Goal: Task Accomplishment & Management: Use online tool/utility

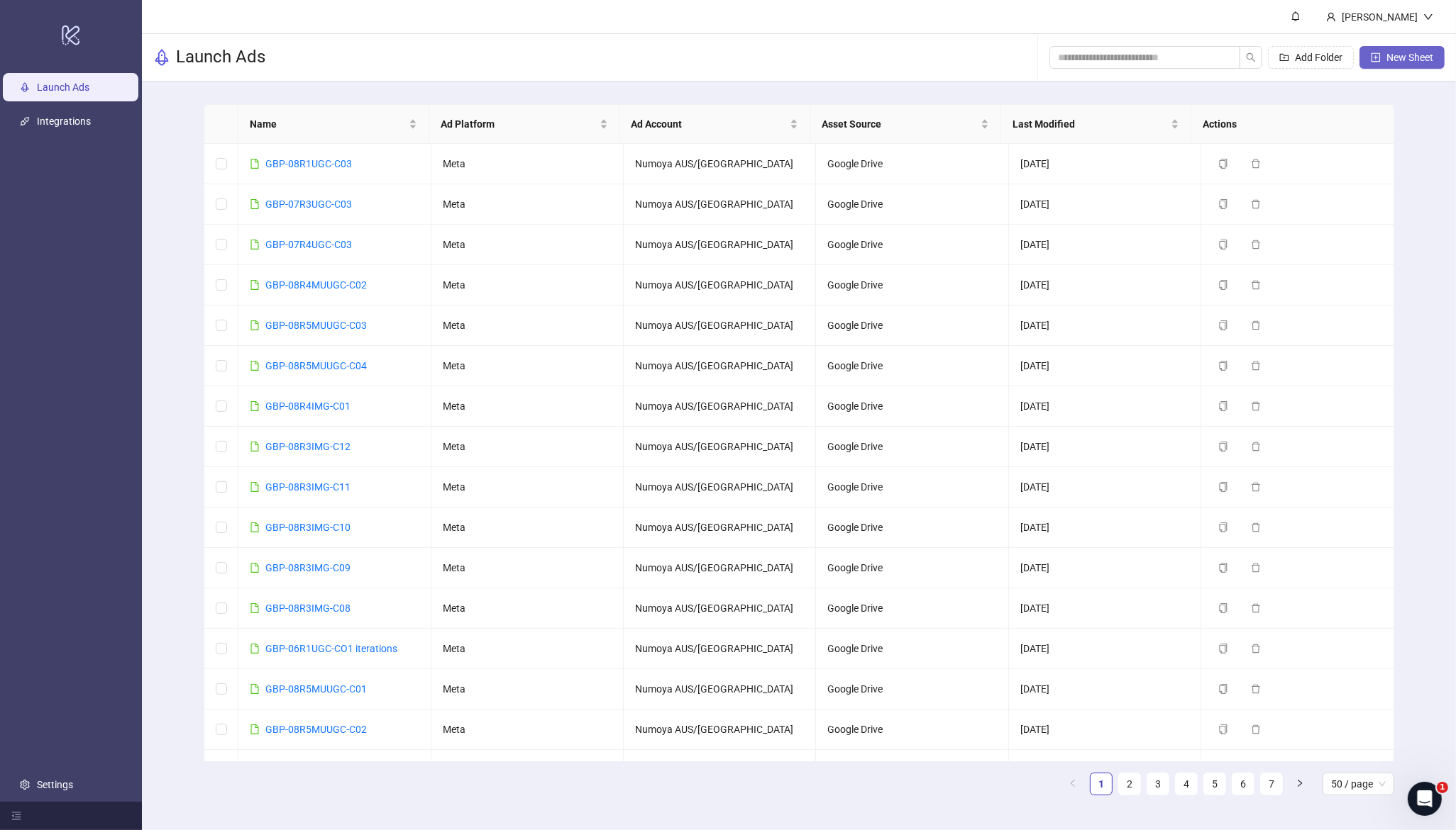
click at [1404, 59] on span "New Sheet" at bounding box center [1410, 57] width 47 height 12
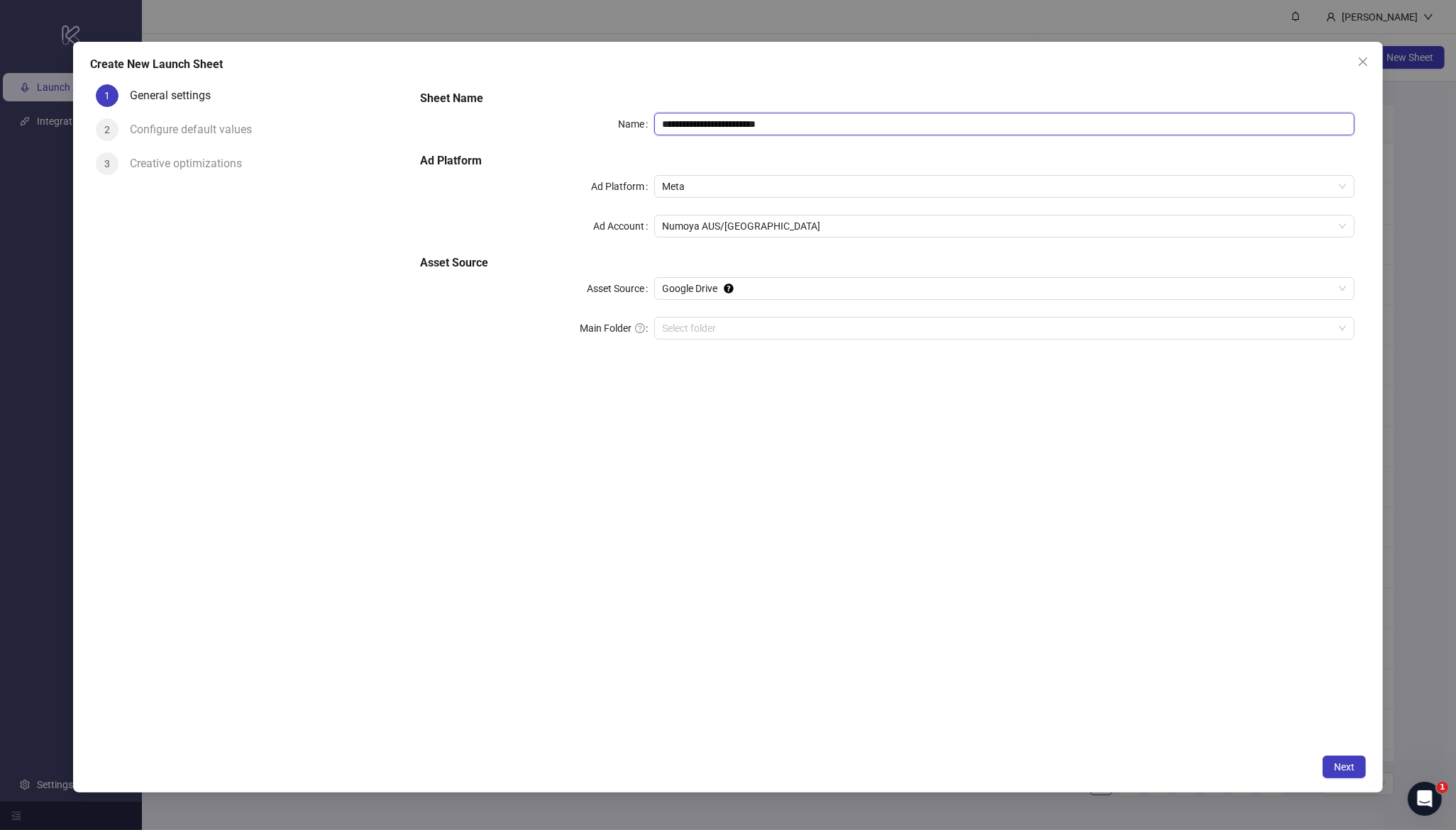
drag, startPoint x: 811, startPoint y: 128, endPoint x: 508, endPoint y: 102, distance: 304.1
click at [508, 102] on div "**********" at bounding box center [887, 224] width 946 height 278
paste input "text"
type input "**********"
click at [705, 333] on input "Main Folder" at bounding box center [998, 328] width 672 height 22
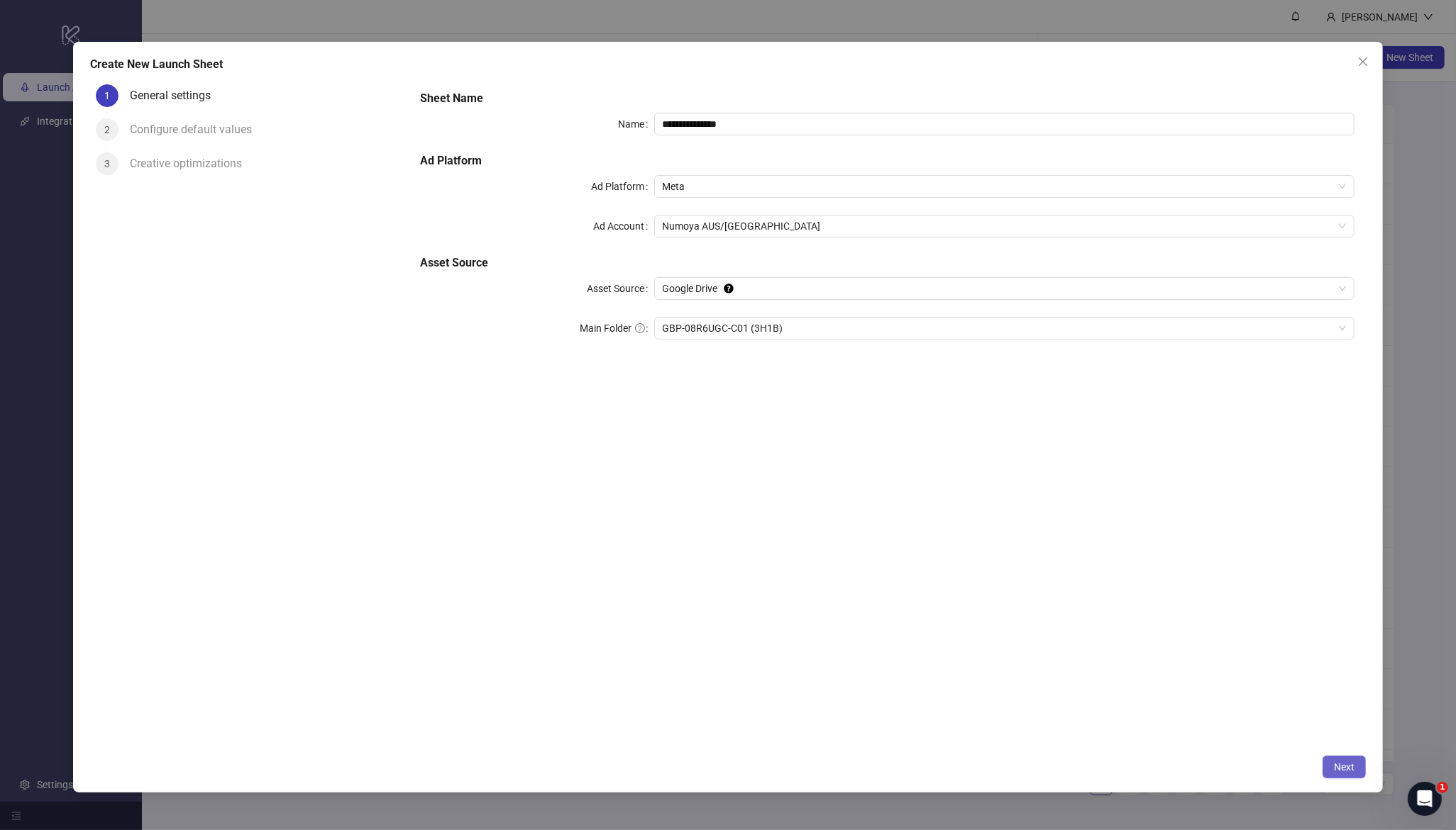
click at [1362, 757] on button "Next" at bounding box center [1344, 767] width 43 height 23
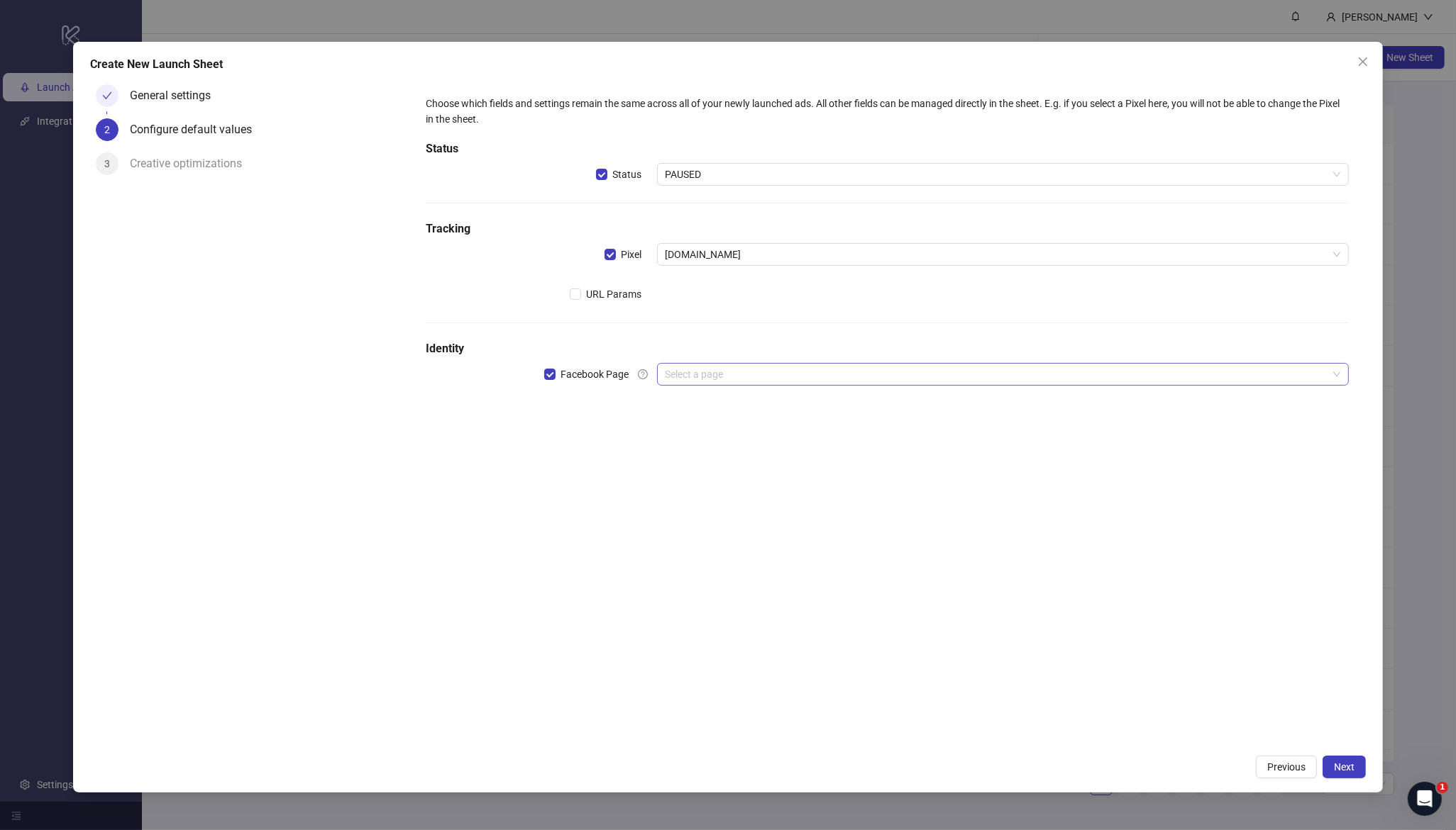
click at [708, 383] on input "search" at bounding box center [997, 374] width 663 height 22
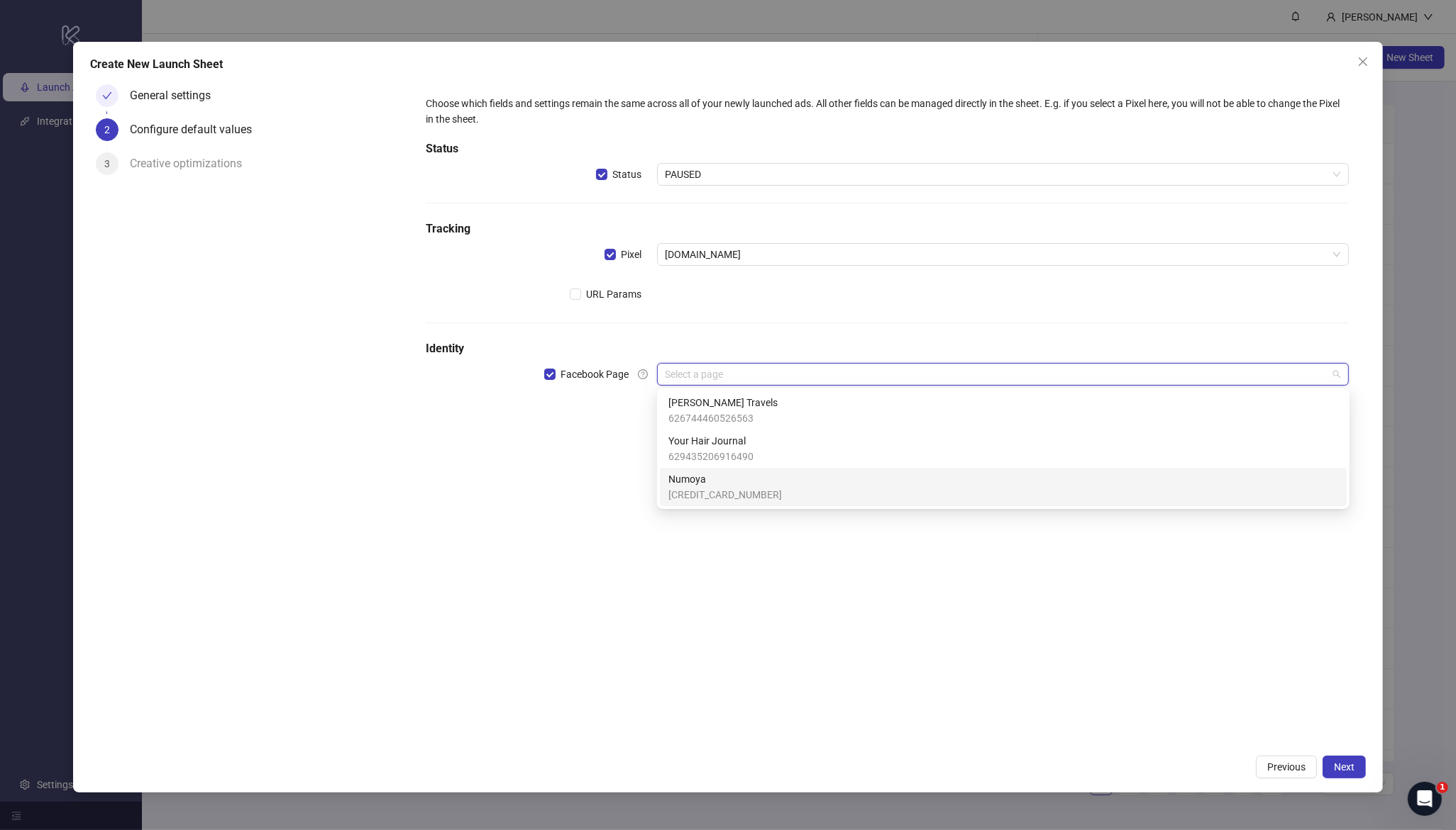
click at [714, 484] on span "Numoya" at bounding box center [725, 479] width 114 height 15
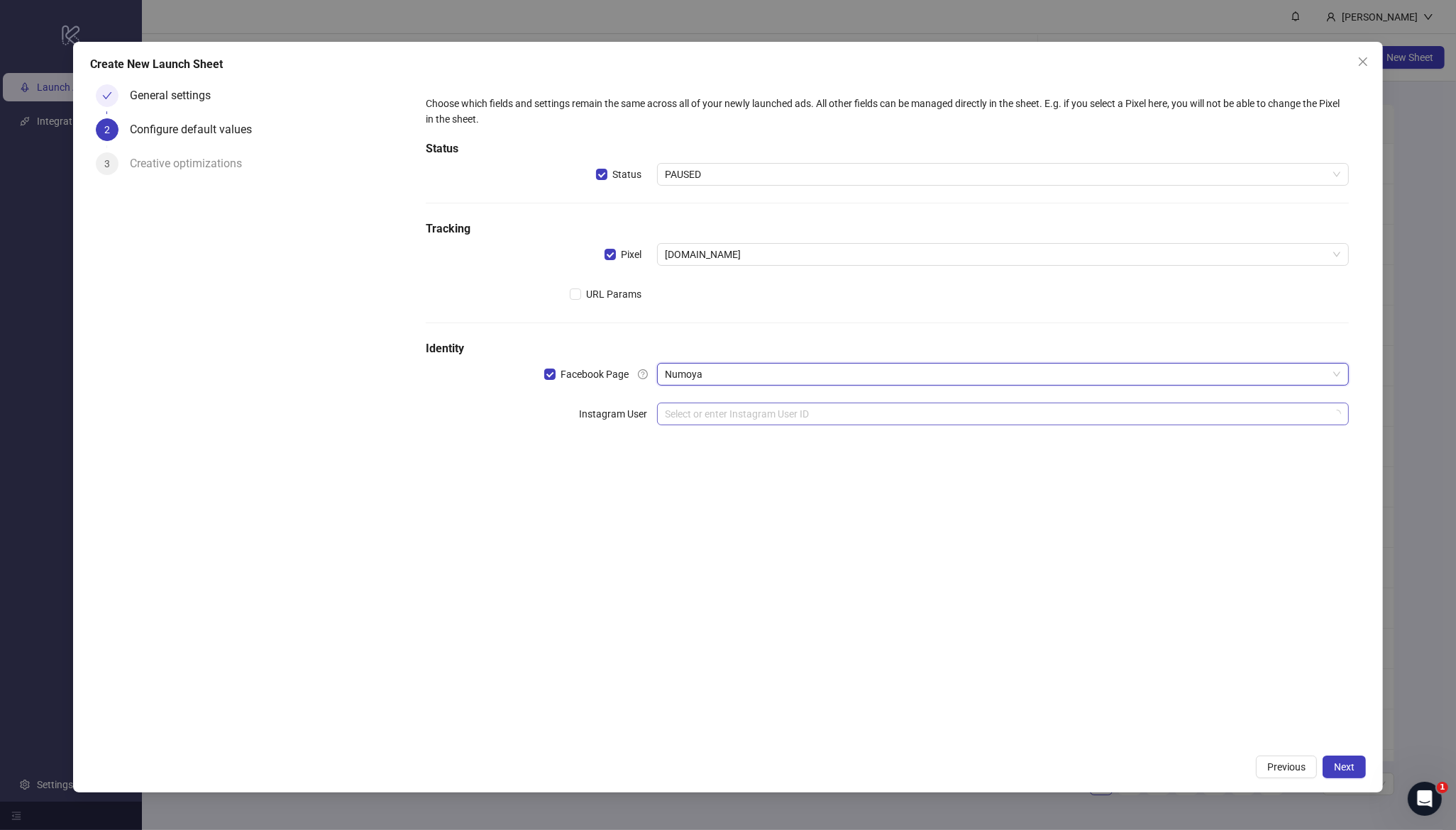
click at [728, 419] on input "search" at bounding box center [997, 414] width 663 height 22
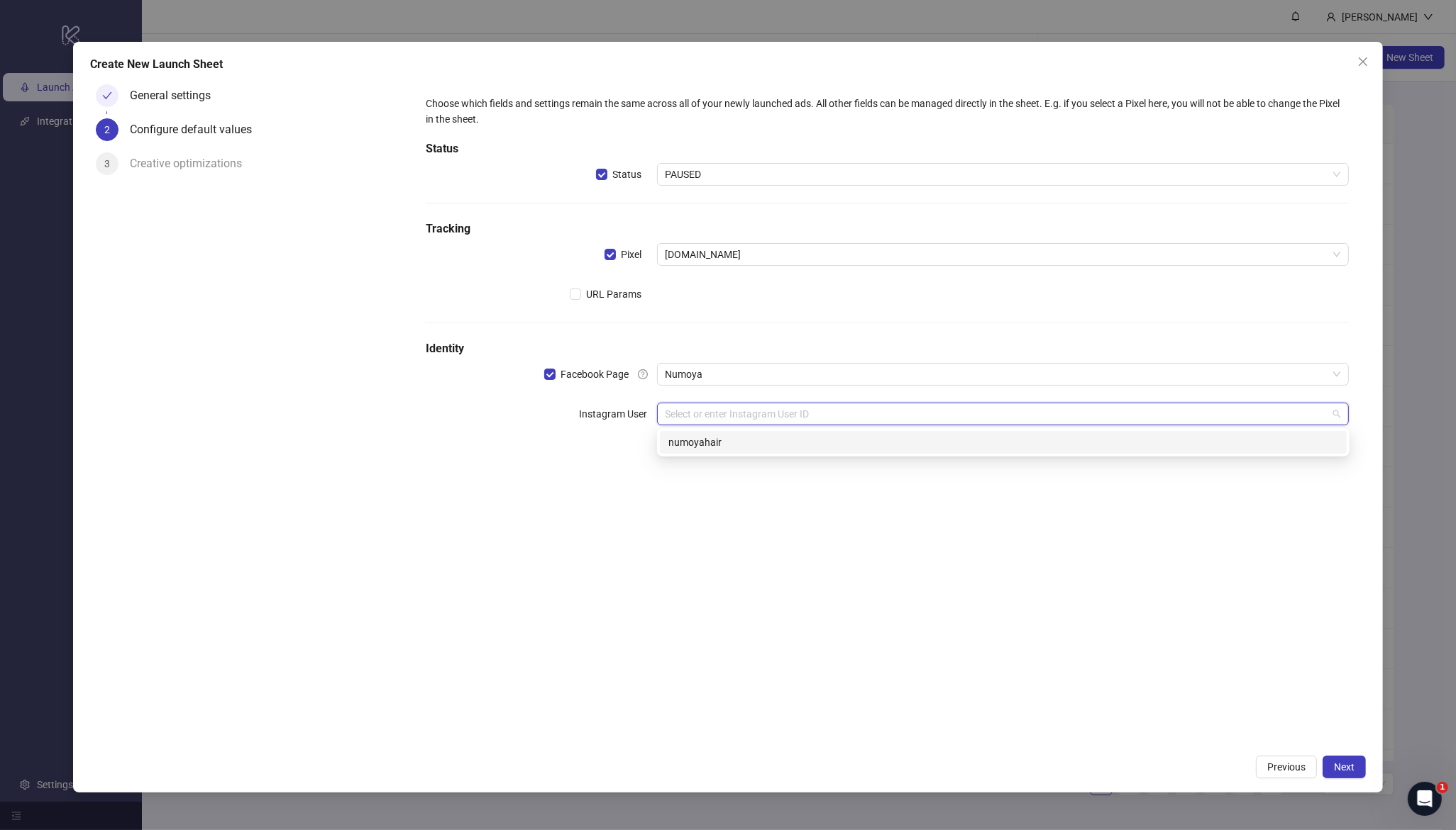
click at [730, 447] on div "numoyahair" at bounding box center [1003, 442] width 670 height 15
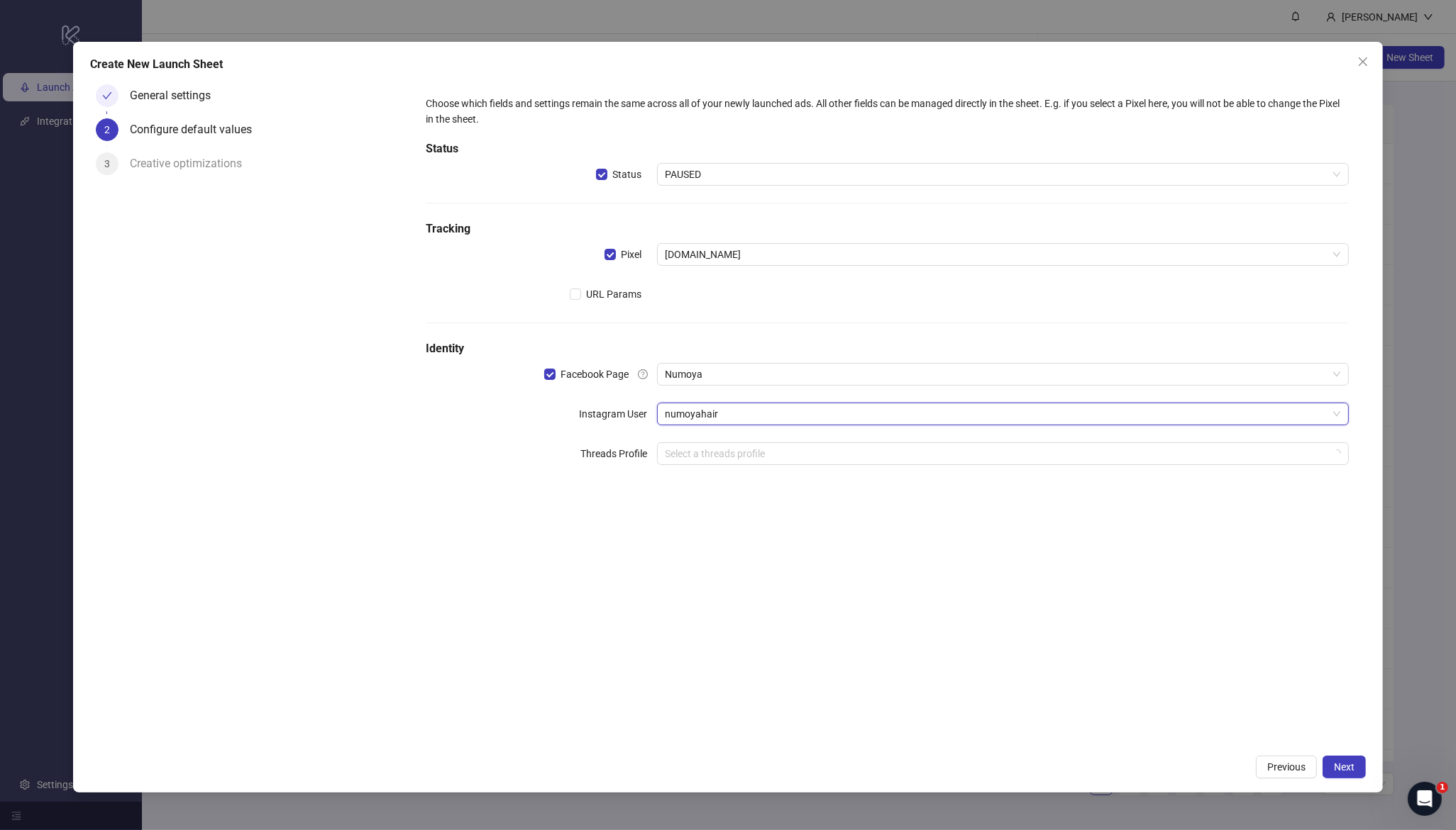
click at [871, 633] on div "Choose which fields and settings remain the same across all of your newly launc…" at bounding box center [887, 413] width 957 height 669
click at [1342, 763] on span "Next" at bounding box center [1344, 767] width 21 height 12
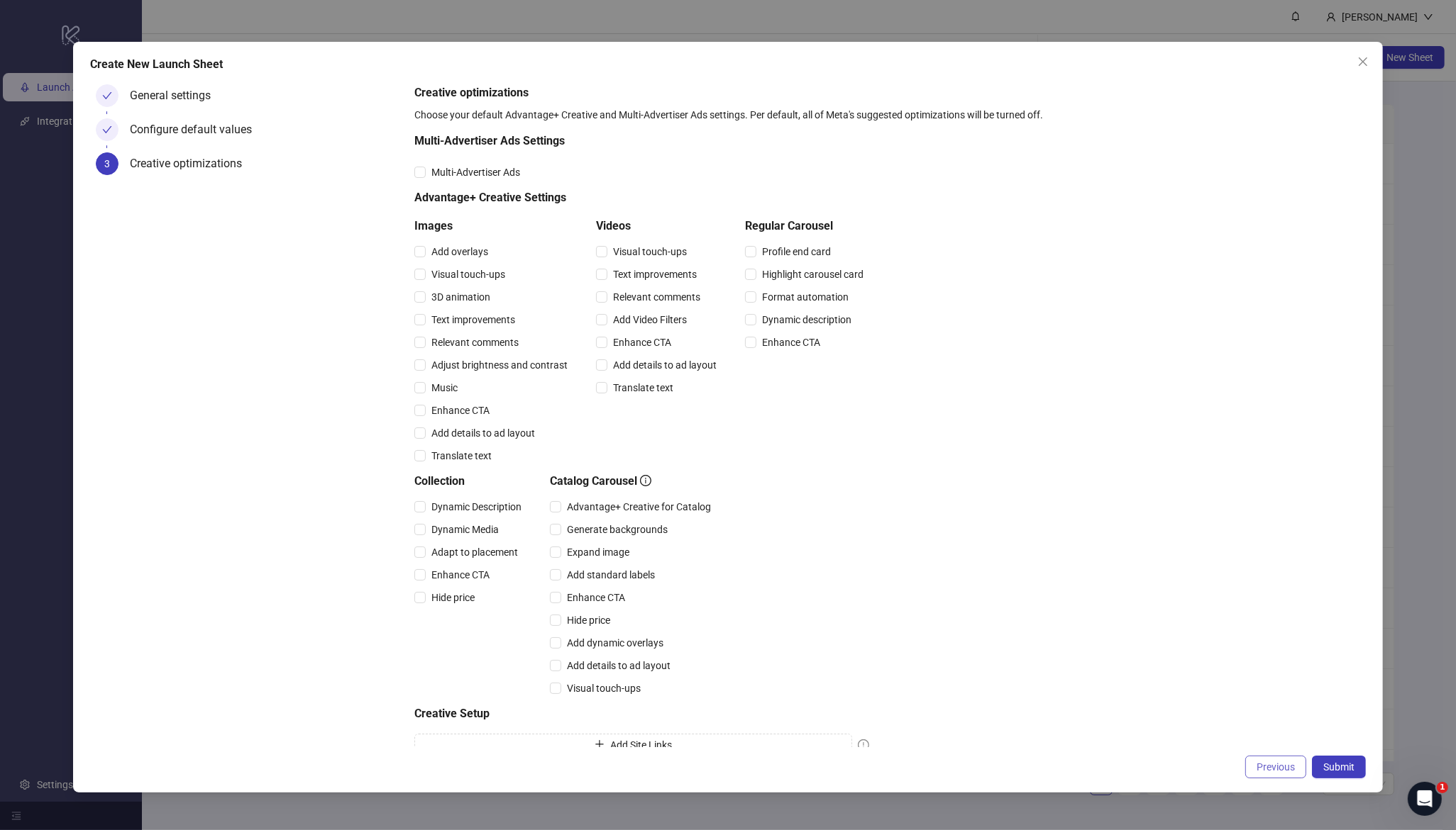
click at [1268, 769] on span "Previous" at bounding box center [1275, 767] width 38 height 12
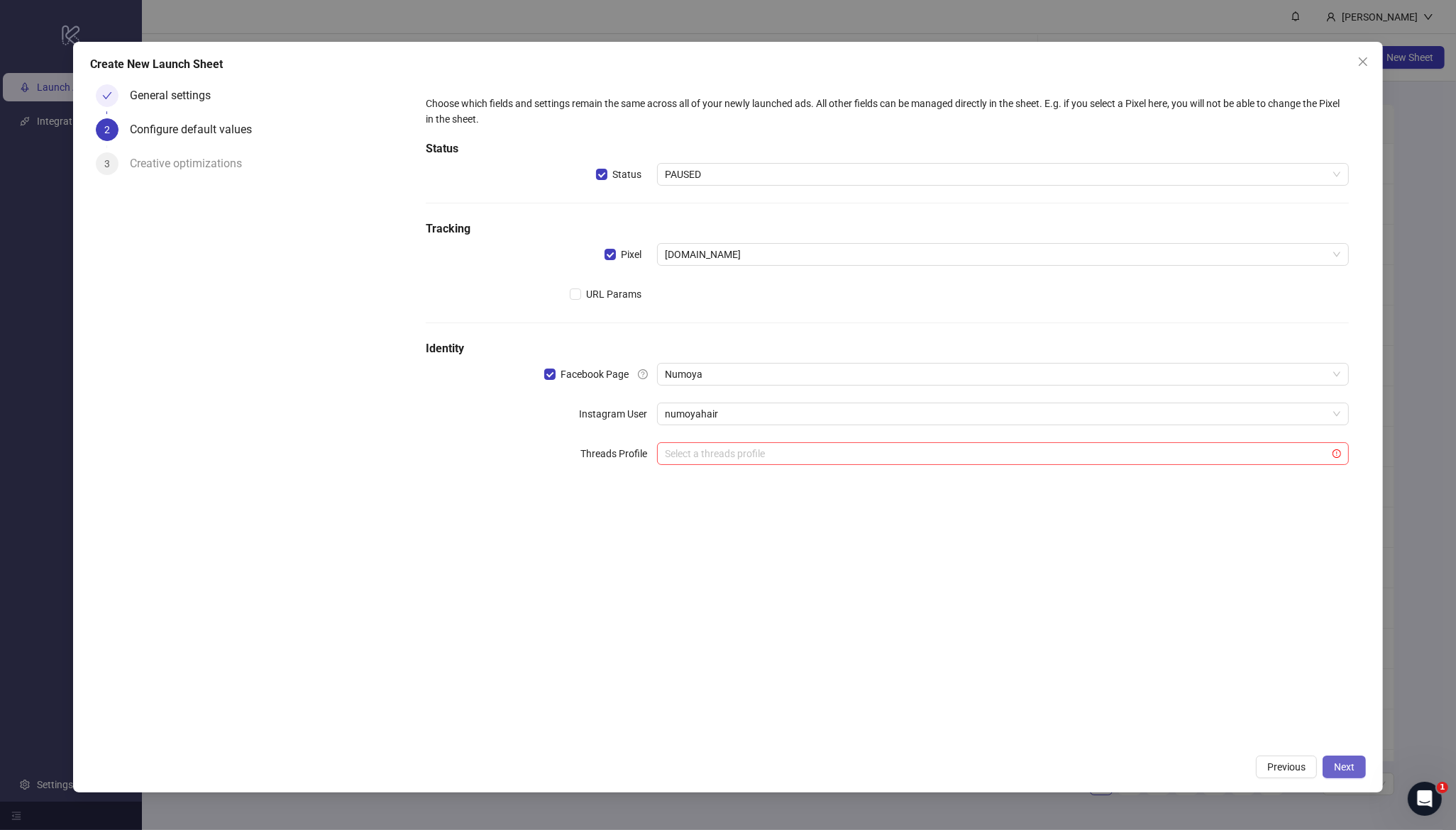
click at [1351, 770] on span "Next" at bounding box center [1344, 767] width 21 height 12
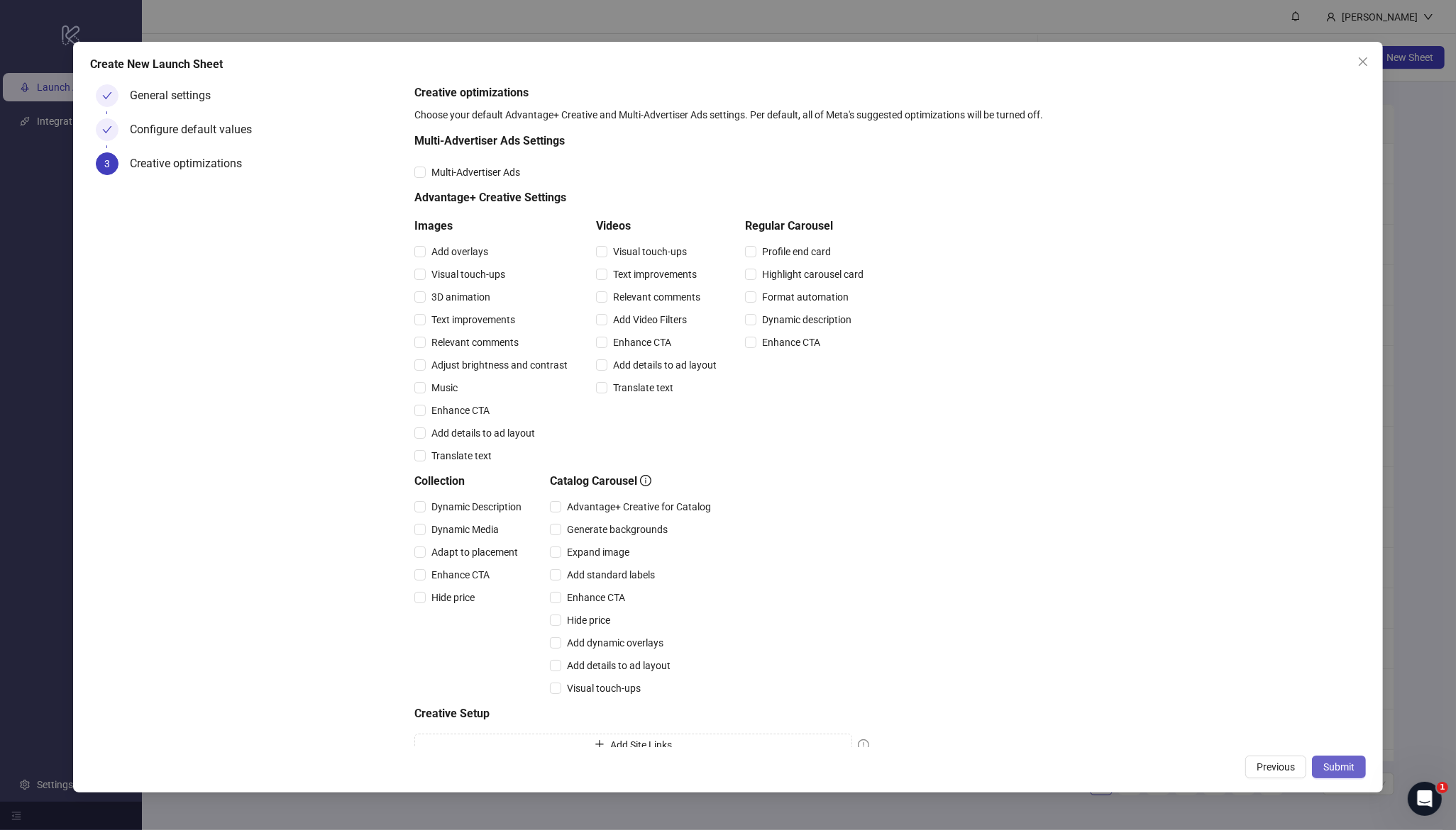
click at [1351, 770] on span "Submit" at bounding box center [1339, 767] width 32 height 12
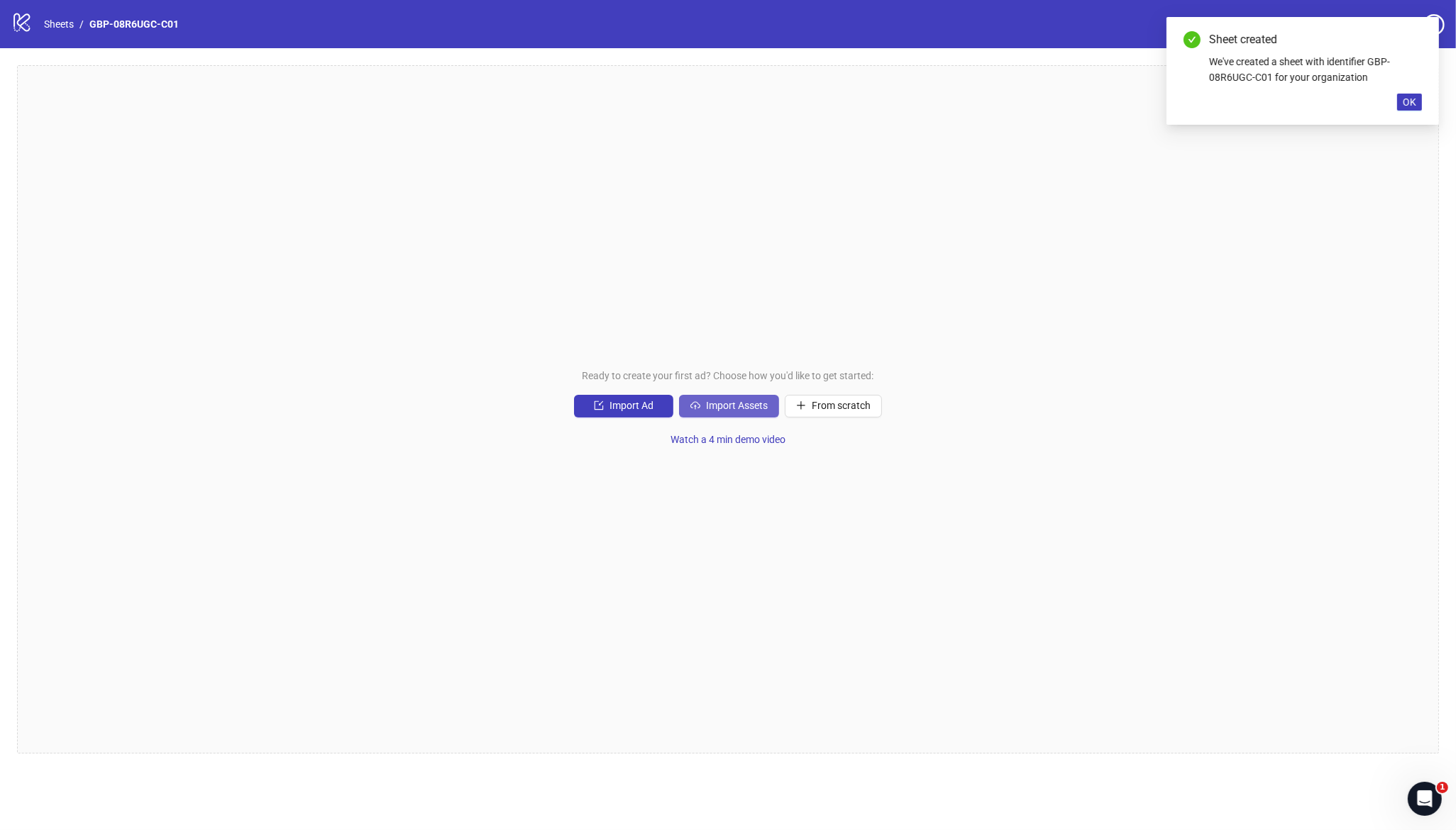
click at [714, 410] on span "Import Assets" at bounding box center [737, 405] width 61 height 12
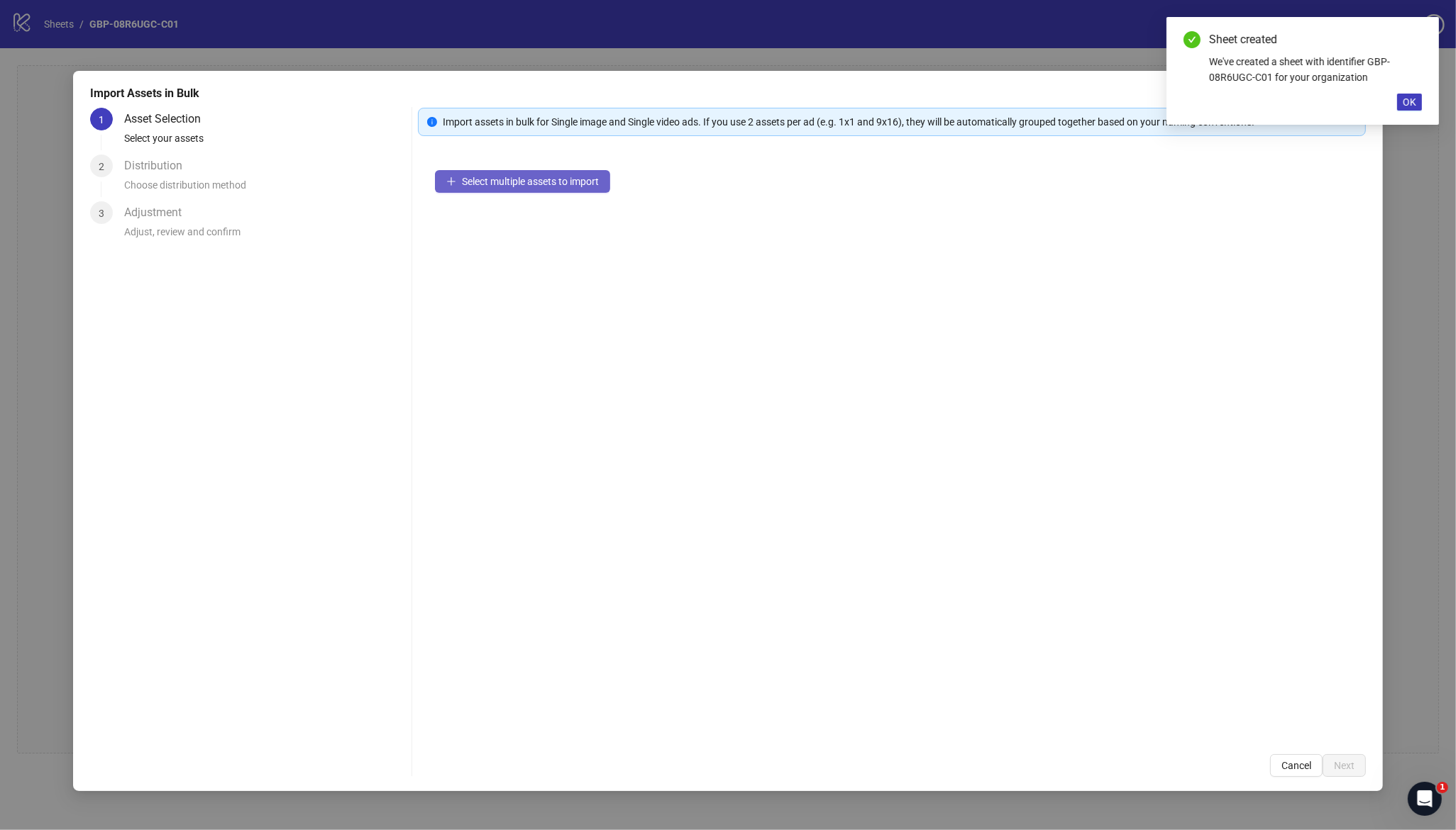
click at [534, 185] on span "Select multiple assets to import" at bounding box center [531, 181] width 137 height 12
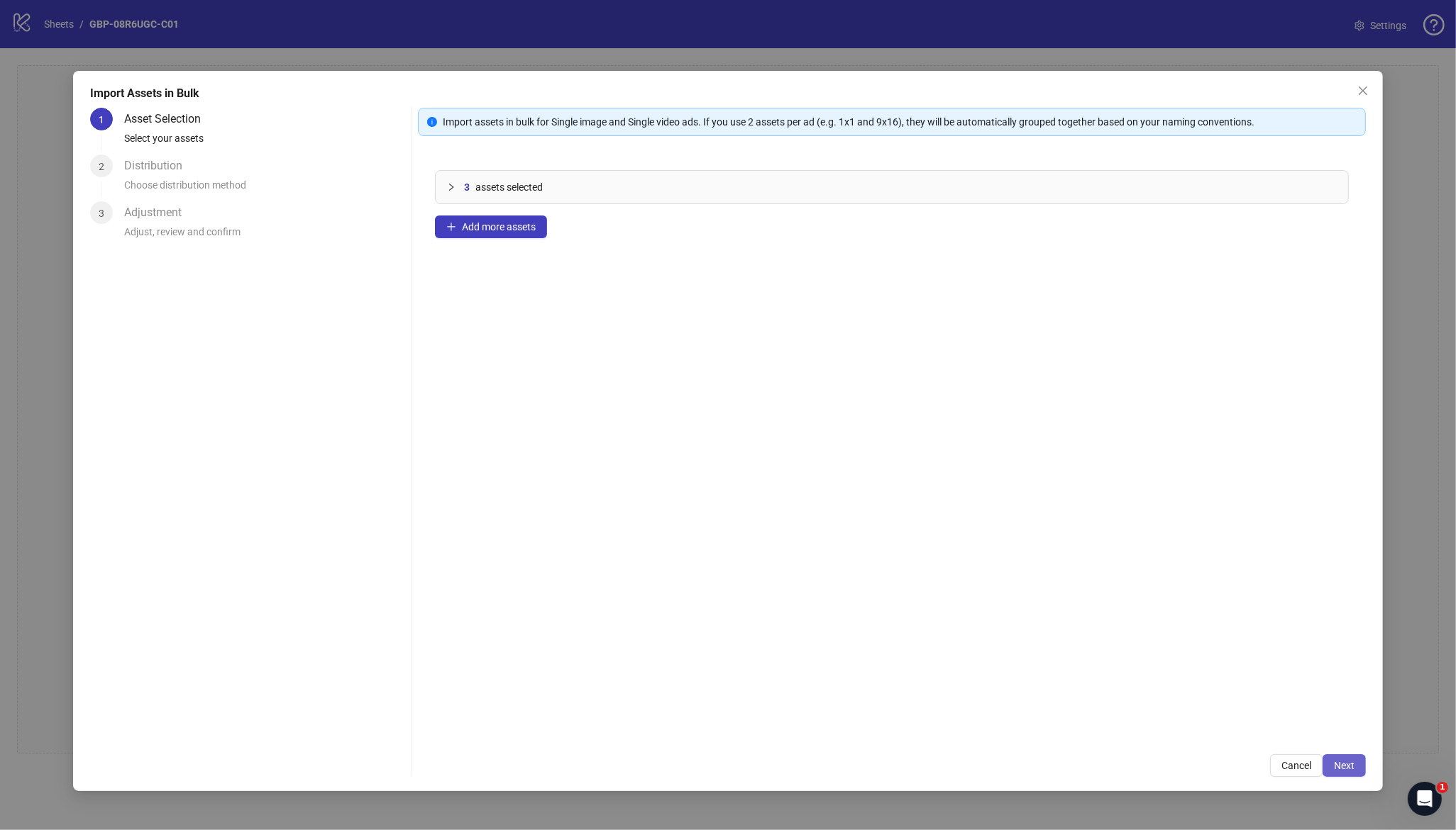
click at [1348, 767] on span "Next" at bounding box center [1344, 766] width 21 height 12
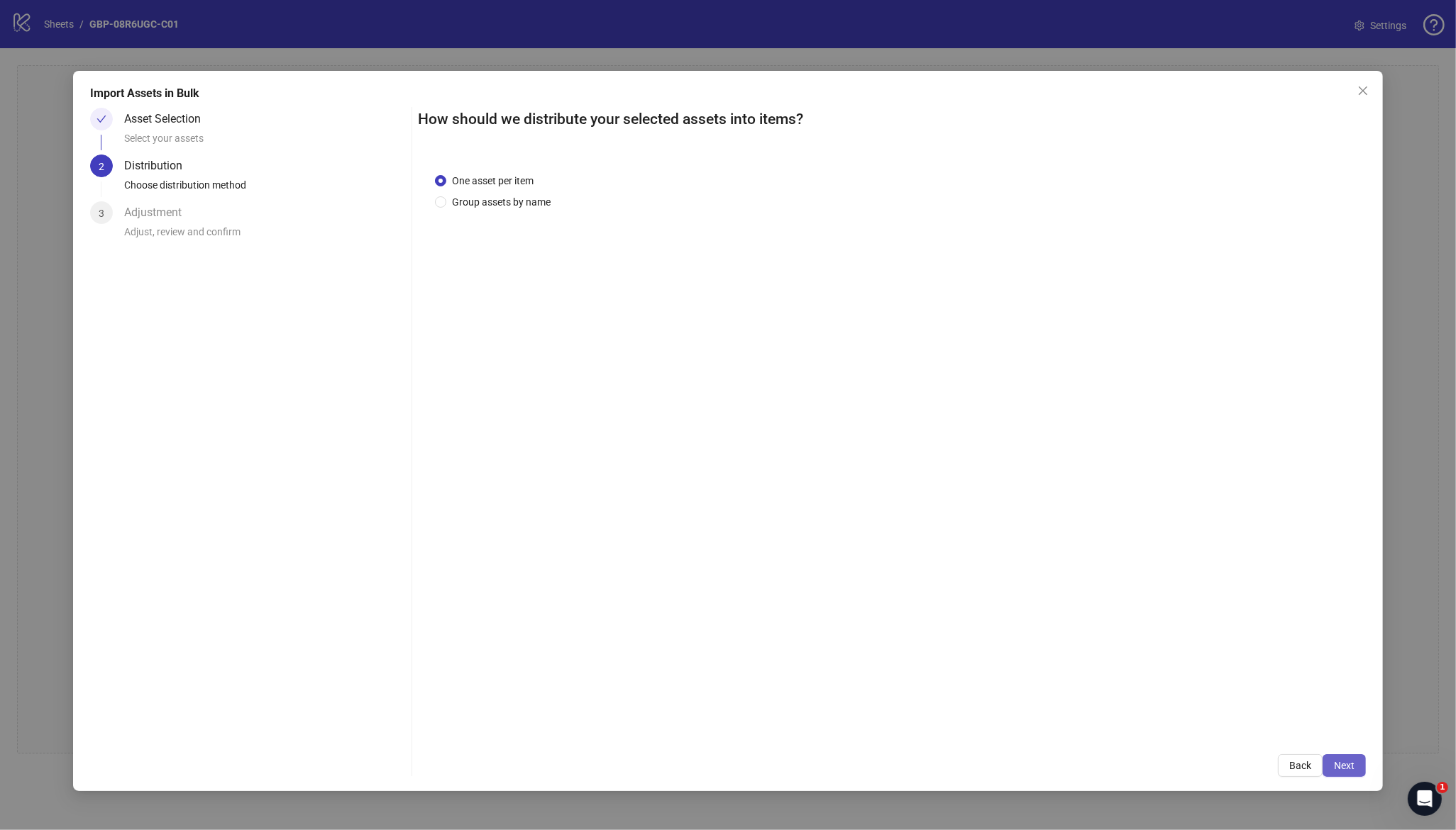
click at [1343, 761] on span "Next" at bounding box center [1344, 766] width 21 height 12
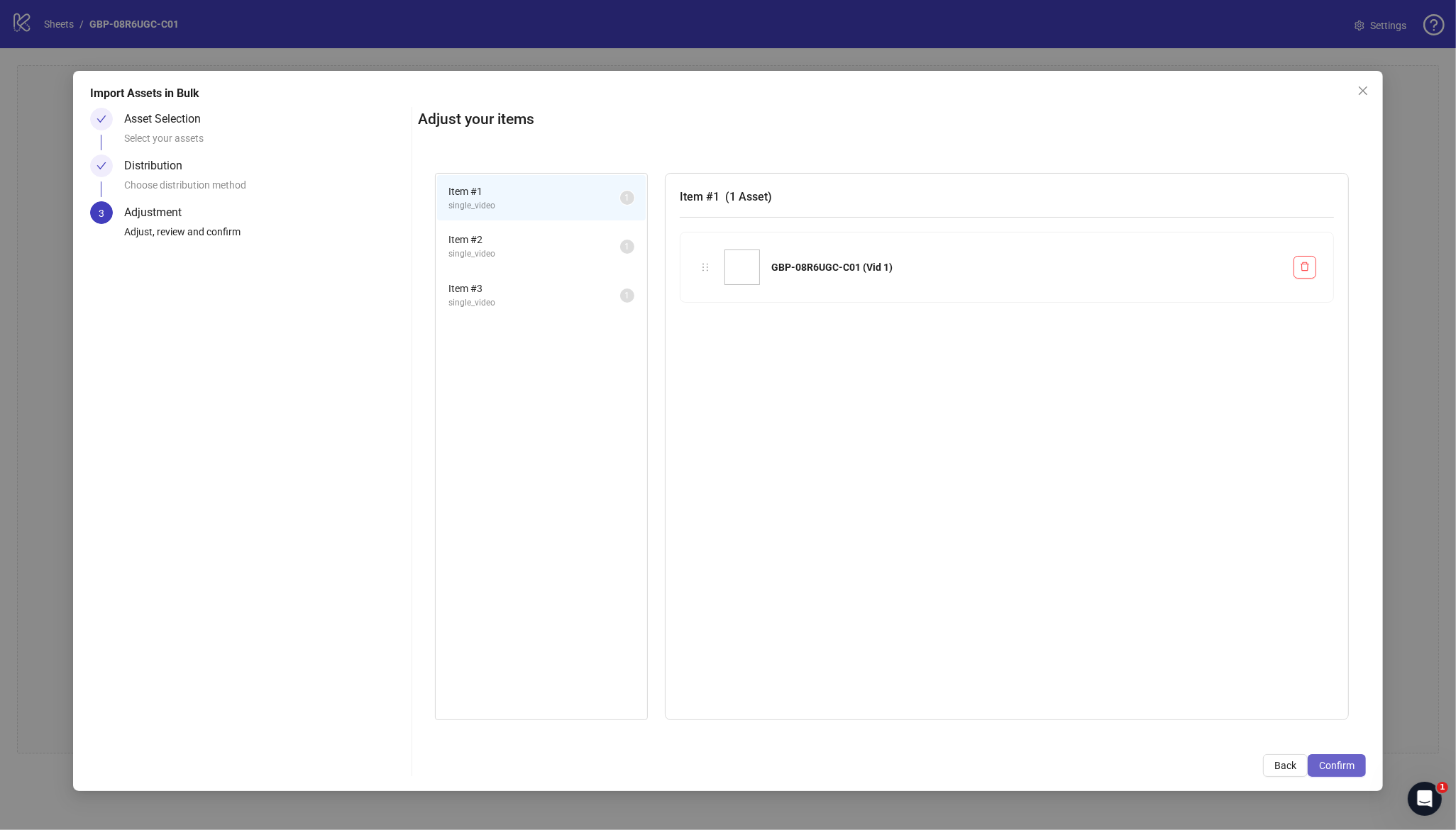
click at [1346, 768] on span "Confirm" at bounding box center [1336, 766] width 35 height 12
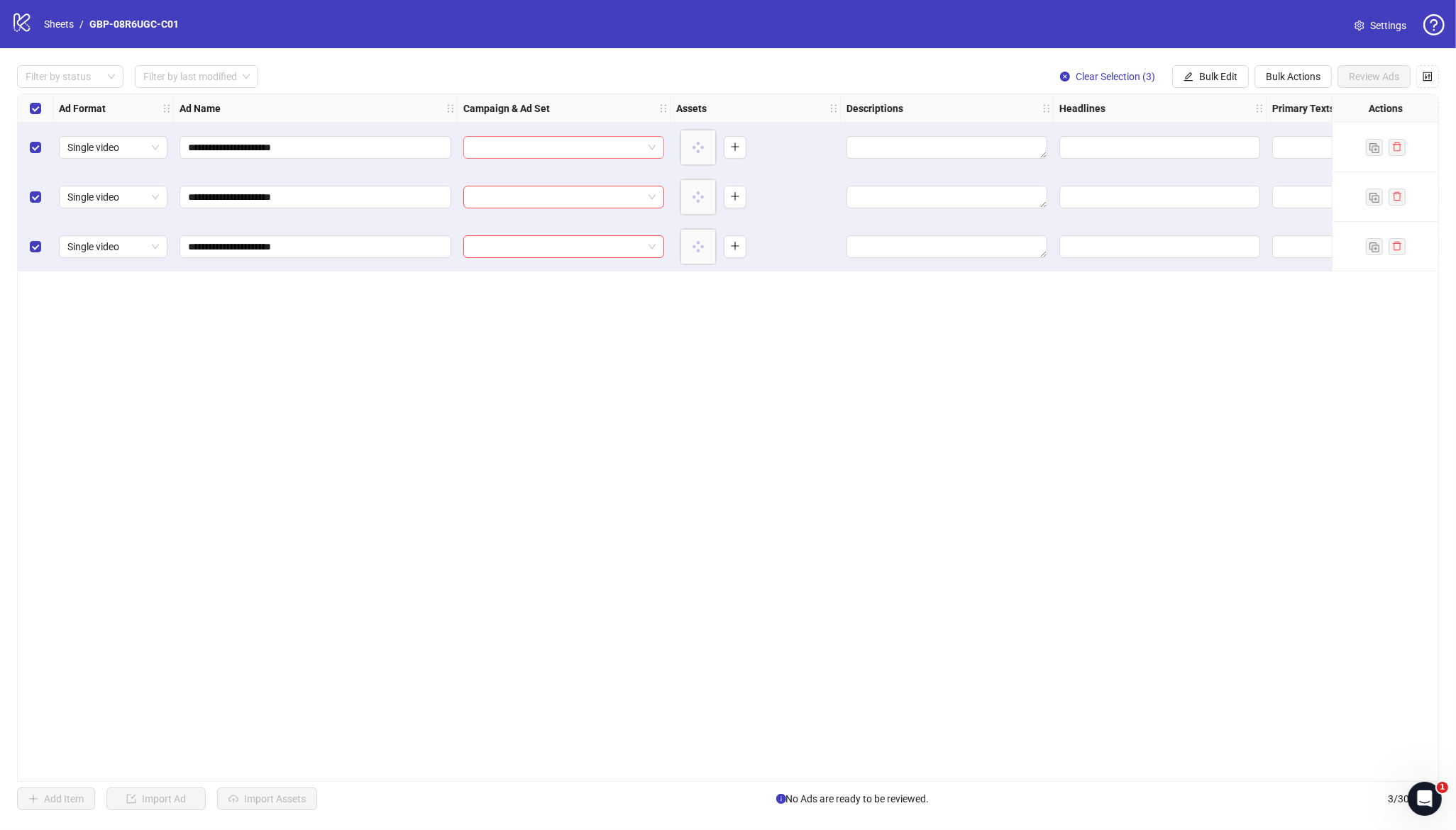
click at [567, 151] on input "search" at bounding box center [557, 148] width 171 height 22
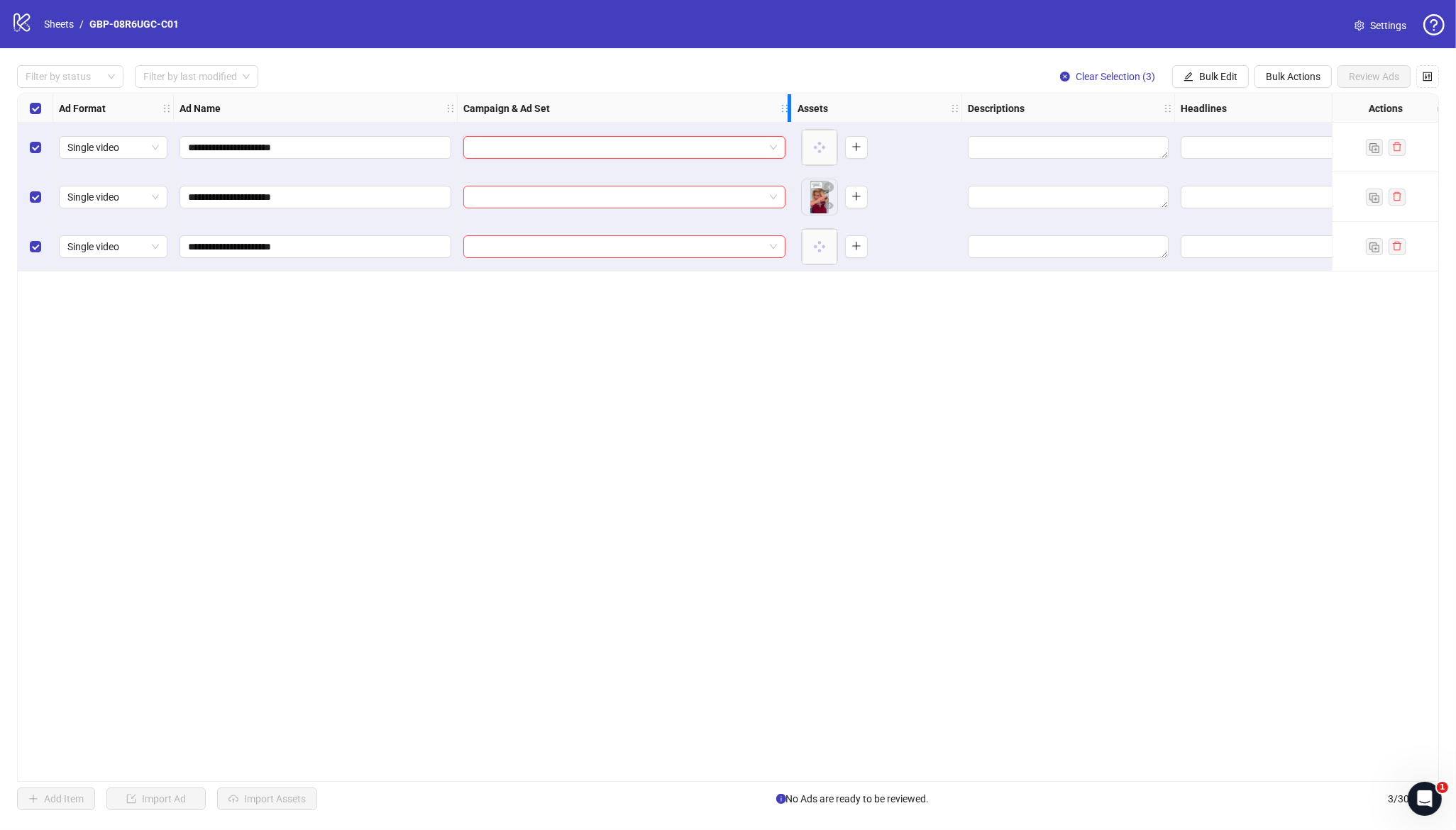
drag, startPoint x: 663, startPoint y: 107, endPoint x: 813, endPoint y: 117, distance: 150.3
click at [792, 117] on div "Campaign & Ad Set" at bounding box center [625, 108] width 334 height 28
drag, startPoint x: 651, startPoint y: 348, endPoint x: 626, endPoint y: 161, distance: 188.7
click at [650, 338] on div "**********" at bounding box center [728, 438] width 1422 height 688
click at [624, 146] on input "search" at bounding box center [632, 148] width 320 height 22
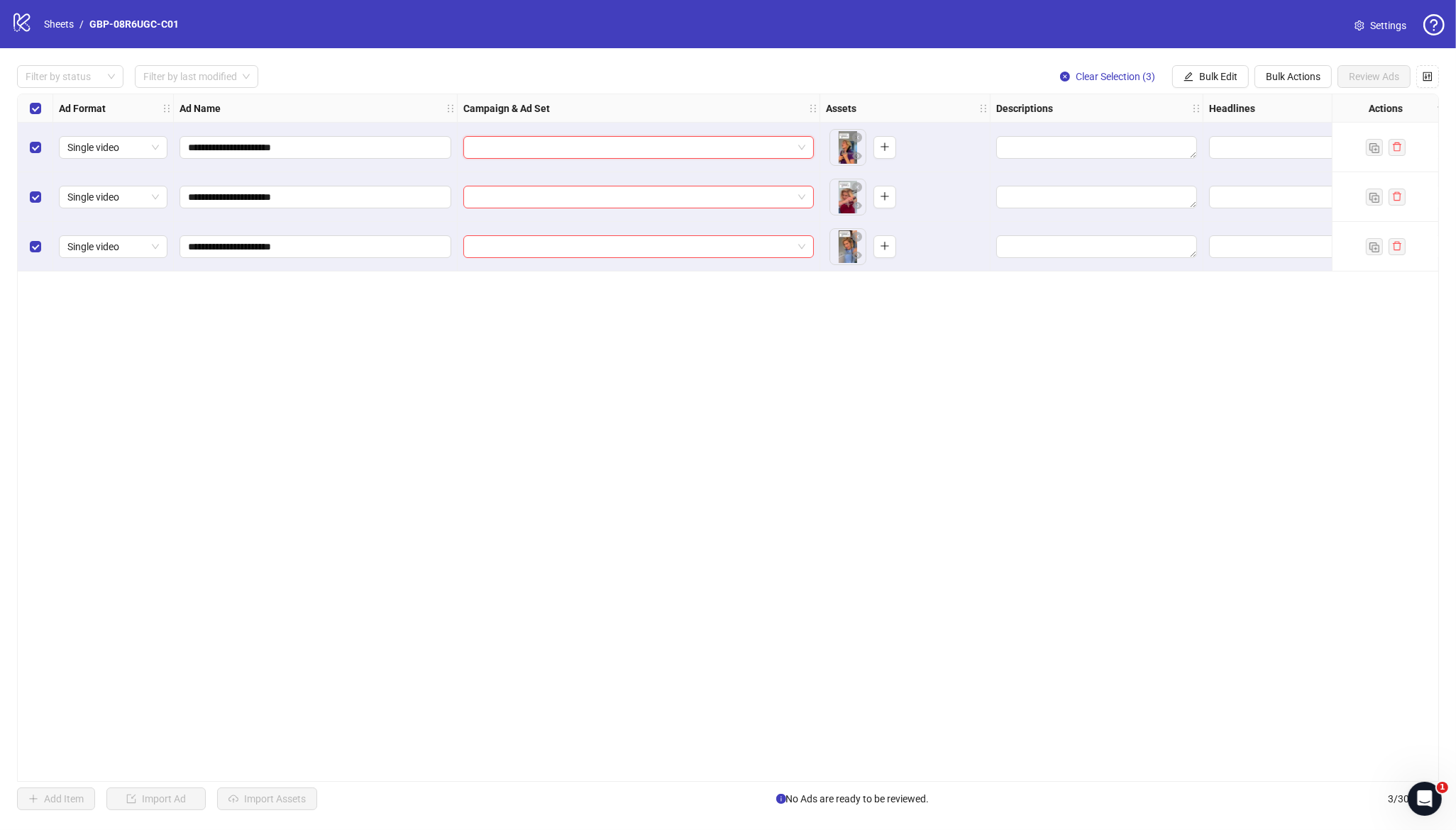
click at [654, 144] on input "search" at bounding box center [632, 148] width 320 height 22
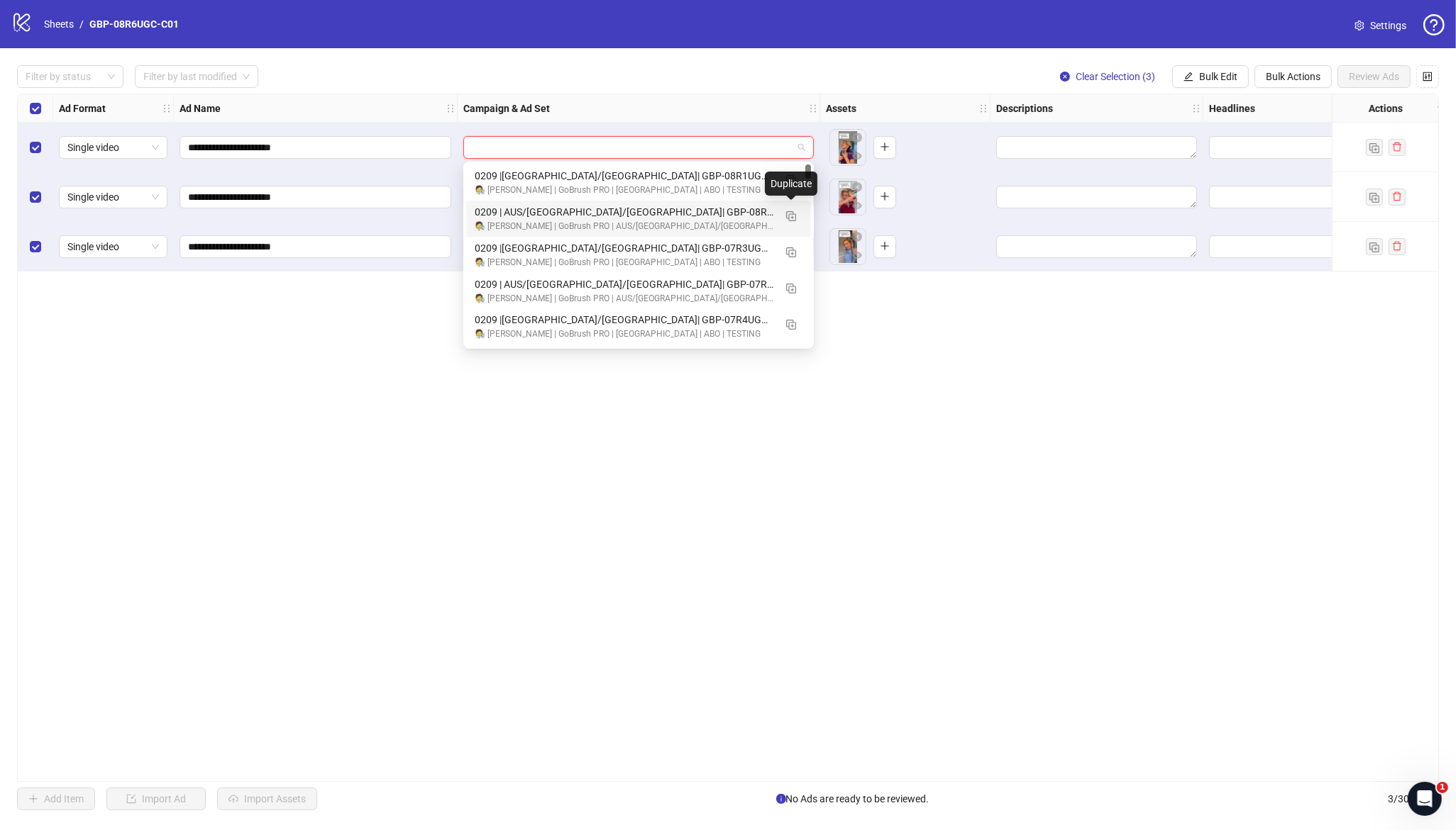
click at [788, 211] on img "button" at bounding box center [791, 216] width 10 height 10
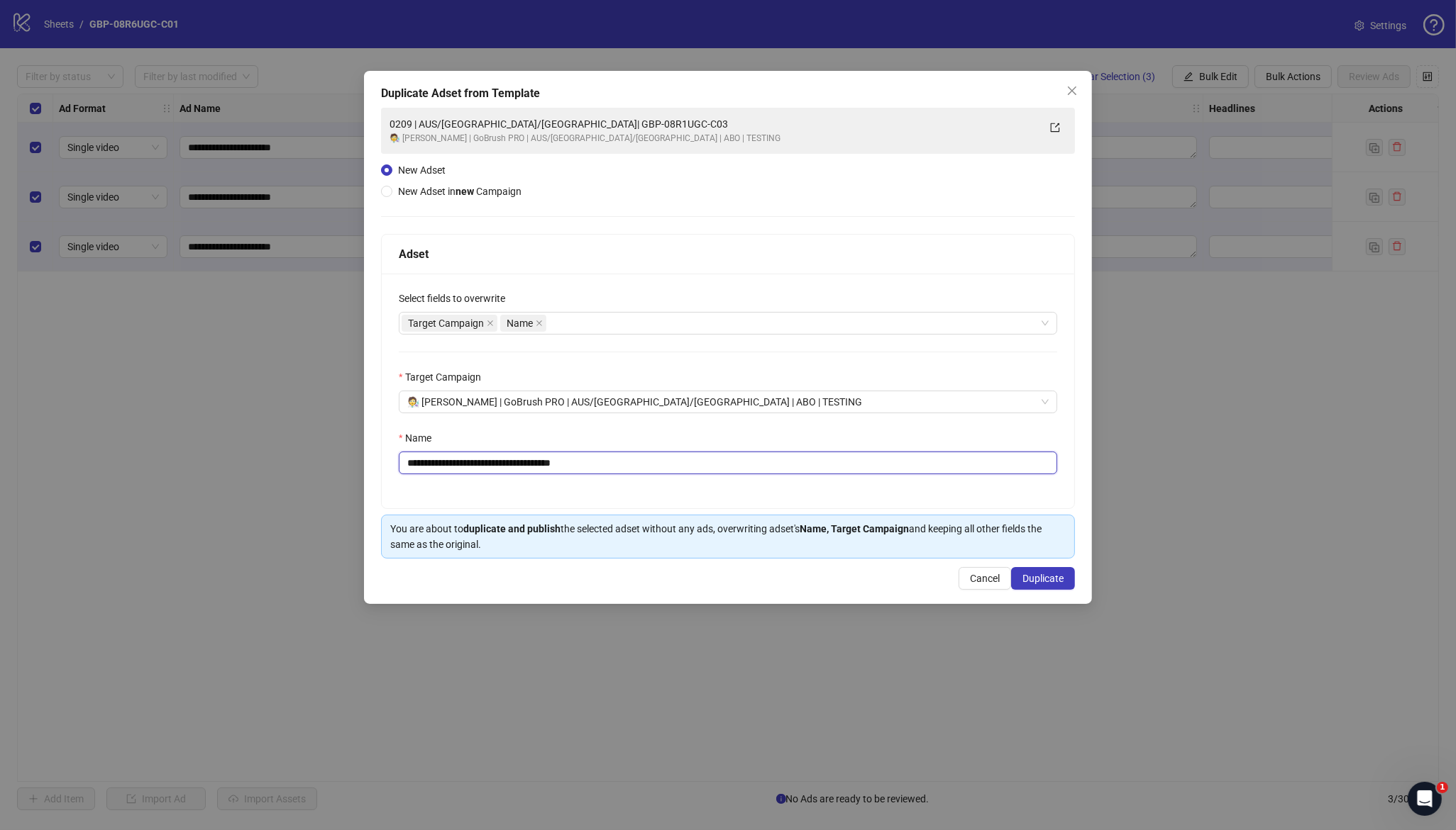
drag, startPoint x: 496, startPoint y: 465, endPoint x: 682, endPoint y: 473, distance: 186.2
click at [682, 473] on input "**********" at bounding box center [728, 463] width 658 height 23
paste input "text"
type input "**********"
click at [1054, 582] on span "Duplicate" at bounding box center [1043, 578] width 42 height 12
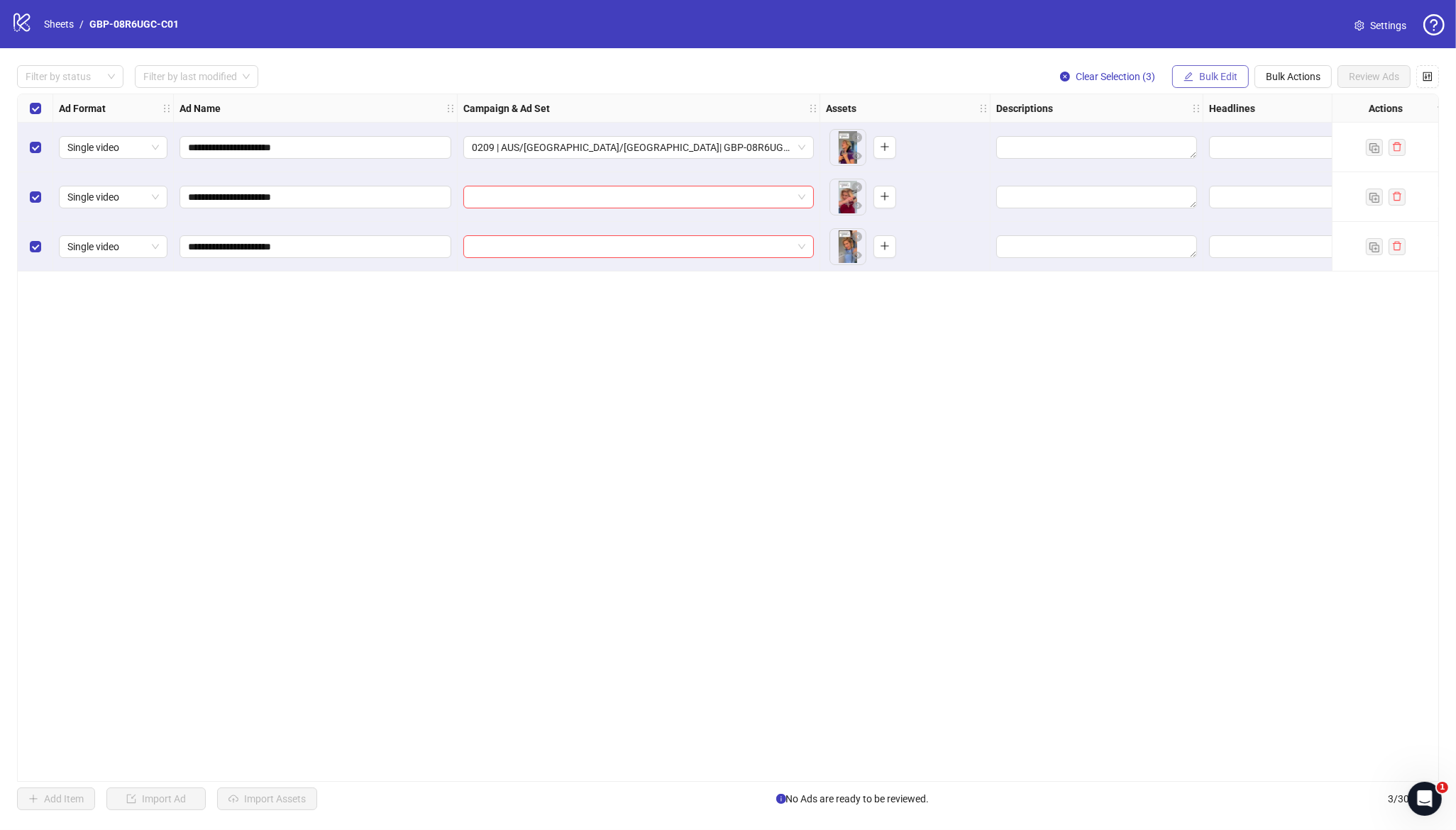
click at [1212, 74] on span "Bulk Edit" at bounding box center [1218, 77] width 38 height 12
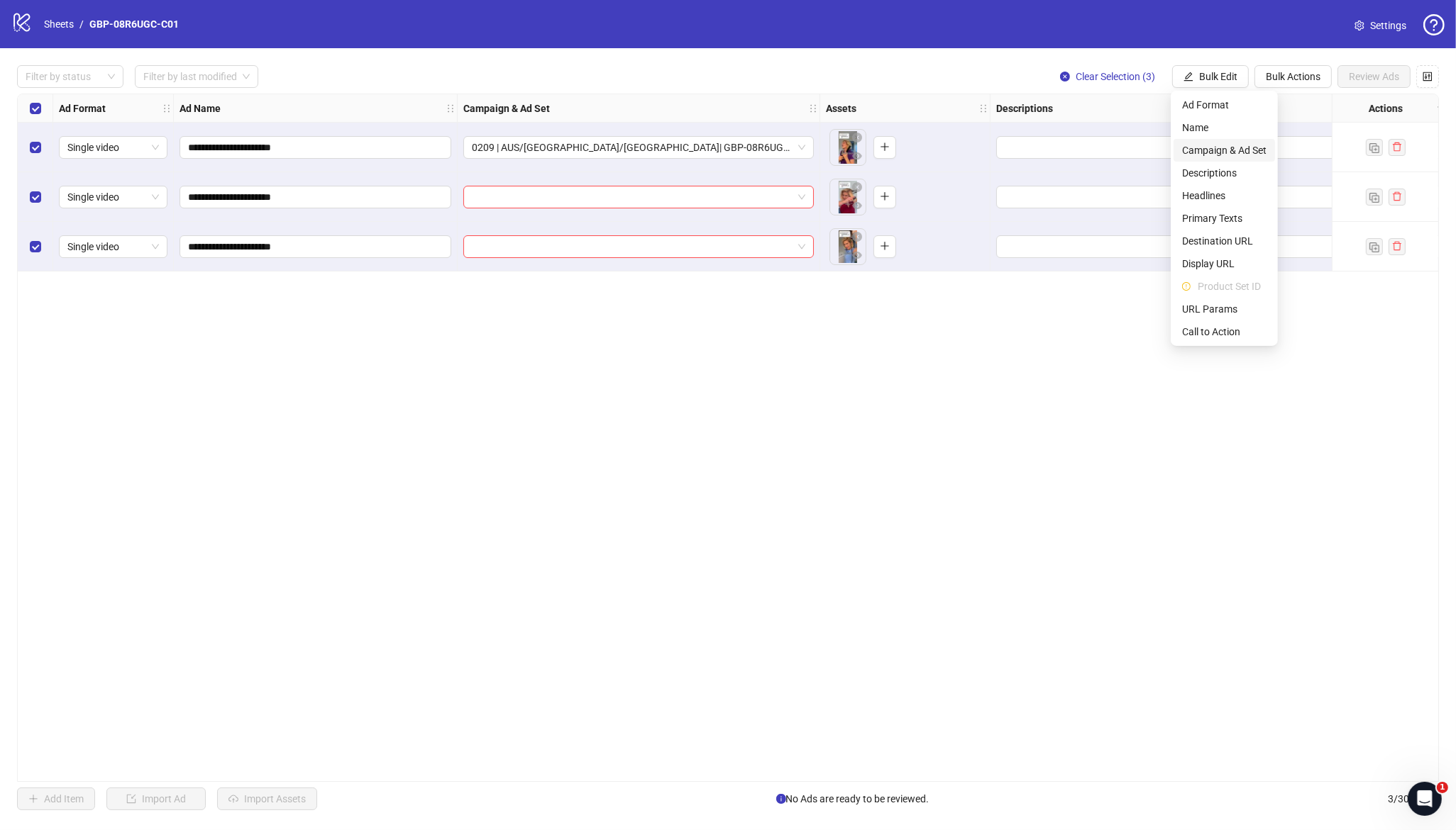
click at [1215, 150] on span "Campaign & Ad Set" at bounding box center [1225, 150] width 85 height 15
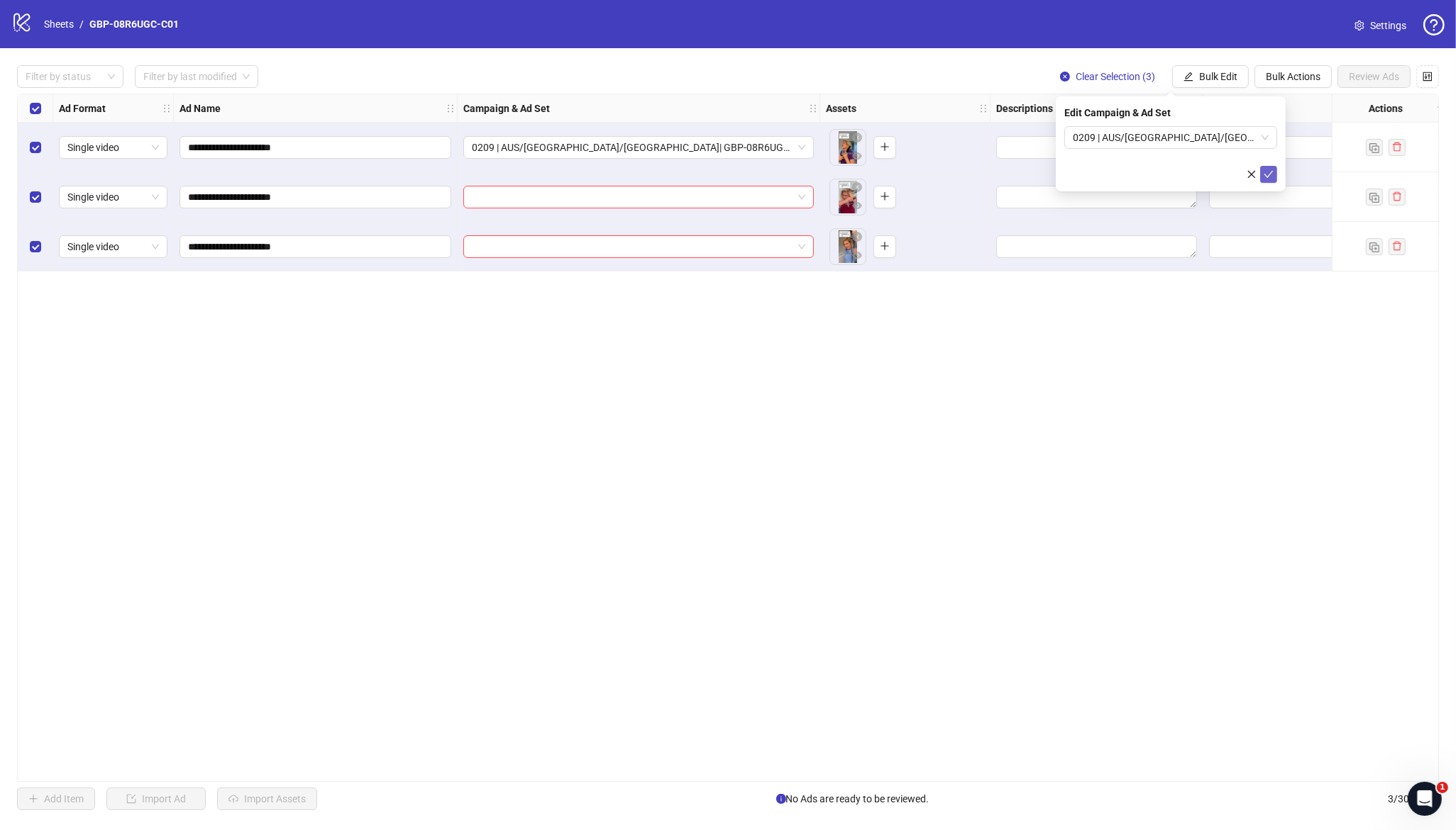
click at [1268, 174] on icon "check" at bounding box center [1268, 174] width 10 height 10
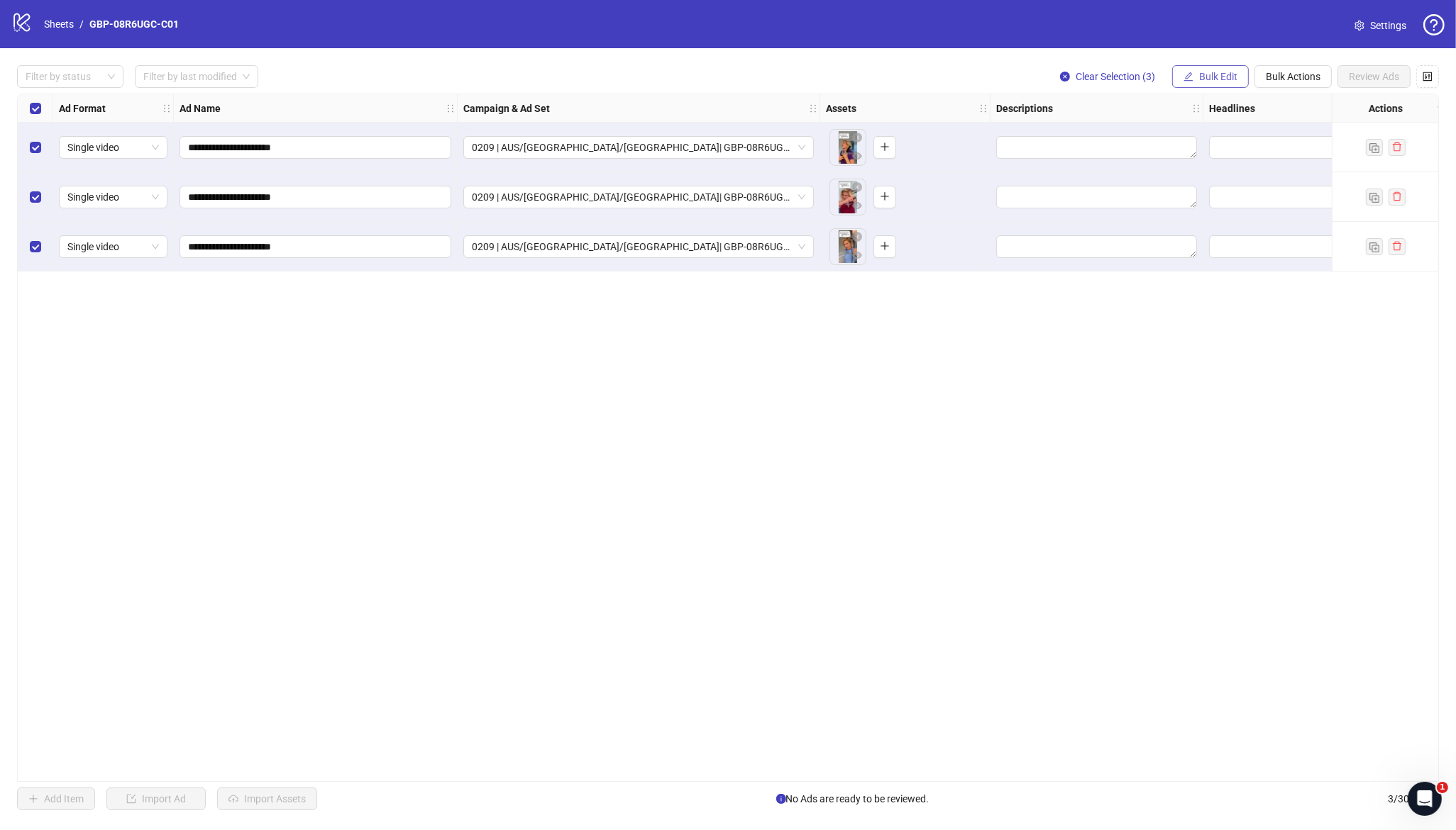
click at [1199, 82] on button "Bulk Edit" at bounding box center [1210, 76] width 77 height 23
click at [1201, 79] on span "Bulk Edit" at bounding box center [1218, 77] width 38 height 12
click at [1203, 82] on button "Bulk Edit" at bounding box center [1210, 76] width 77 height 23
click at [1222, 194] on span "Headlines" at bounding box center [1225, 195] width 85 height 15
click at [1150, 142] on input "text" at bounding box center [1171, 137] width 213 height 23
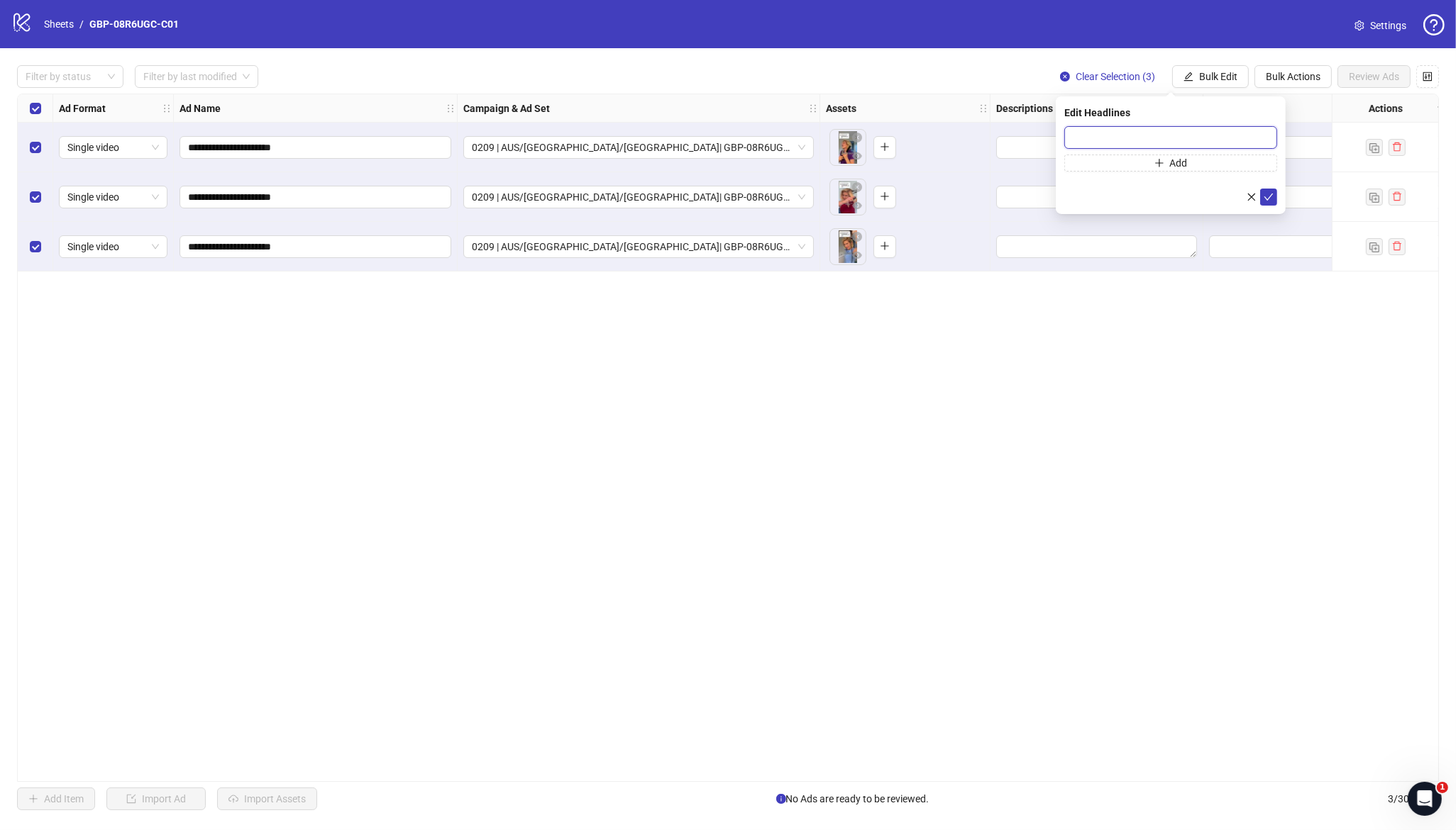
paste input "*******"
type input "*******"
click at [1179, 165] on span "Add" at bounding box center [1179, 163] width 18 height 12
type input "**********"
click at [1261, 226] on button "submit" at bounding box center [1268, 226] width 17 height 17
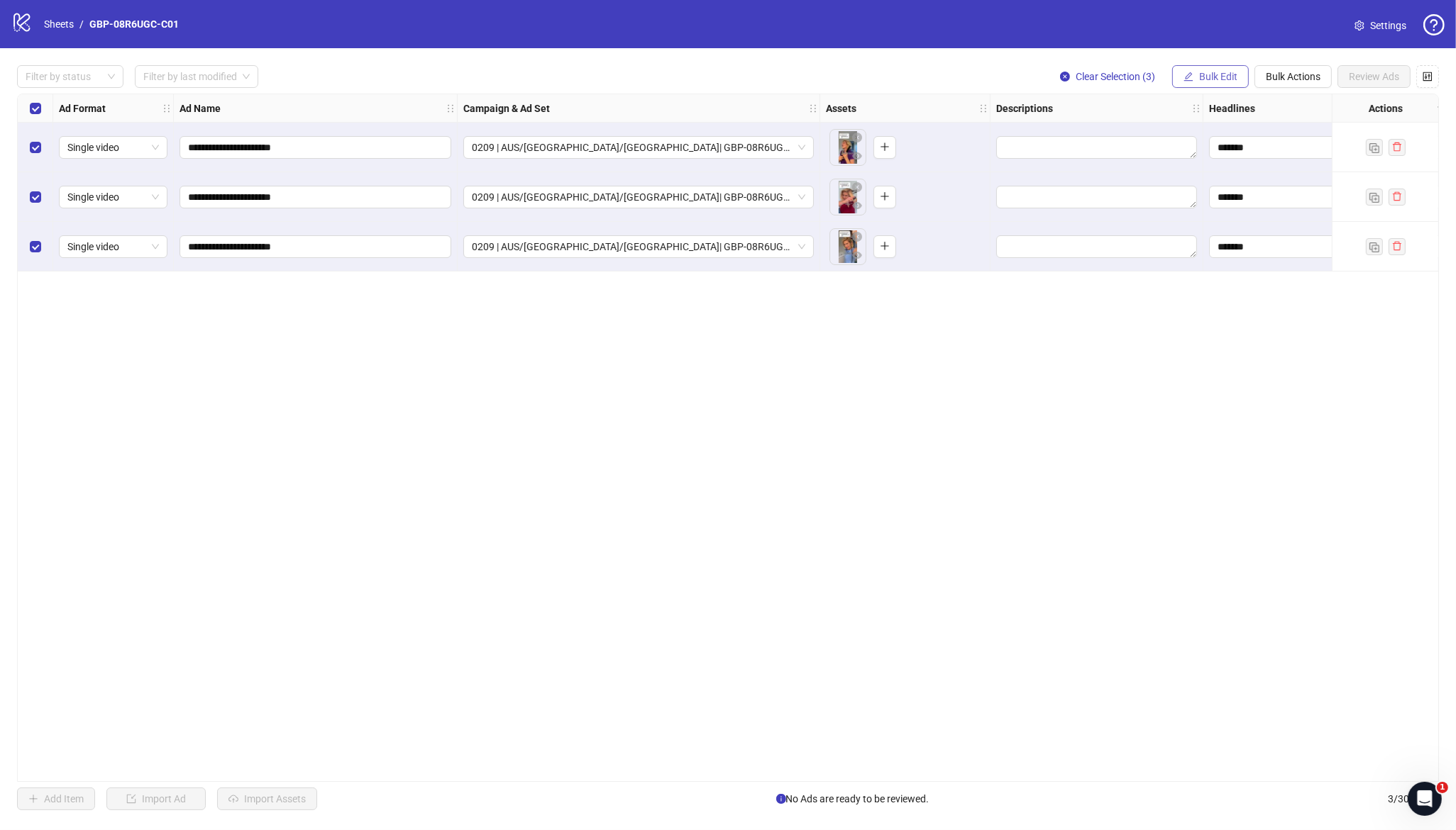
click at [1214, 74] on span "Bulk Edit" at bounding box center [1218, 77] width 38 height 12
click at [1203, 215] on span "Primary Texts" at bounding box center [1225, 217] width 85 height 15
click at [1098, 151] on textarea at bounding box center [1171, 145] width 213 height 38
paste textarea "**********"
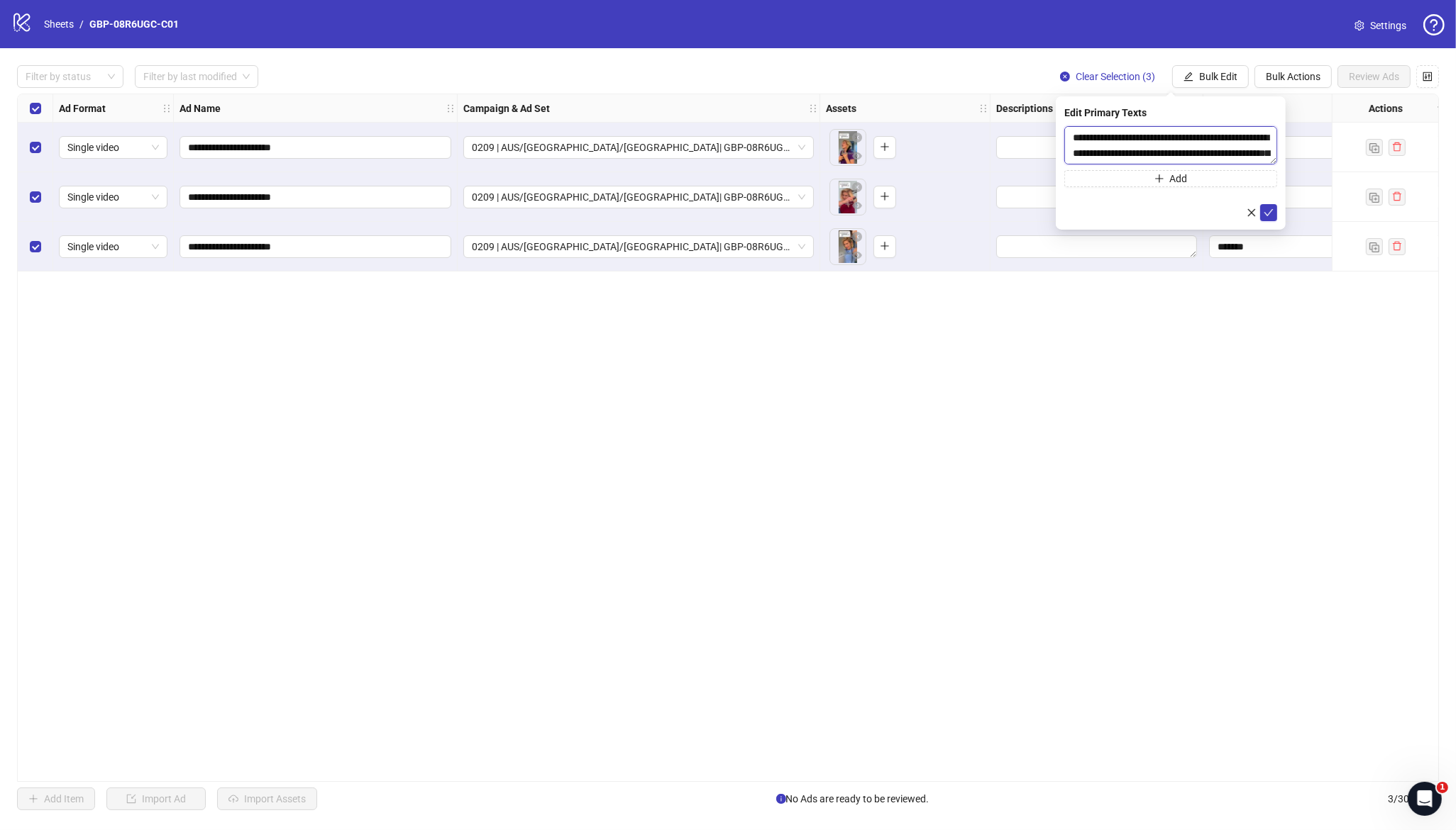
scroll to position [58, 0]
type textarea "**********"
click at [1177, 177] on span "Add" at bounding box center [1179, 179] width 18 height 12
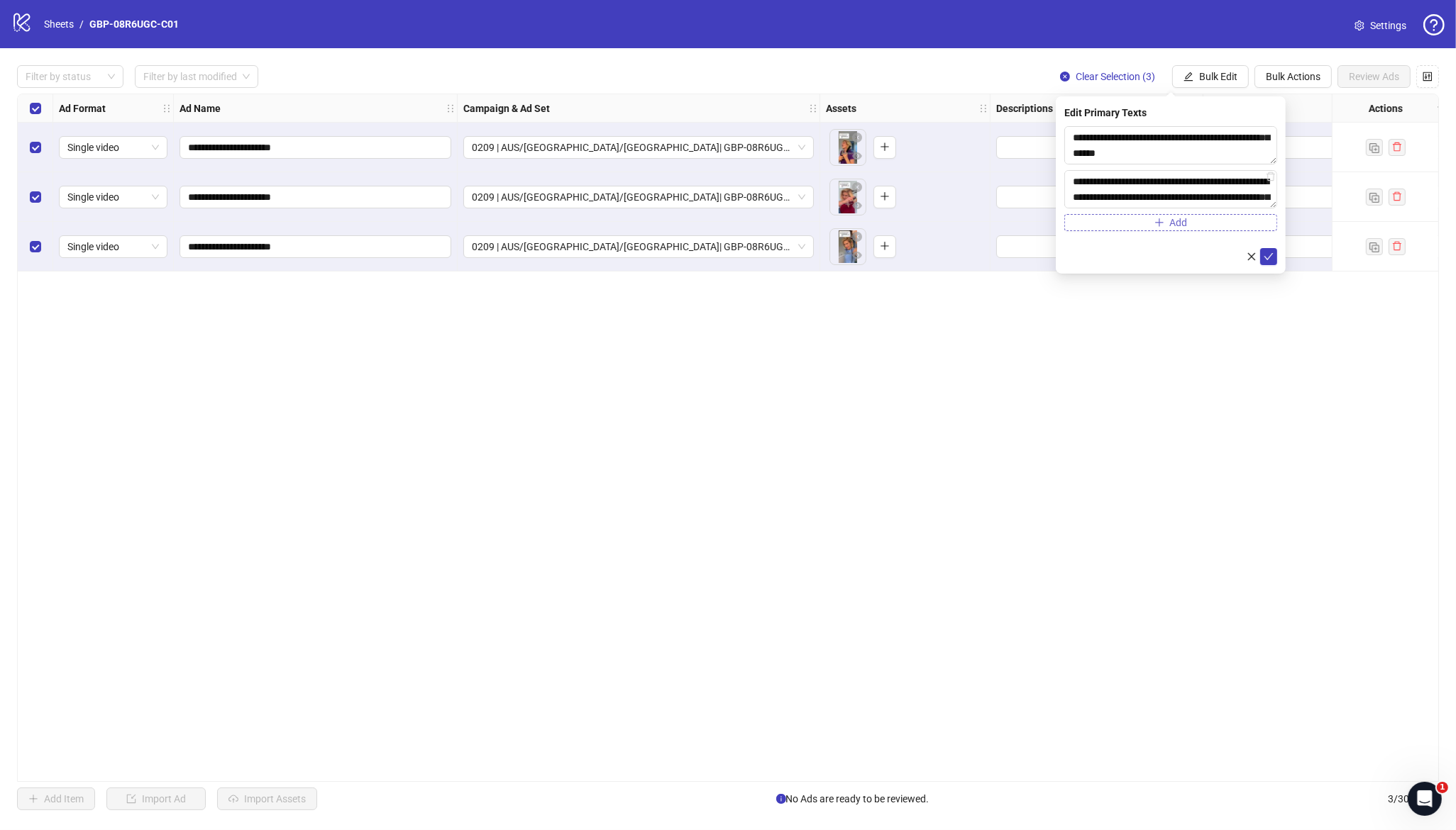
scroll to position [73, 0]
type textarea "**********"
click at [1262, 256] on button "submit" at bounding box center [1268, 256] width 17 height 17
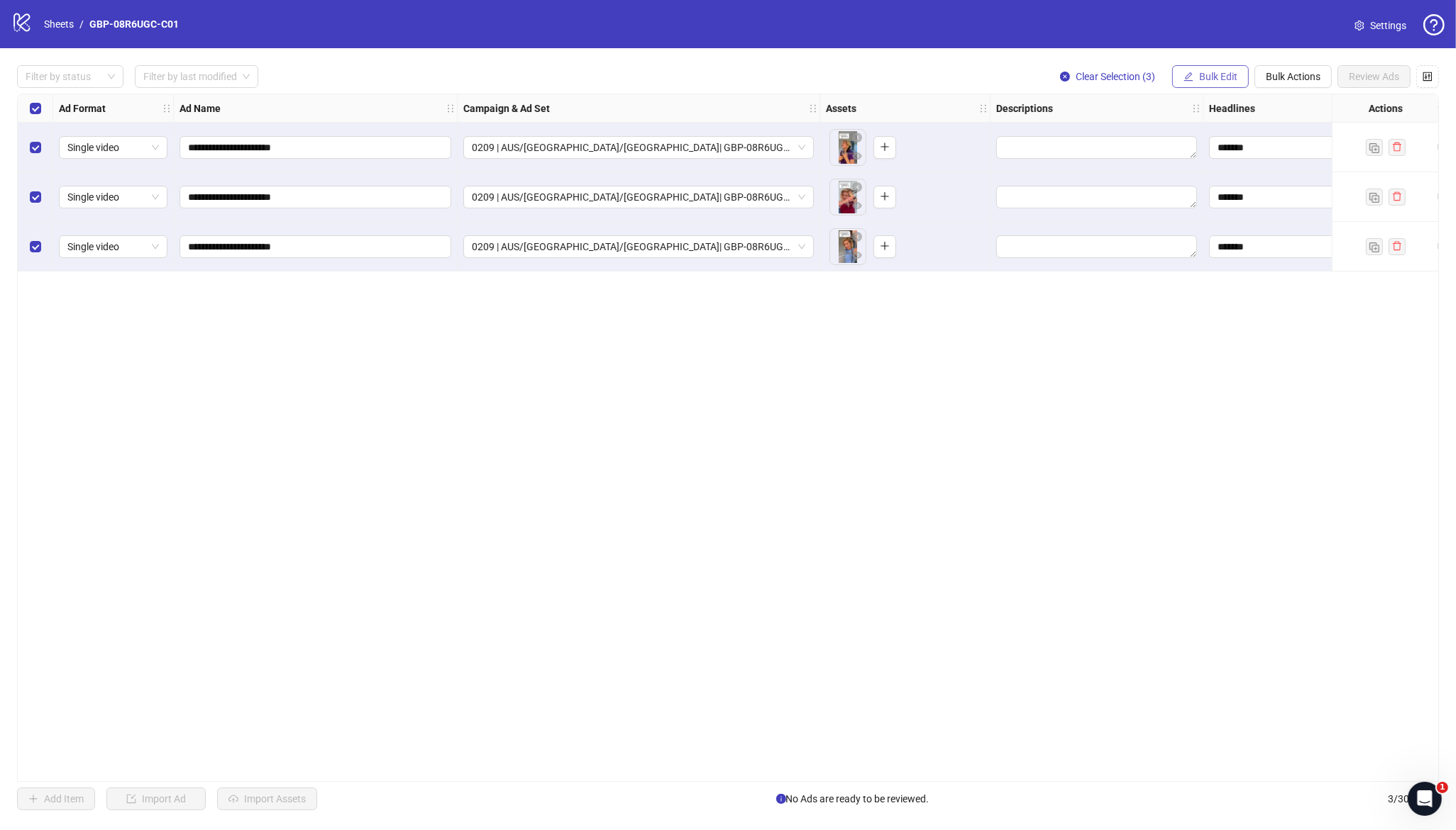
click at [1229, 73] on span "Bulk Edit" at bounding box center [1218, 77] width 38 height 12
click at [1236, 239] on span "Destination URL" at bounding box center [1225, 241] width 85 height 15
click at [1163, 141] on input "text" at bounding box center [1165, 137] width 184 height 15
paste input "**********"
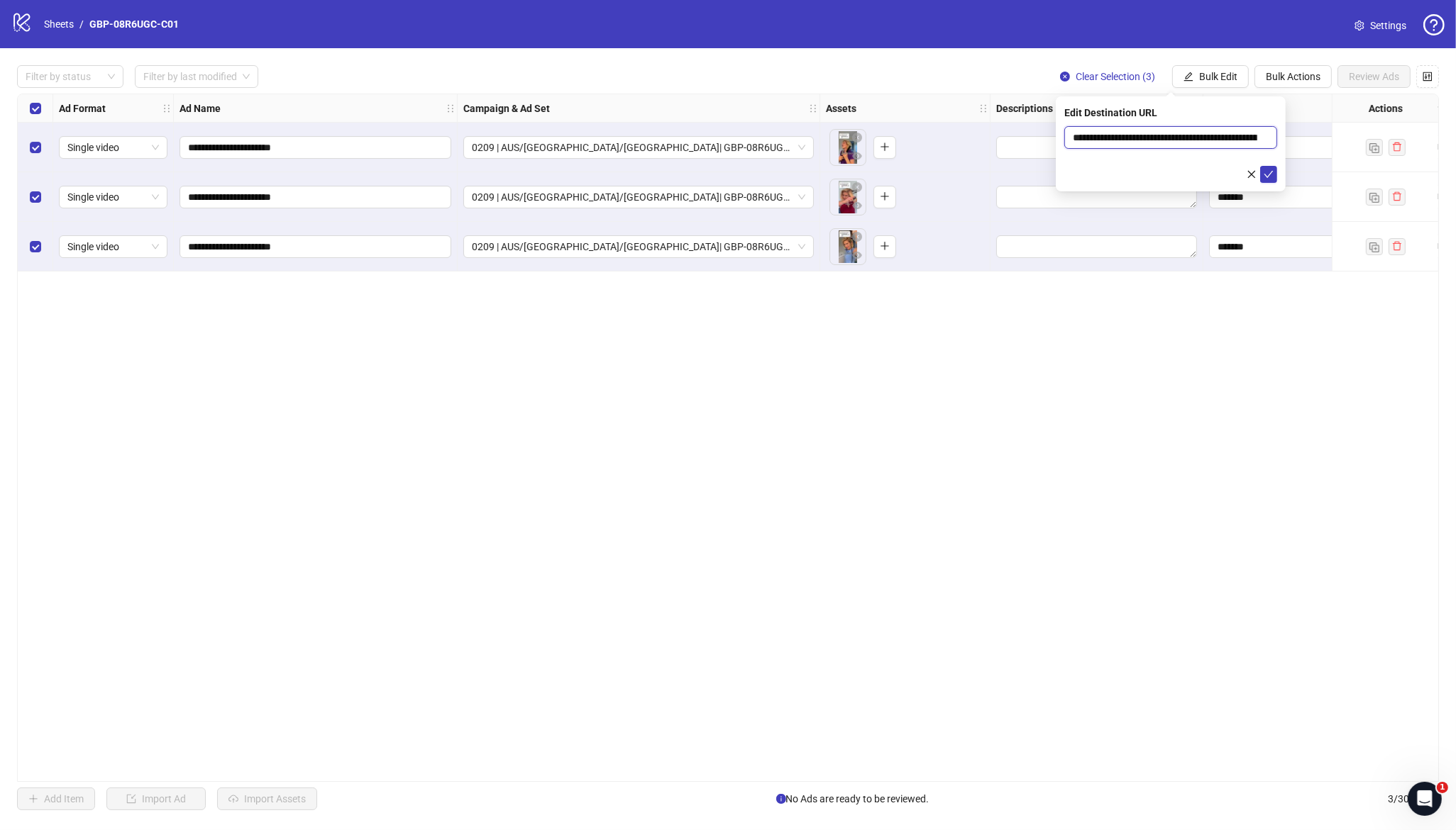
scroll to position [0, 193]
type input "**********"
click at [1266, 180] on span "submit" at bounding box center [1268, 174] width 10 height 12
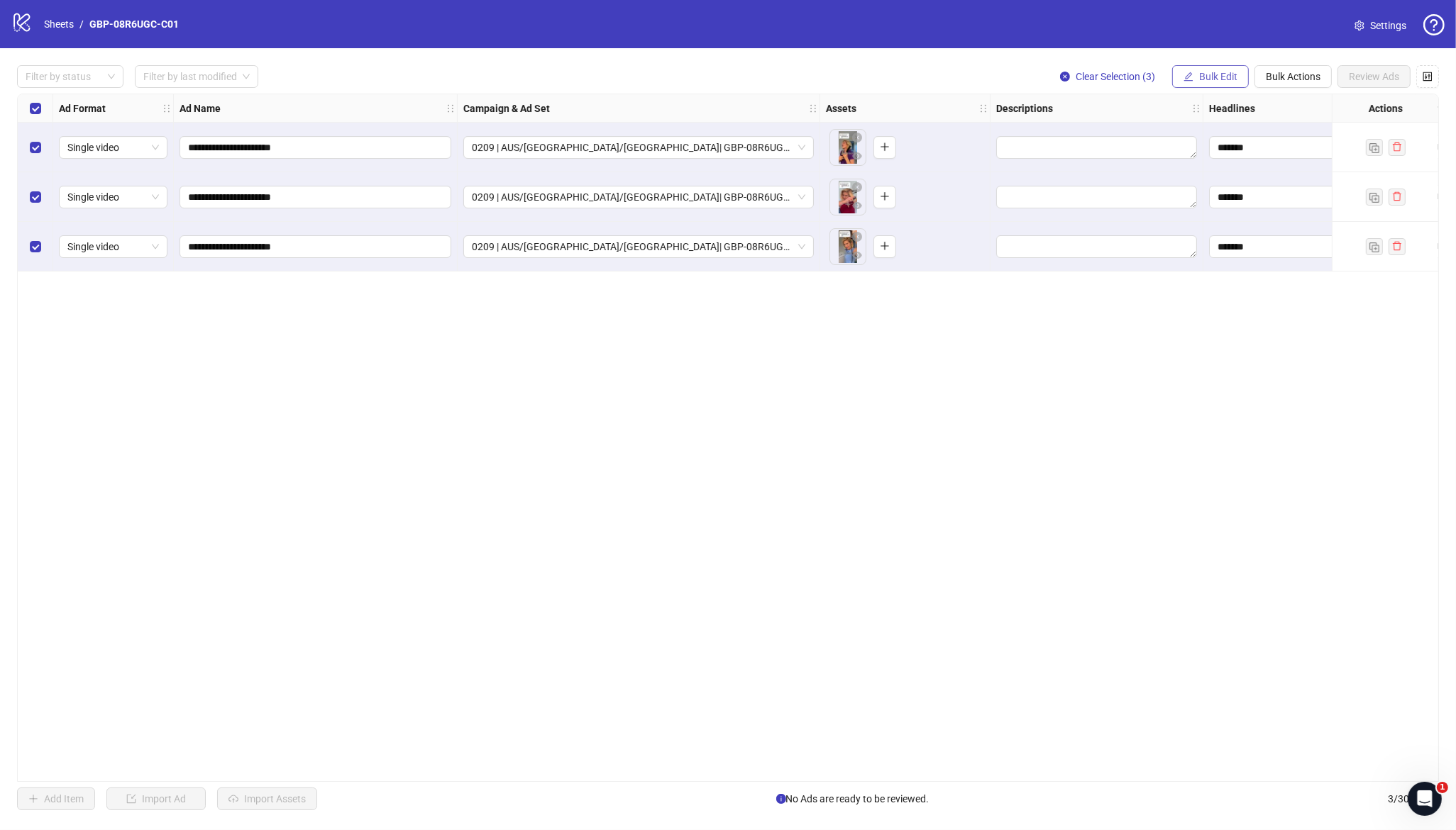
click at [1214, 74] on span "Bulk Edit" at bounding box center [1218, 77] width 38 height 12
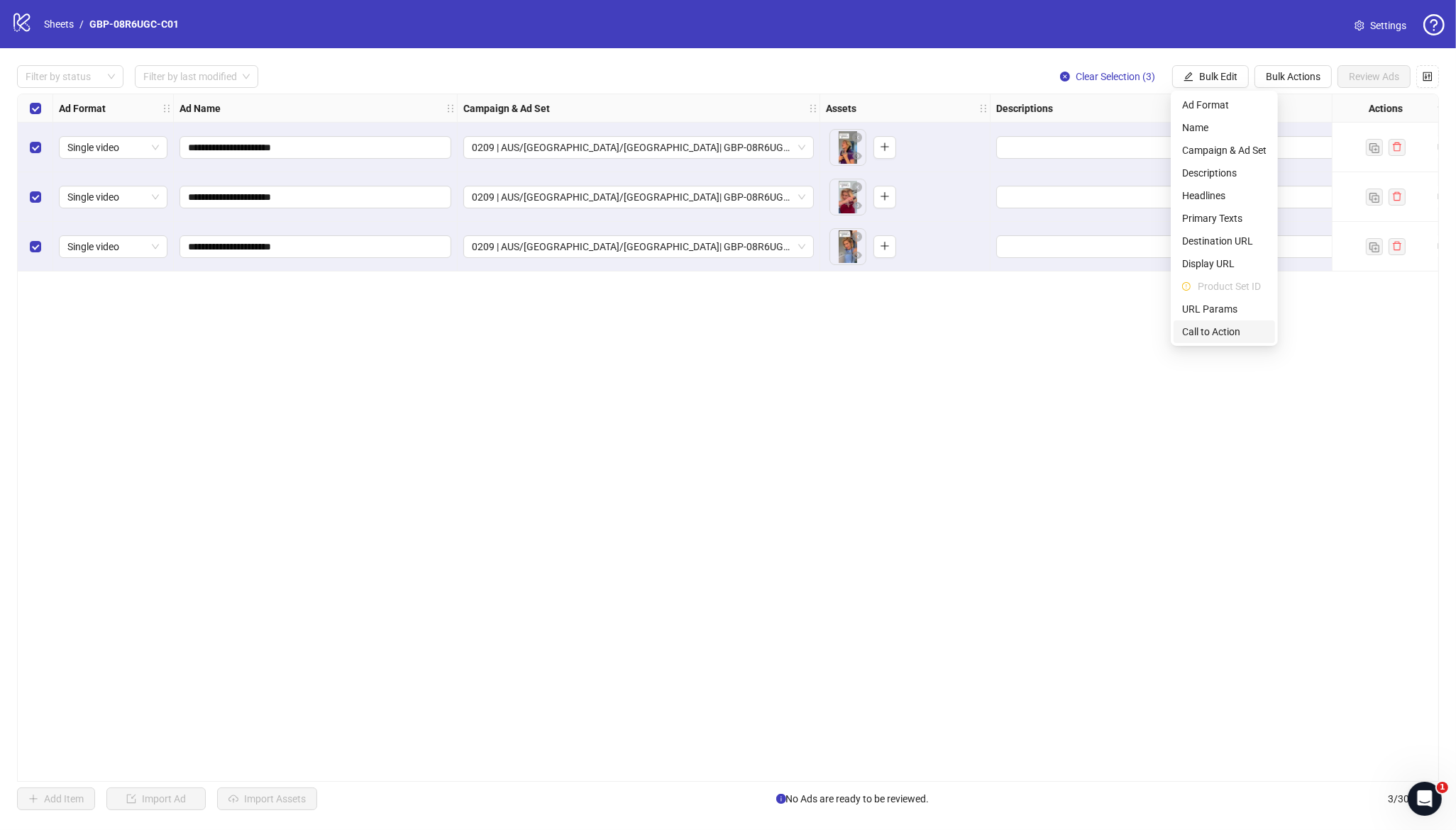
click at [1233, 328] on span "Call to Action" at bounding box center [1225, 331] width 85 height 15
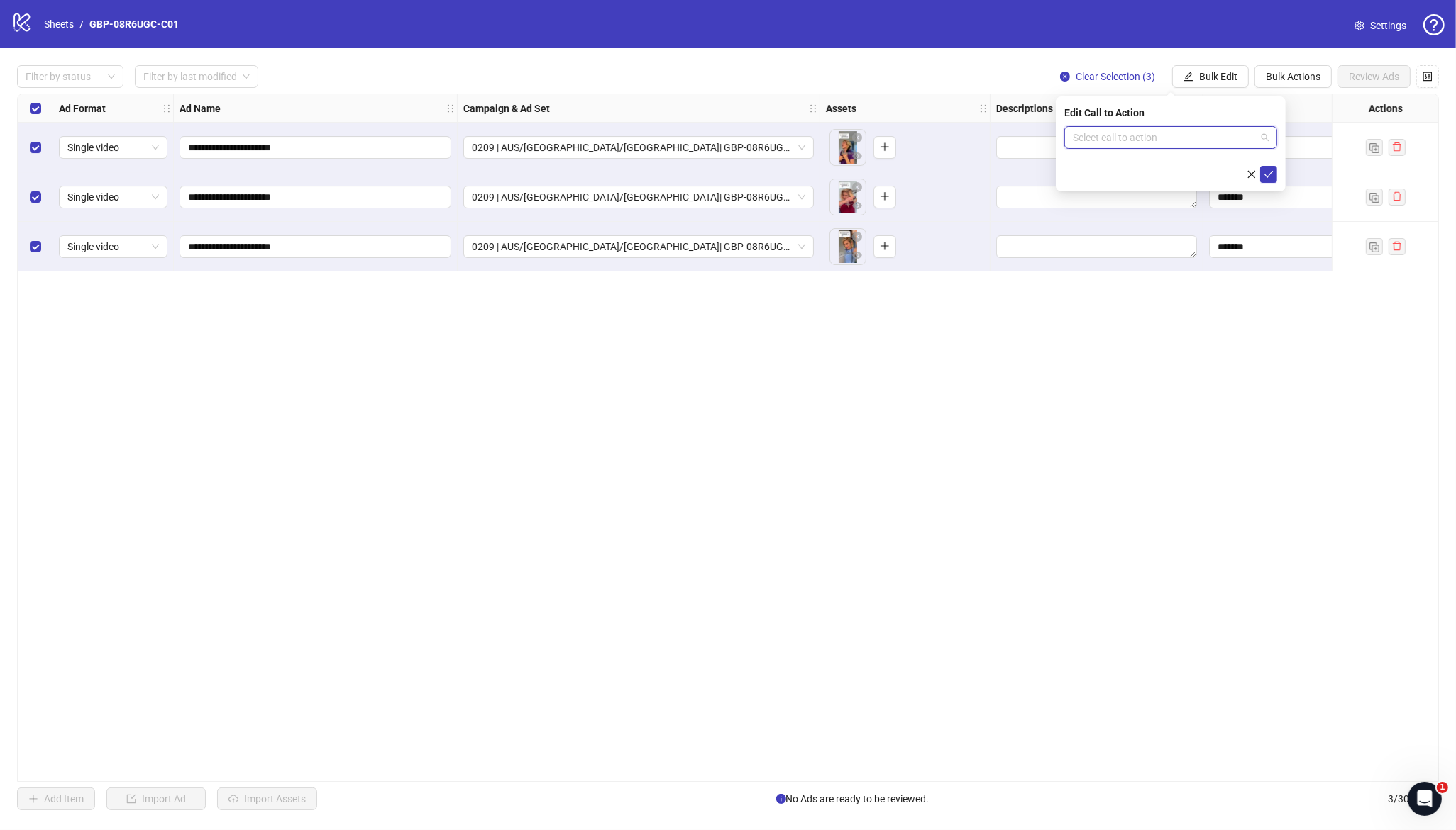
click at [1129, 133] on input "search" at bounding box center [1164, 138] width 183 height 22
type input "****"
click at [1136, 168] on div "Shop now" at bounding box center [1171, 165] width 190 height 15
click at [1271, 181] on button "submit" at bounding box center [1268, 174] width 17 height 17
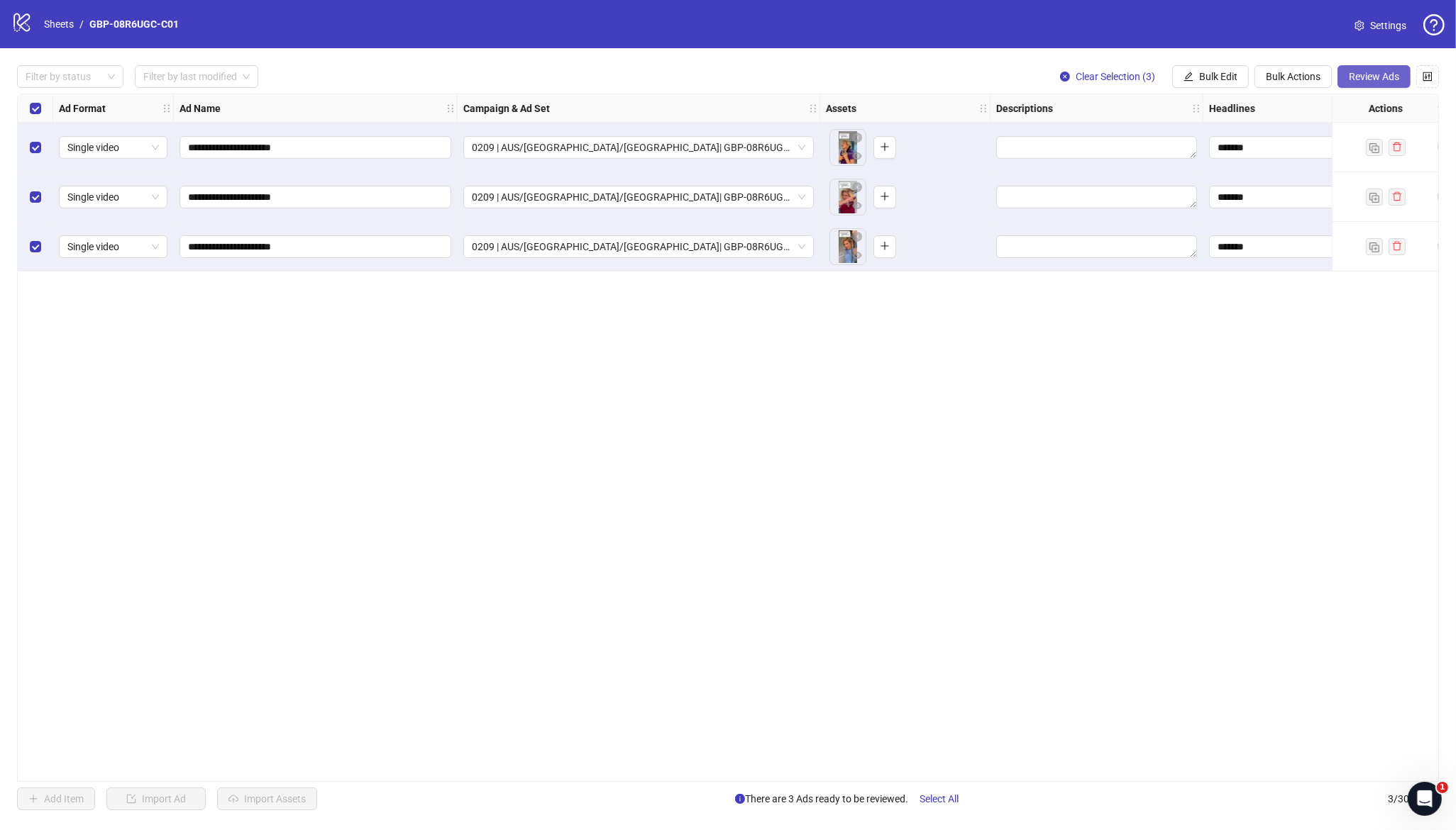
click at [1369, 79] on span "Review Ads" at bounding box center [1374, 77] width 51 height 12
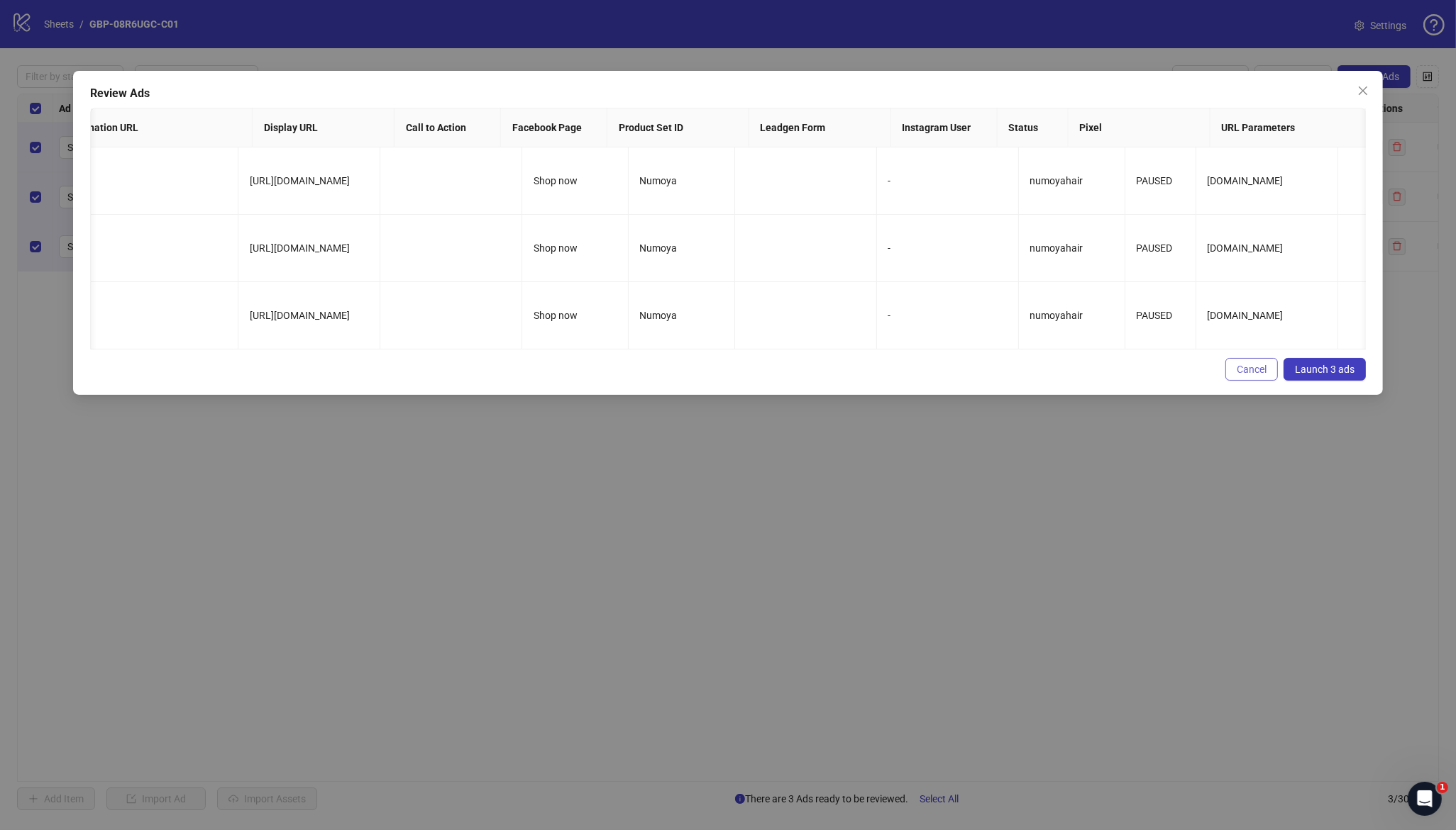
scroll to position [0, 1093]
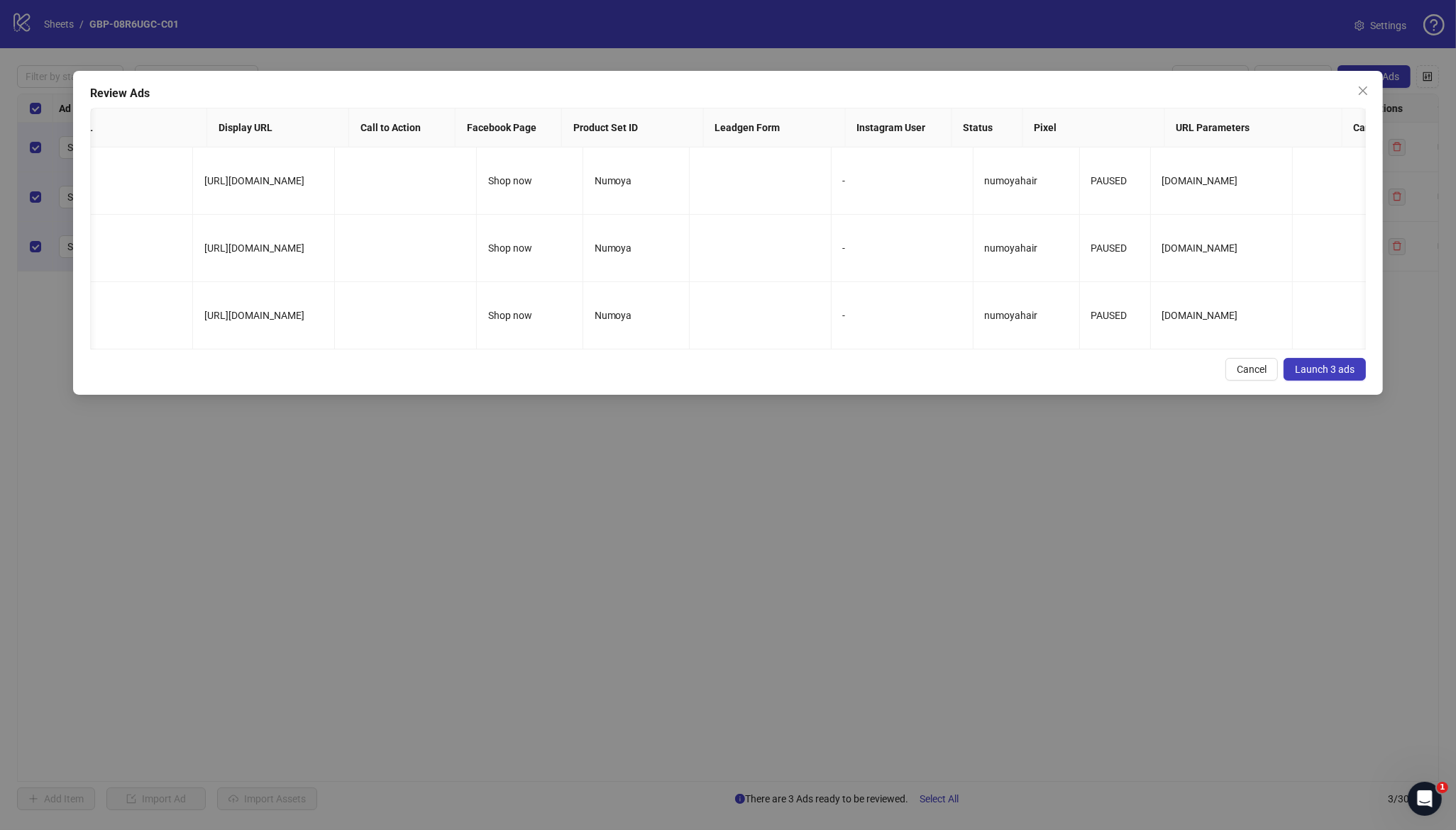
click at [1337, 375] on span "Launch 3 ads" at bounding box center [1325, 369] width 60 height 12
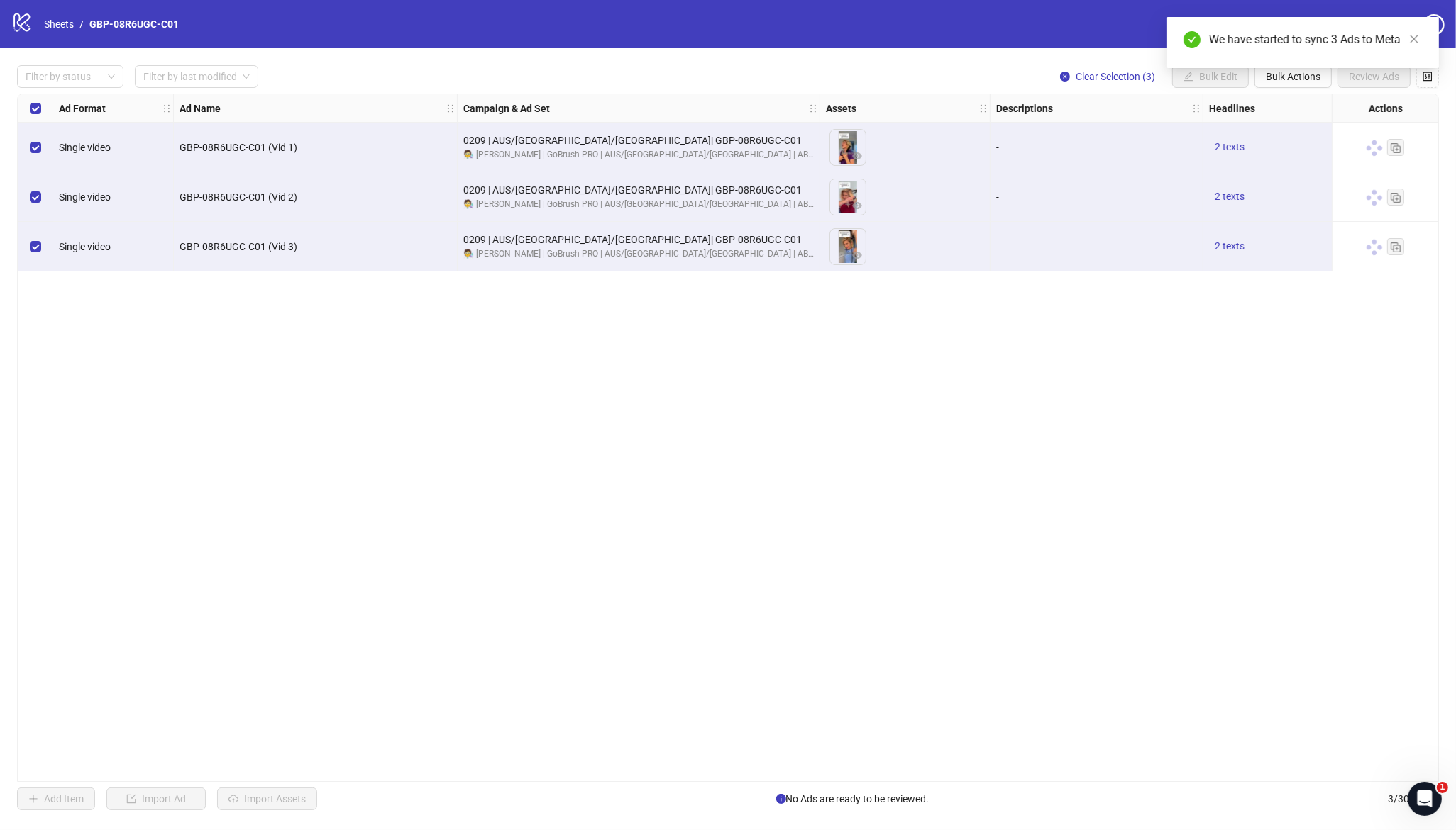
click at [1282, 68] on div "We have started to sync 3 Ads to Meta" at bounding box center [1303, 42] width 273 height 51
drag, startPoint x: 1281, startPoint y: 80, endPoint x: 1283, endPoint y: 88, distance: 8.2
click at [1281, 79] on span "Bulk Actions" at bounding box center [1293, 77] width 55 height 12
click at [1305, 150] on span "Duplicate with assets" at bounding box center [1313, 150] width 97 height 15
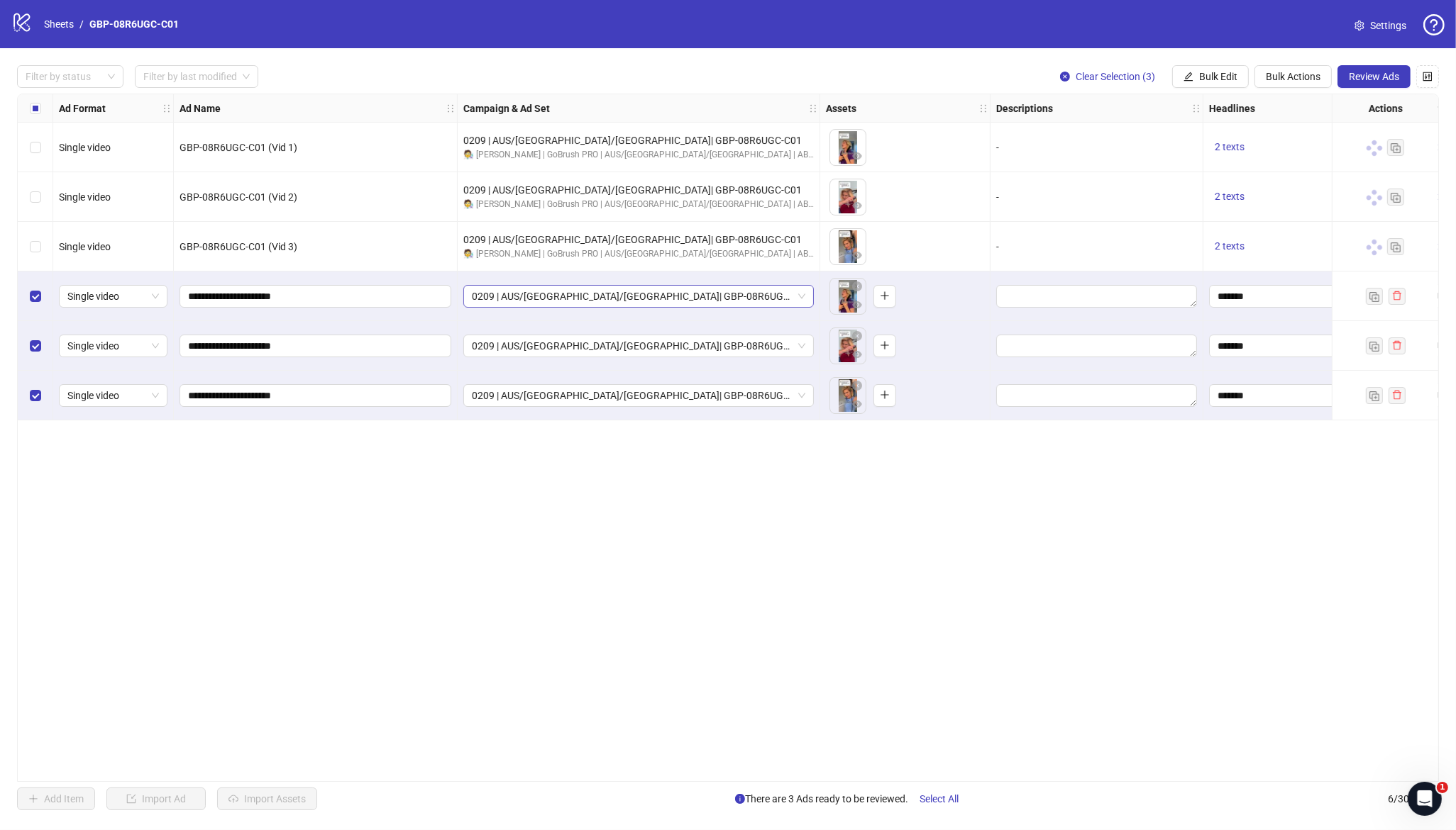
click at [657, 292] on span "0209 | AUS/[GEOGRAPHIC_DATA]/[GEOGRAPHIC_DATA]| GBP-08R6UGC-C01" at bounding box center [638, 297] width 333 height 22
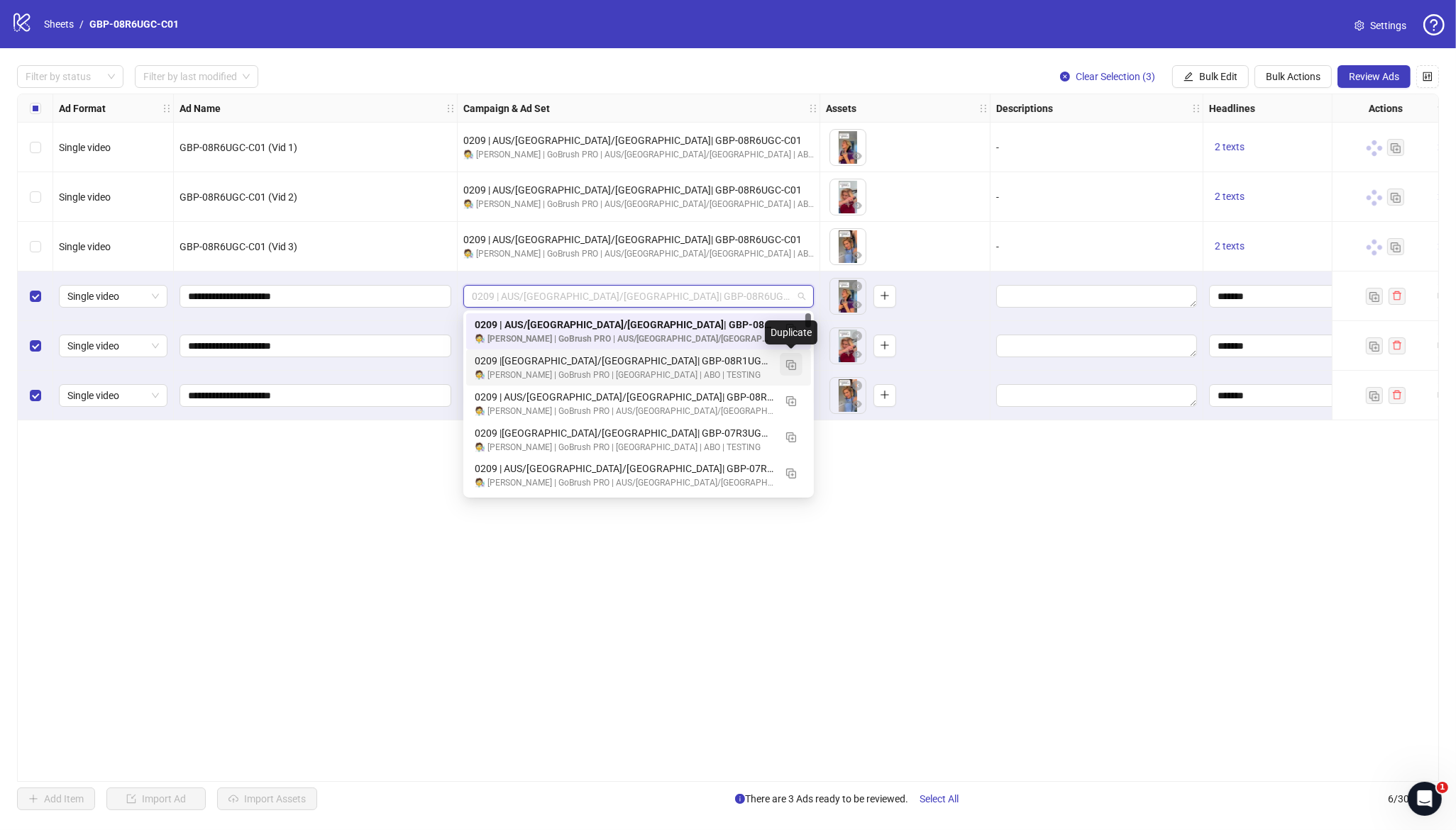
click at [791, 368] on img "button" at bounding box center [791, 364] width 10 height 10
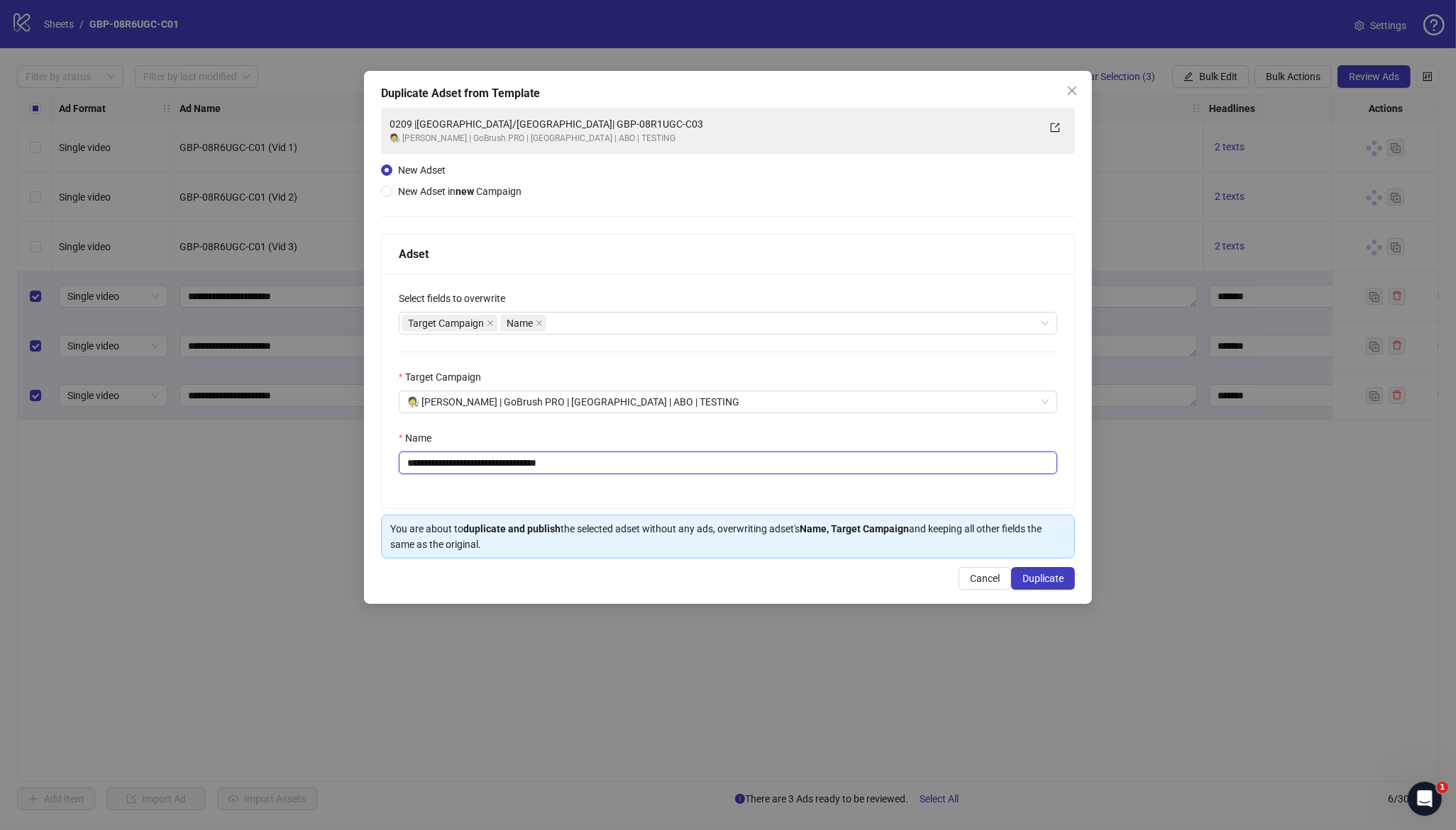
drag, startPoint x: 477, startPoint y: 464, endPoint x: 761, endPoint y: 469, distance: 284.0
click at [761, 469] on input "**********" at bounding box center [728, 463] width 658 height 23
paste input "text"
type input "**********"
click at [1038, 577] on span "Duplicate" at bounding box center [1043, 578] width 42 height 12
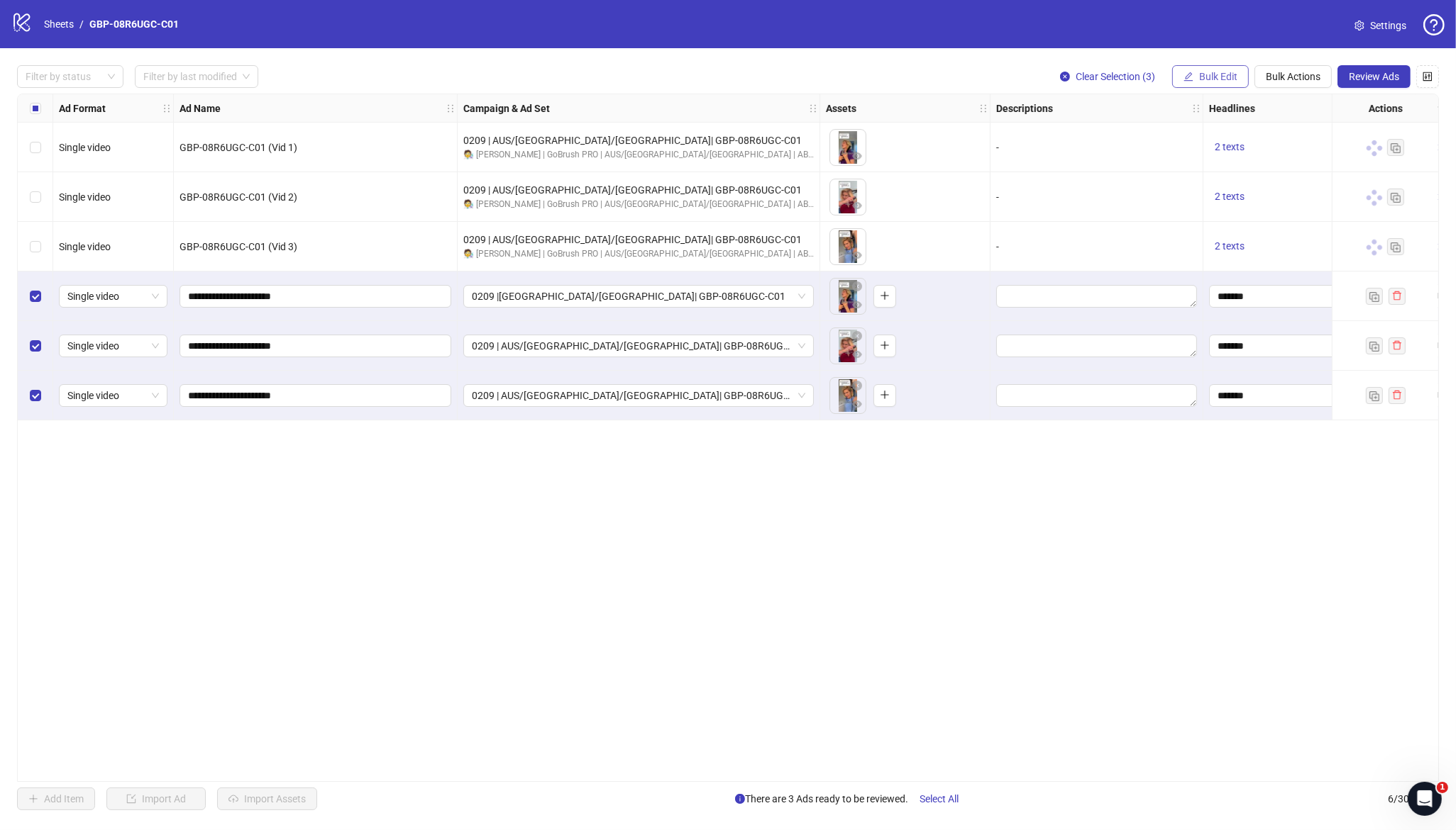
click at [1207, 79] on span "Bulk Edit" at bounding box center [1218, 77] width 38 height 12
click at [1237, 148] on span "Campaign & Ad Set" at bounding box center [1225, 150] width 85 height 15
click at [1271, 171] on icon "check" at bounding box center [1269, 174] width 9 height 7
click at [1208, 91] on div "Filter by status Filter by last modified Clear Selection (3) Bulk Edit Bulk Act…" at bounding box center [728, 438] width 1456 height 779
click at [1213, 83] on button "Bulk Edit" at bounding box center [1210, 76] width 77 height 23
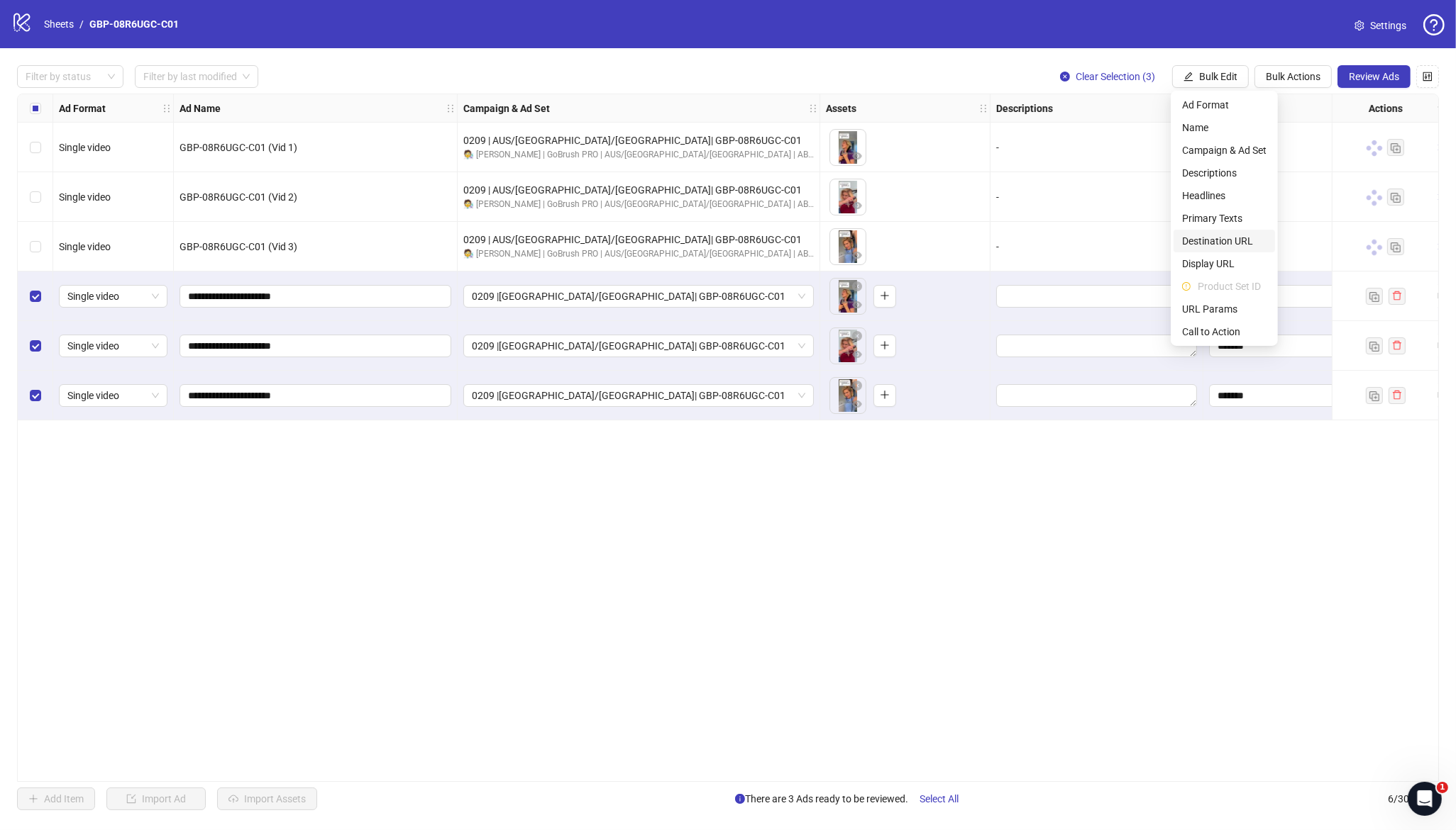
click at [1235, 240] on span "Destination URL" at bounding box center [1225, 241] width 85 height 15
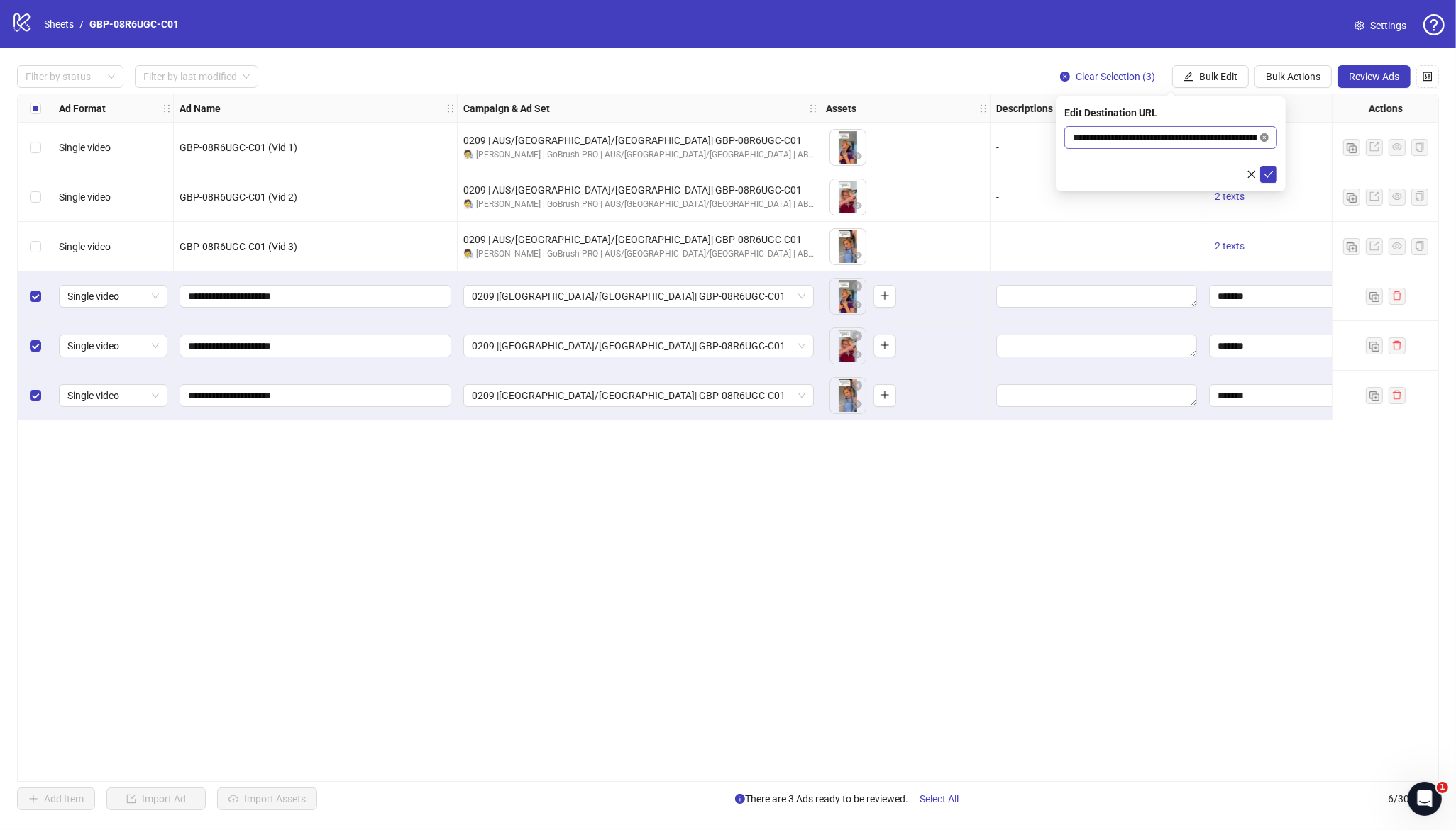
click at [1265, 135] on icon "close-circle" at bounding box center [1264, 137] width 8 height 8
click at [1173, 139] on input "text" at bounding box center [1165, 137] width 184 height 15
paste input "**********"
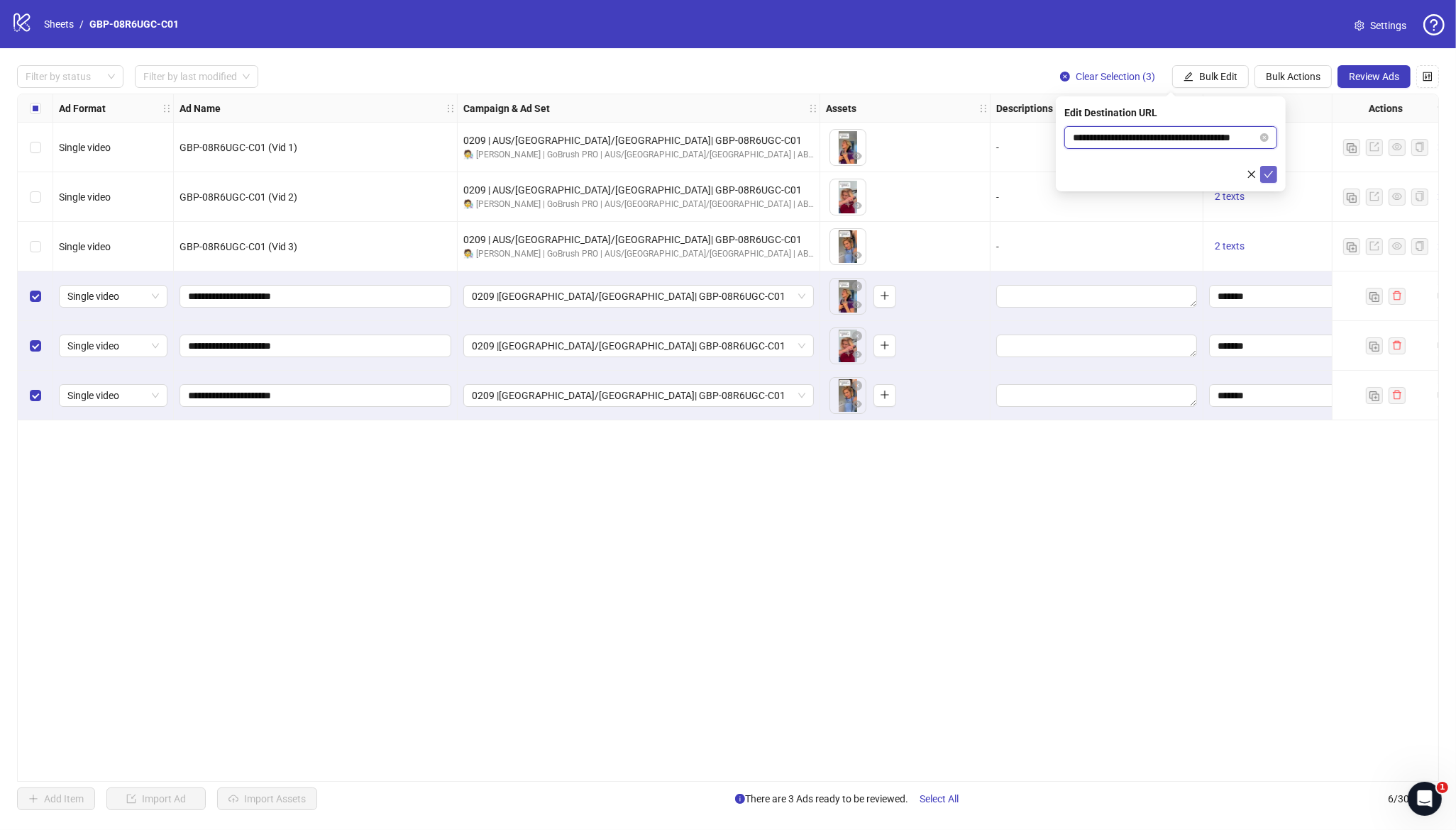
type input "**********"
click at [1266, 172] on icon "check" at bounding box center [1268, 174] width 10 height 10
click at [1368, 78] on span "Review Ads" at bounding box center [1374, 77] width 51 height 12
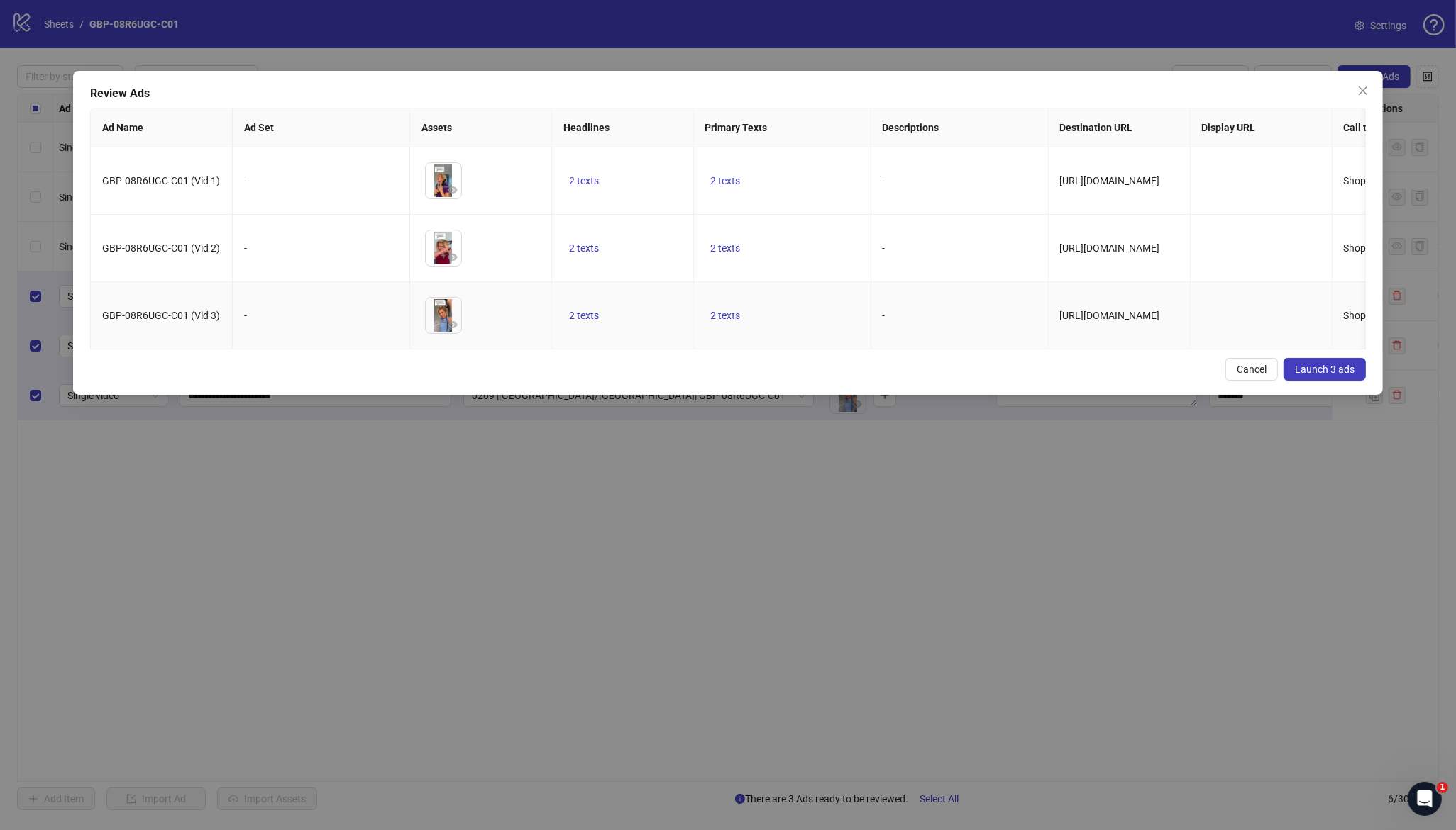
click at [699, 350] on td "2 texts" at bounding box center [783, 316] width 178 height 68
click at [1325, 375] on span "Launch 3 ads" at bounding box center [1325, 369] width 60 height 12
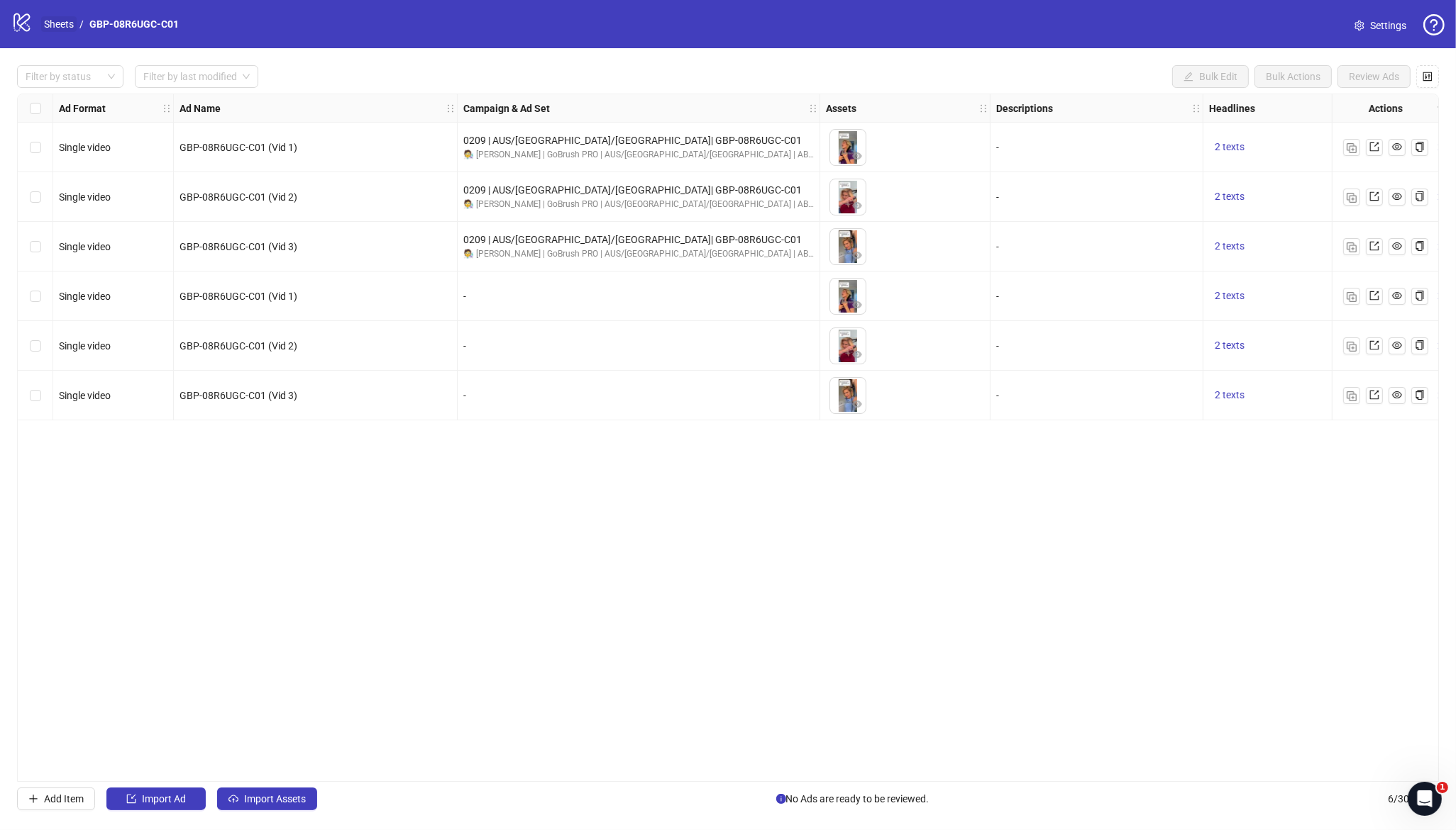
click at [55, 24] on link "Sheets" at bounding box center [59, 23] width 35 height 15
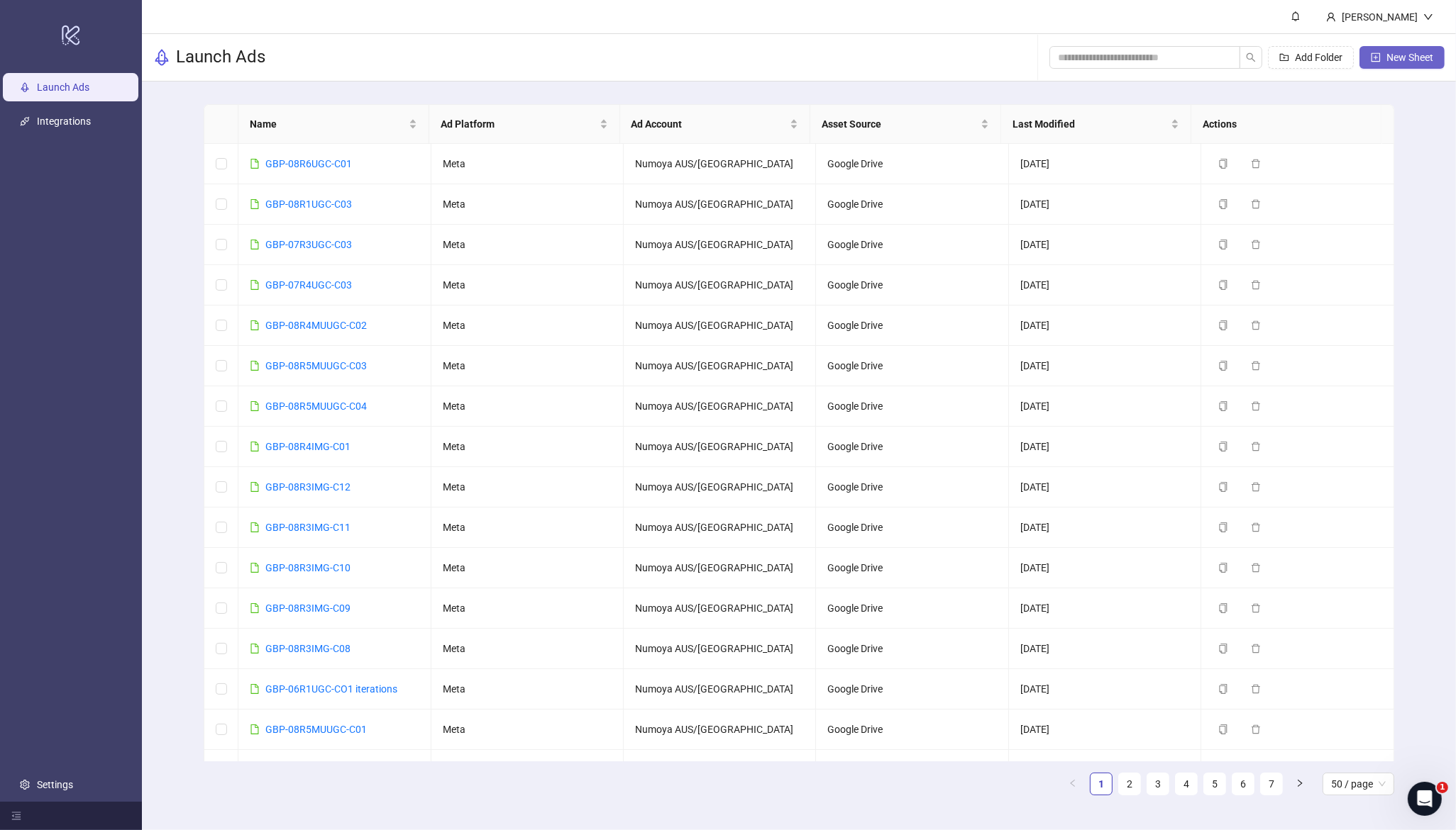
click at [1396, 67] on button "New Sheet" at bounding box center [1402, 57] width 85 height 23
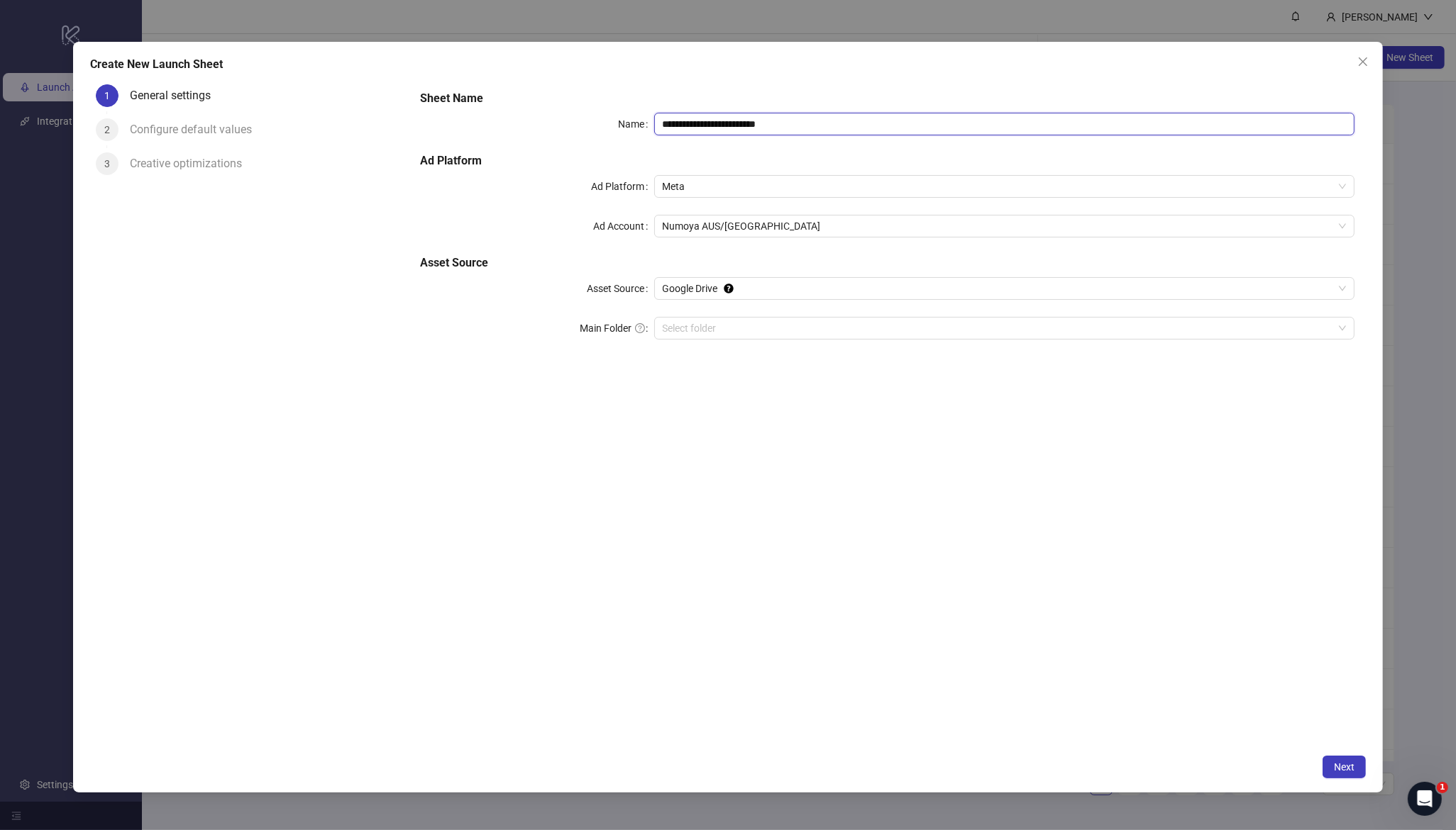
drag, startPoint x: 814, startPoint y: 119, endPoint x: 555, endPoint y: 117, distance: 259.0
click at [542, 108] on div "**********" at bounding box center [887, 224] width 946 height 278
paste input "text"
type input "**********"
click at [776, 337] on input "Main Folder" at bounding box center [998, 328] width 672 height 22
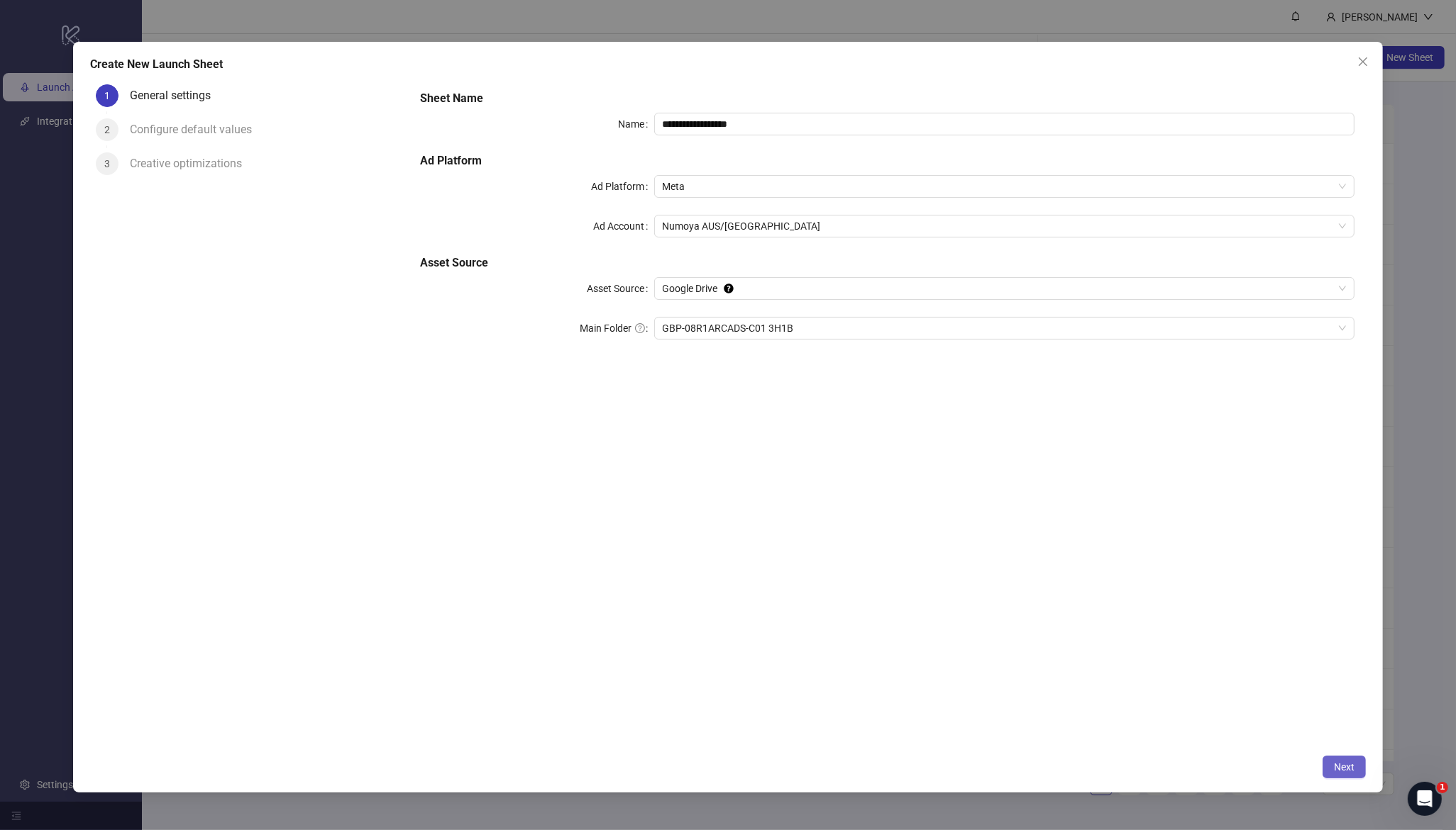
click at [1346, 764] on span "Next" at bounding box center [1344, 767] width 21 height 12
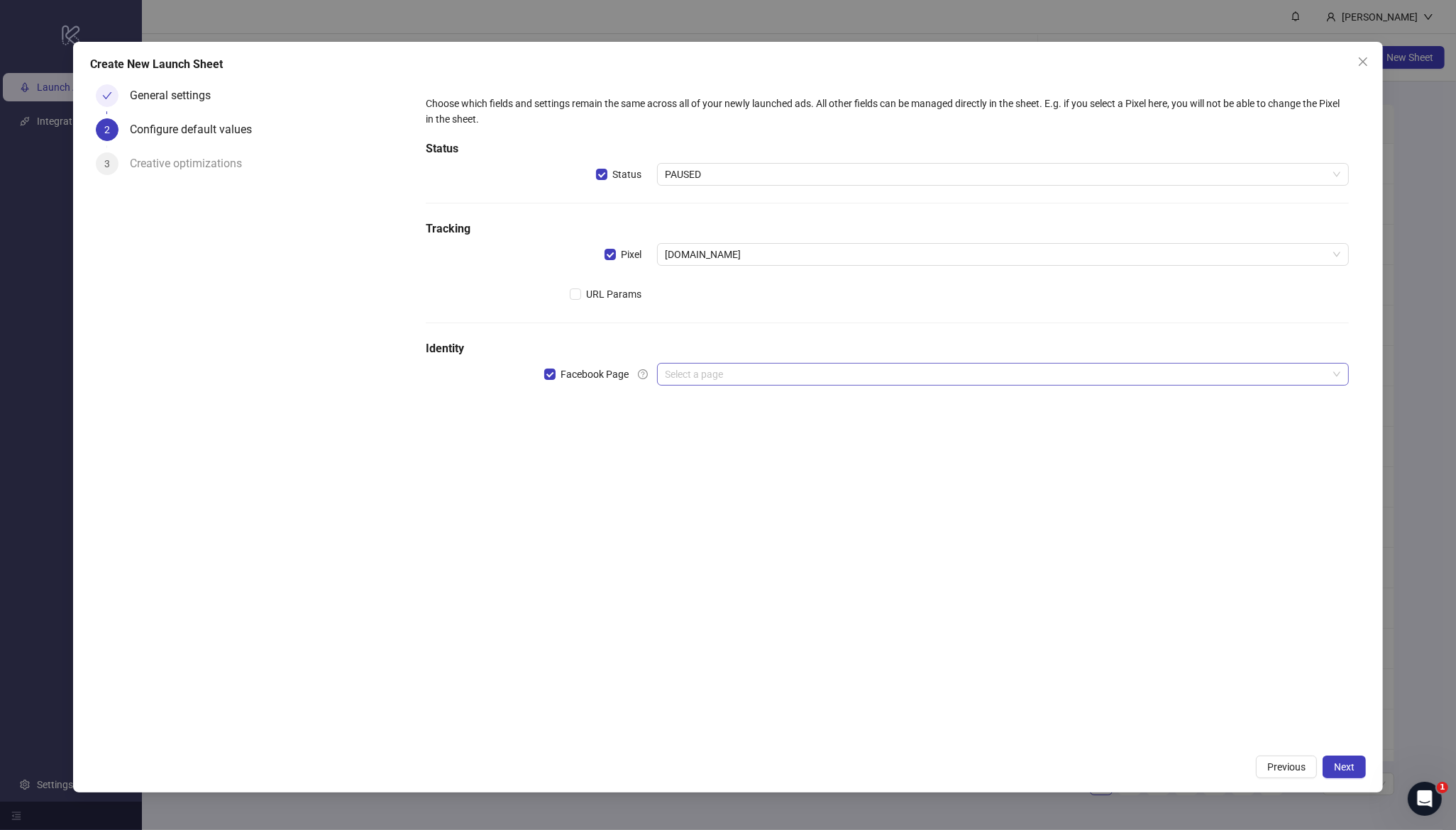
click at [725, 377] on input "search" at bounding box center [997, 374] width 663 height 22
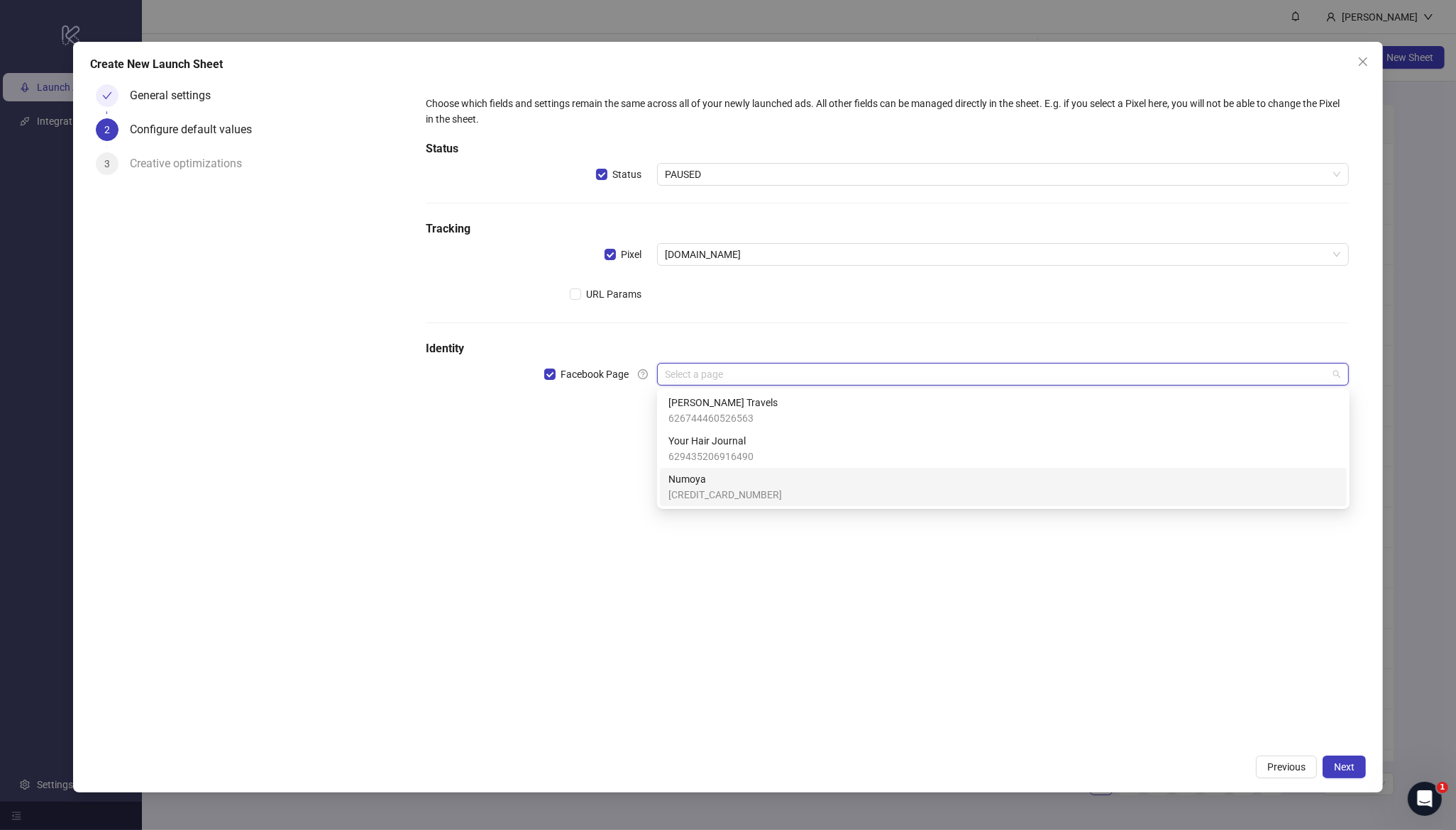
click at [728, 480] on span "Numoya" at bounding box center [725, 479] width 114 height 15
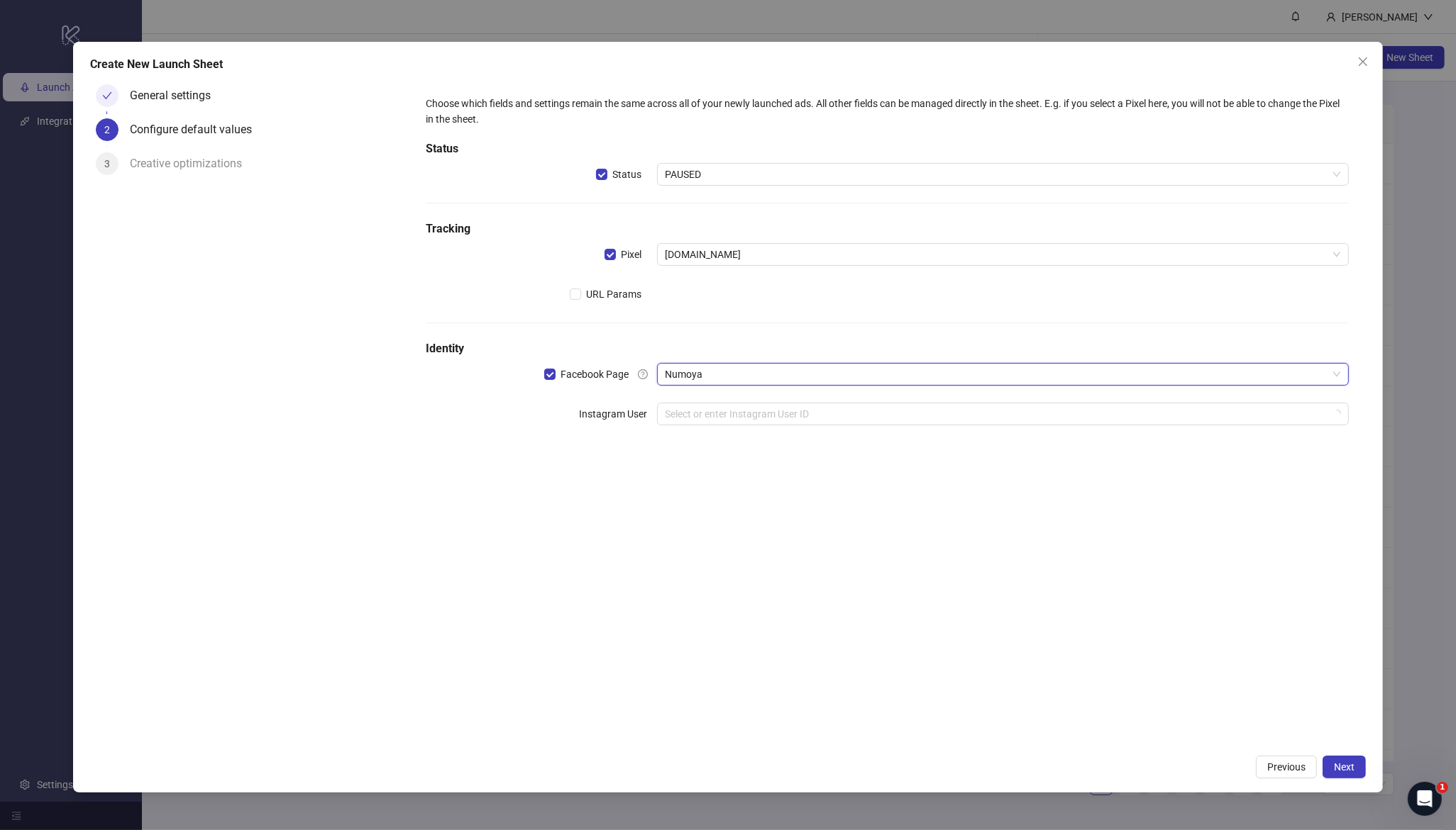
click at [609, 473] on div "Choose which fields and settings remain the same across all of your newly launc…" at bounding box center [887, 413] width 957 height 669
click at [730, 408] on input "search" at bounding box center [997, 414] width 663 height 22
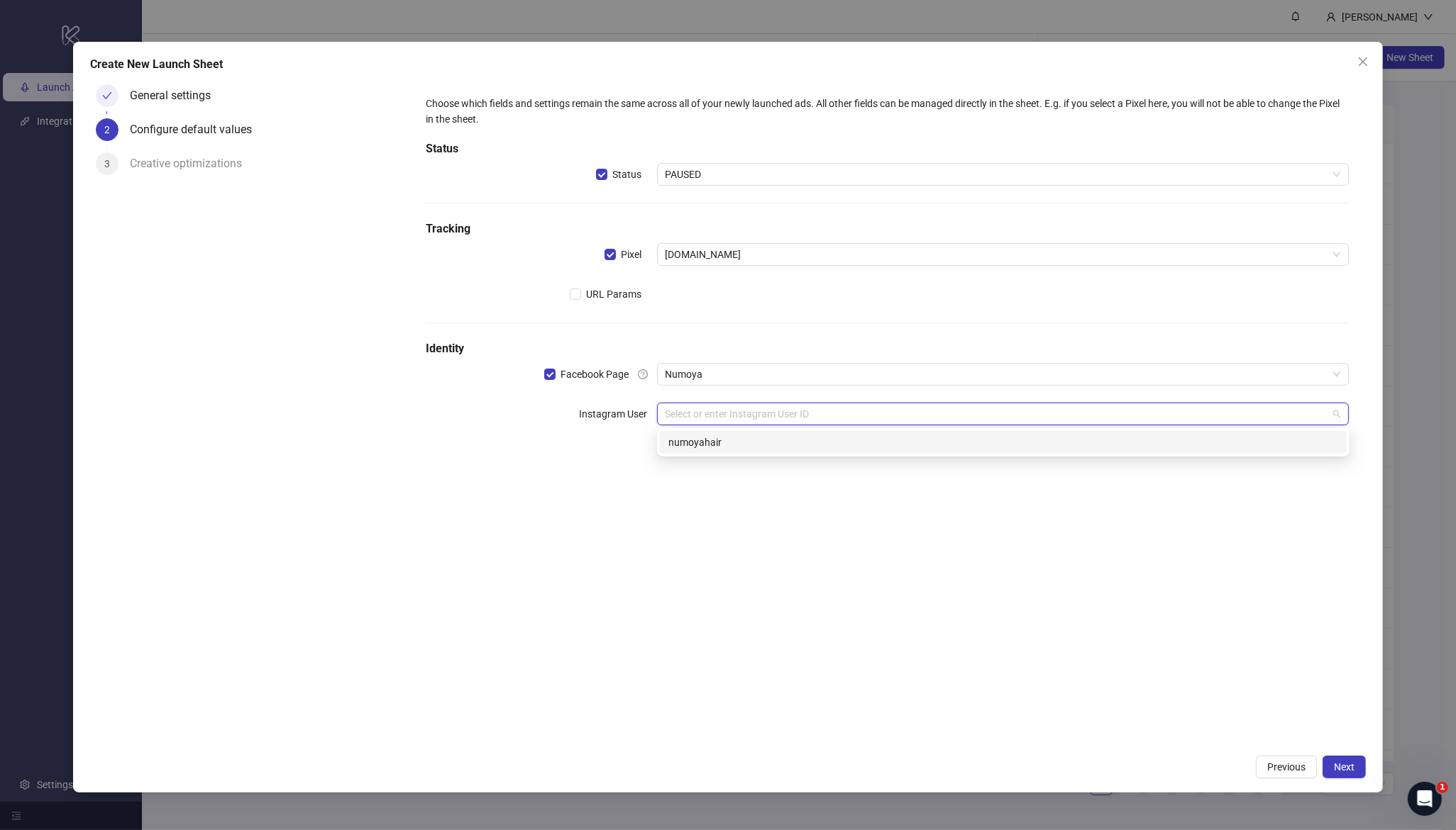
click at [737, 447] on div "numoyahair" at bounding box center [1003, 442] width 670 height 15
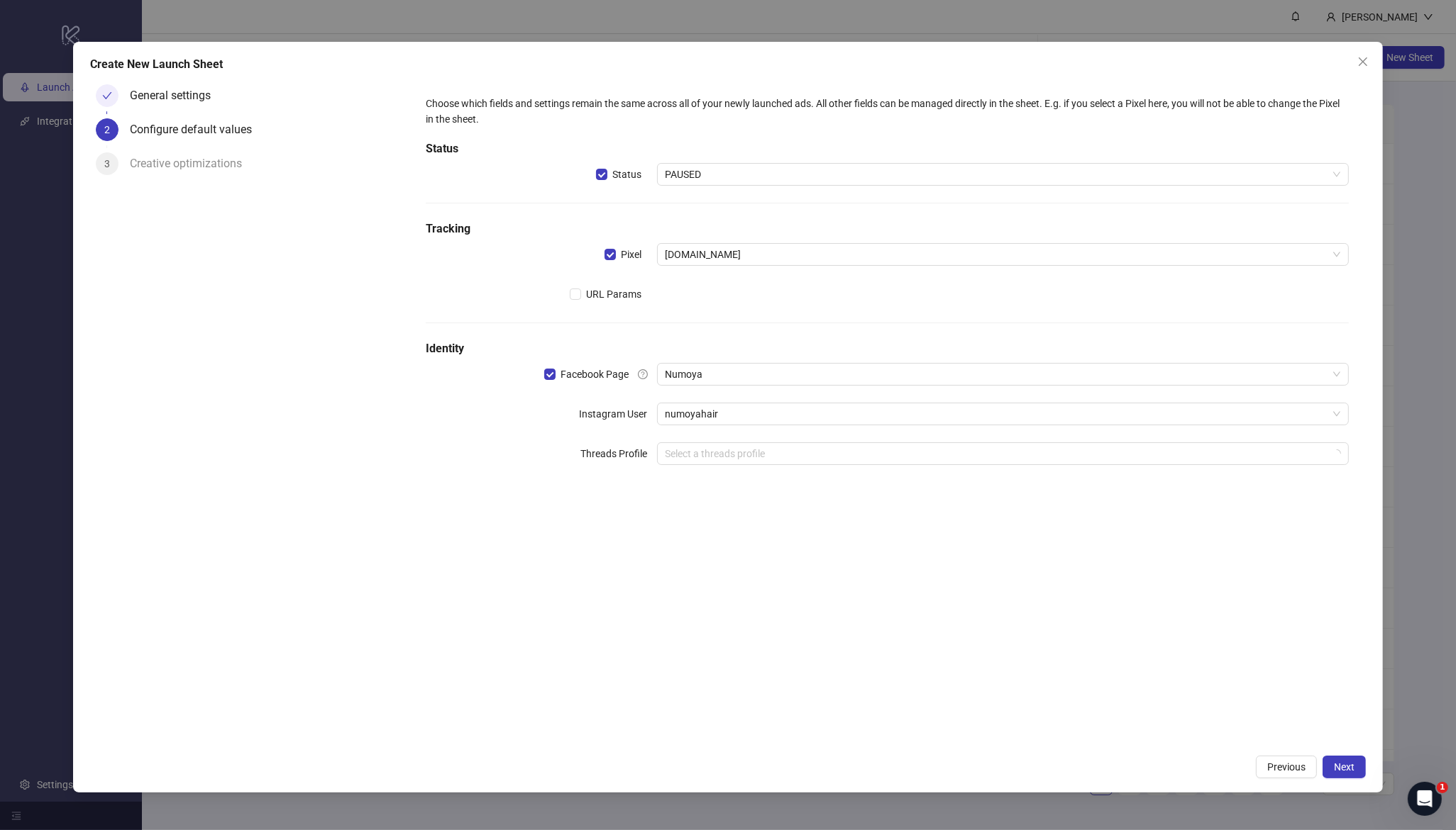
click at [813, 540] on div "Choose which fields and settings remain the same across all of your newly launc…" at bounding box center [887, 413] width 957 height 669
click at [1345, 774] on button "Next" at bounding box center [1344, 767] width 43 height 23
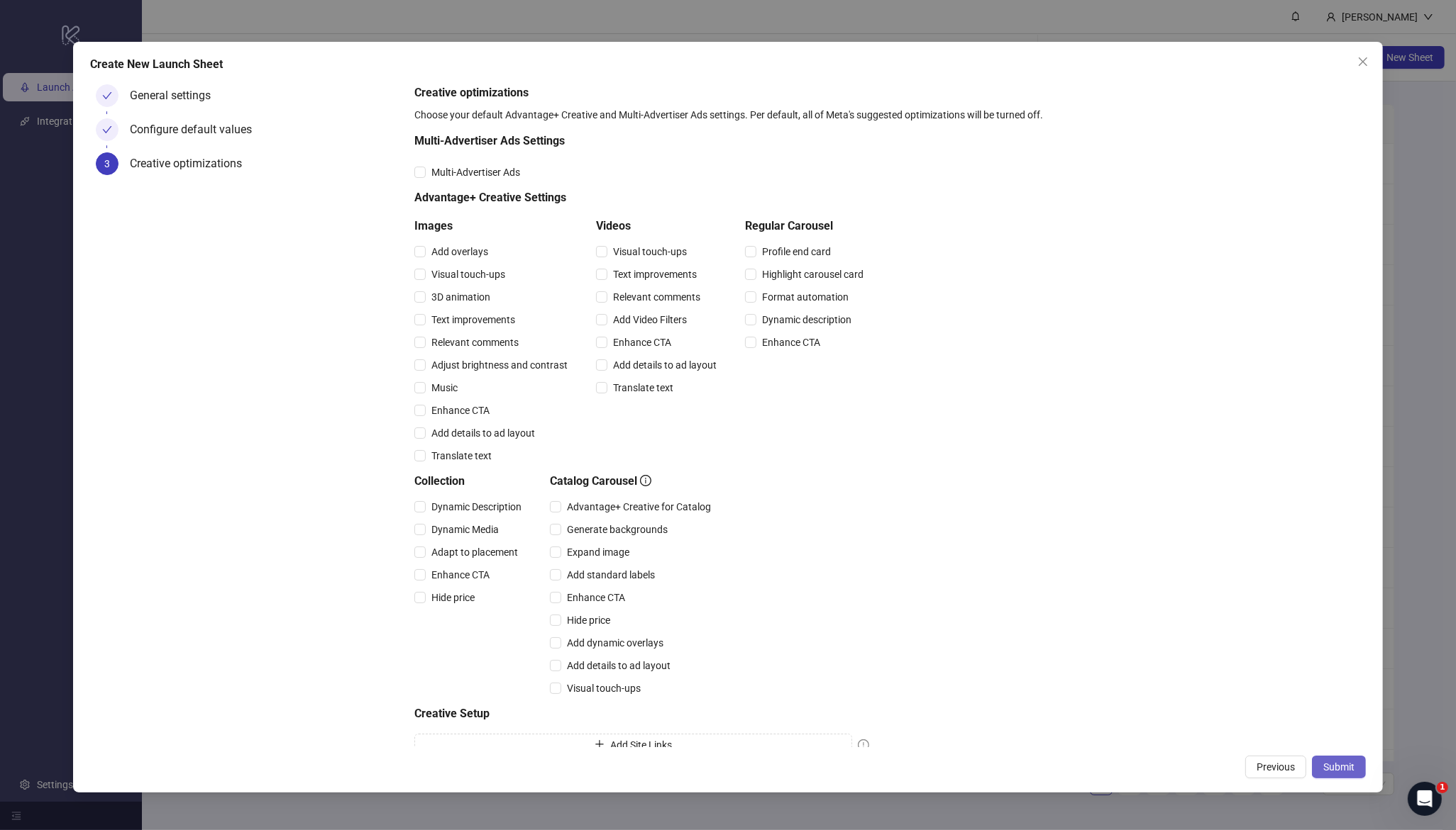
click at [1347, 761] on span "Submit" at bounding box center [1339, 767] width 32 height 12
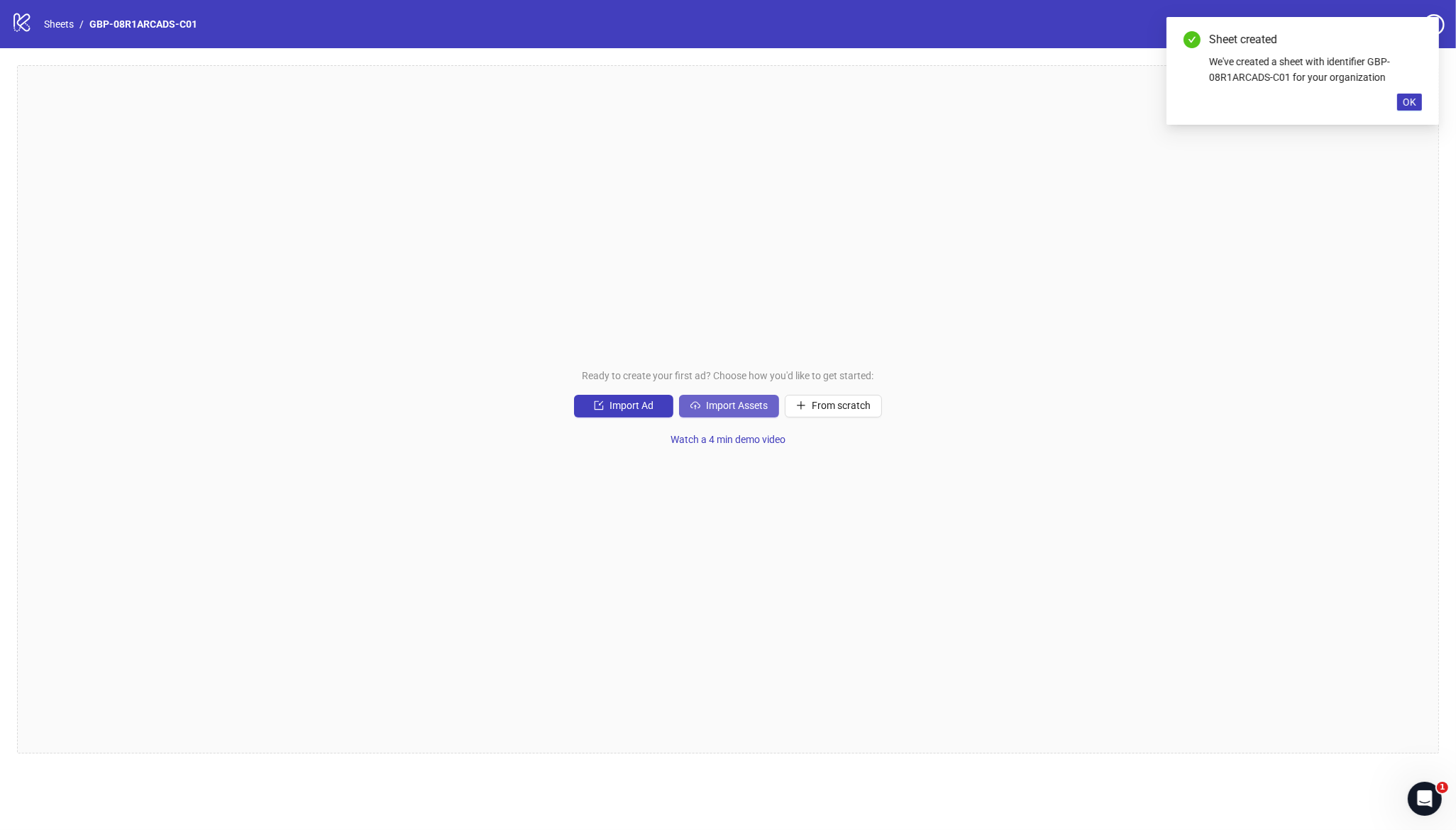
click at [741, 406] on span "Import Assets" at bounding box center [737, 405] width 61 height 12
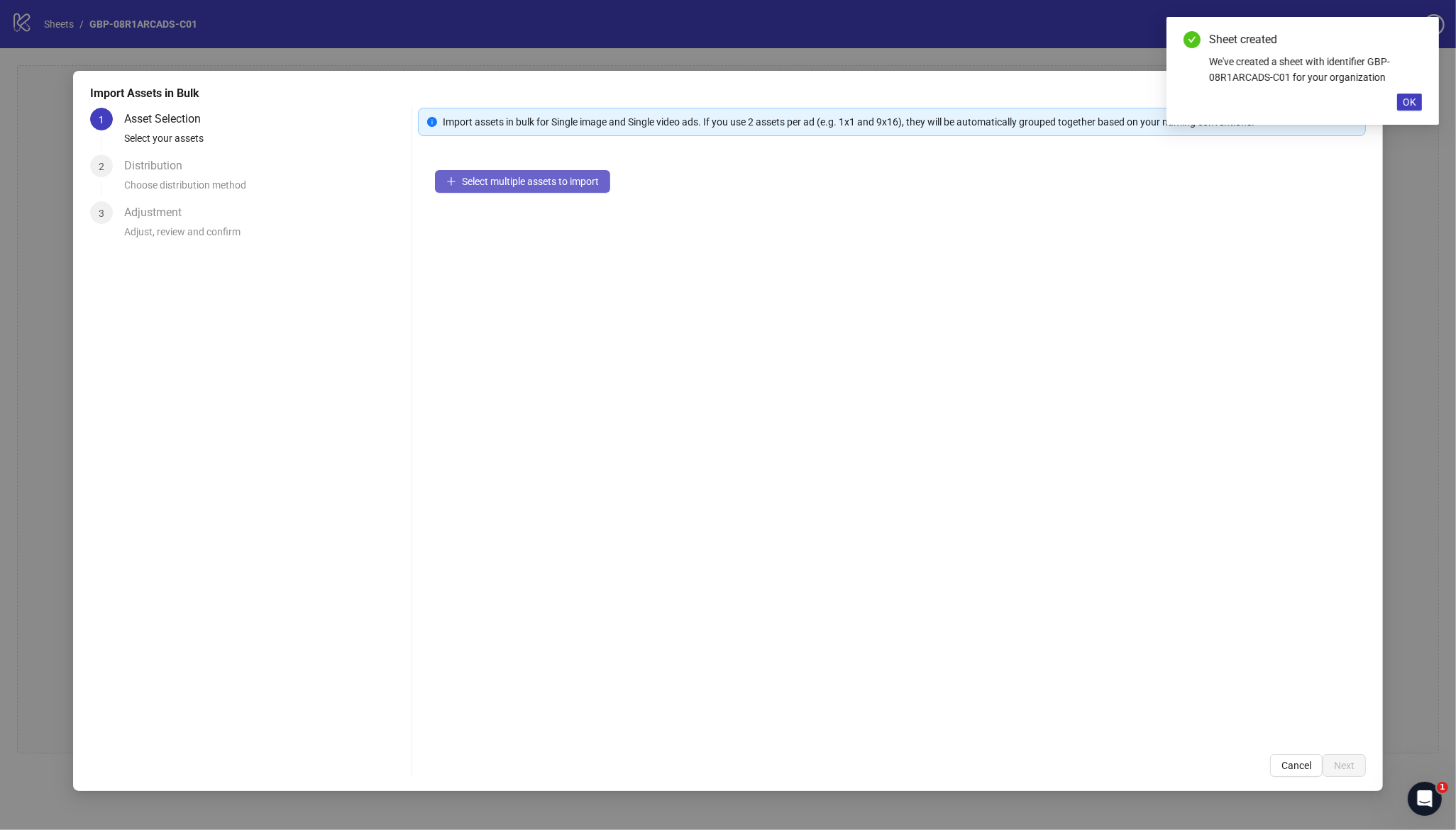
click at [557, 187] on span "Select multiple assets to import" at bounding box center [531, 181] width 137 height 12
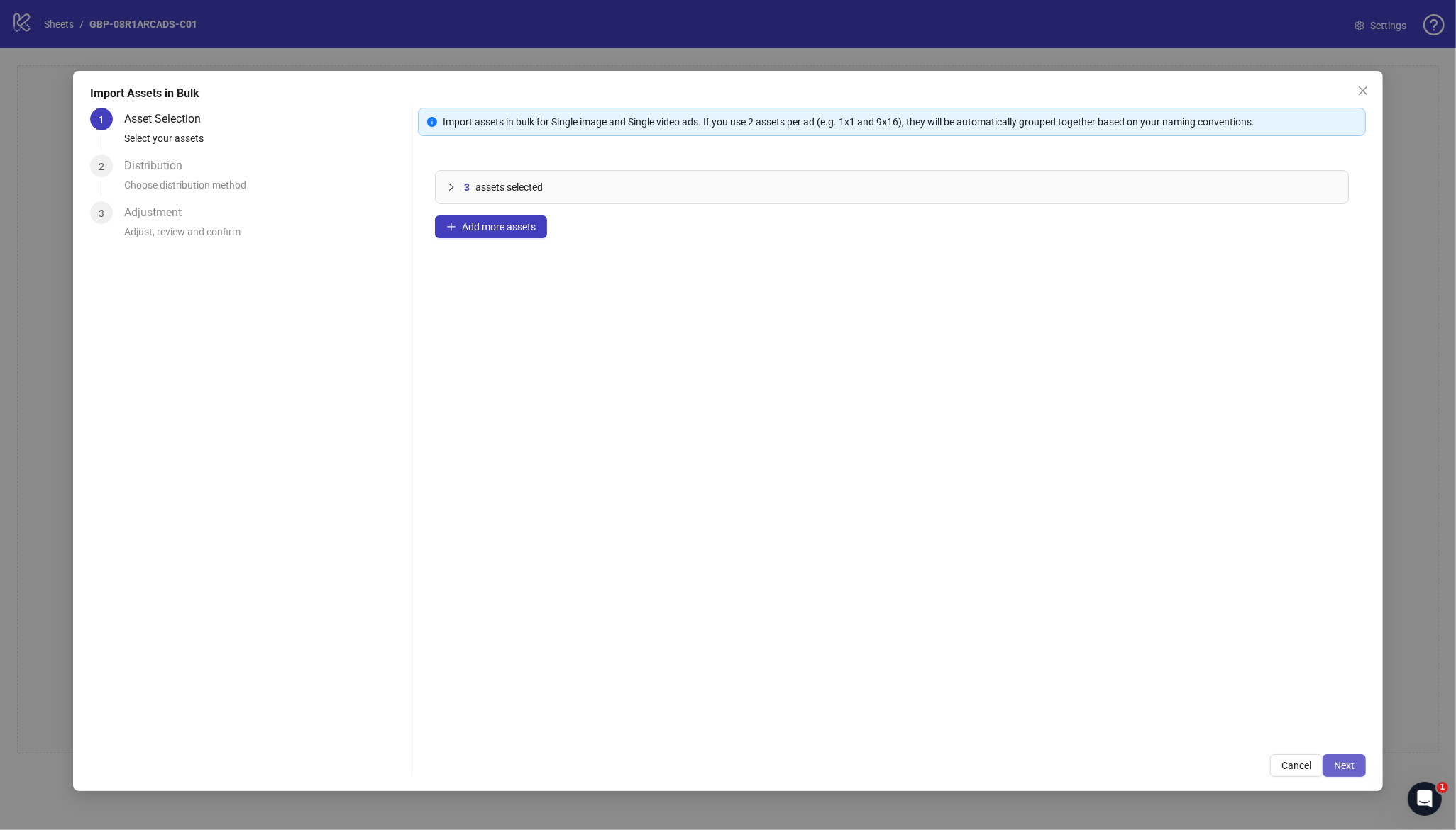
click at [1346, 761] on span "Next" at bounding box center [1344, 766] width 21 height 12
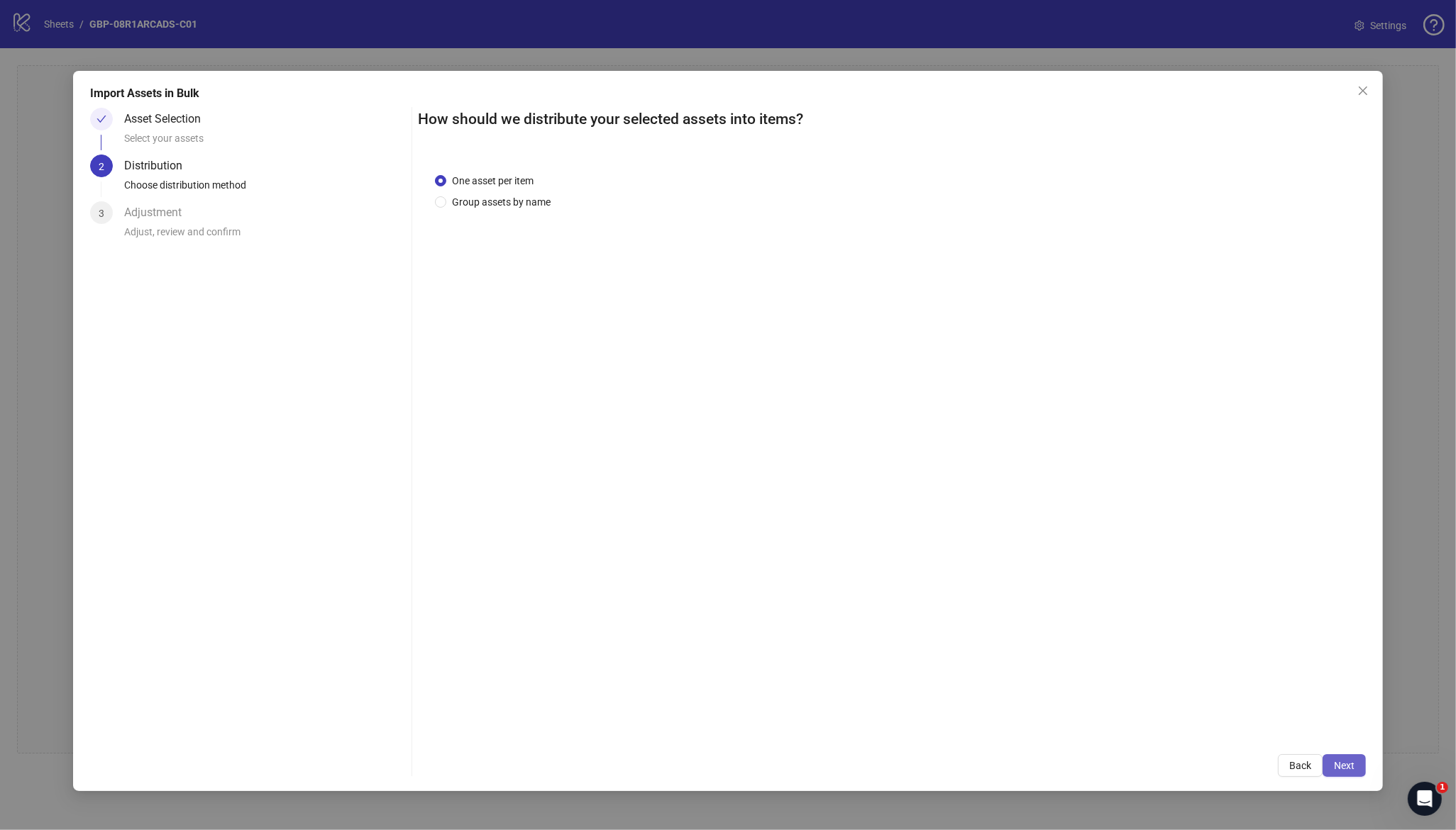
click at [1352, 767] on span "Next" at bounding box center [1344, 766] width 21 height 12
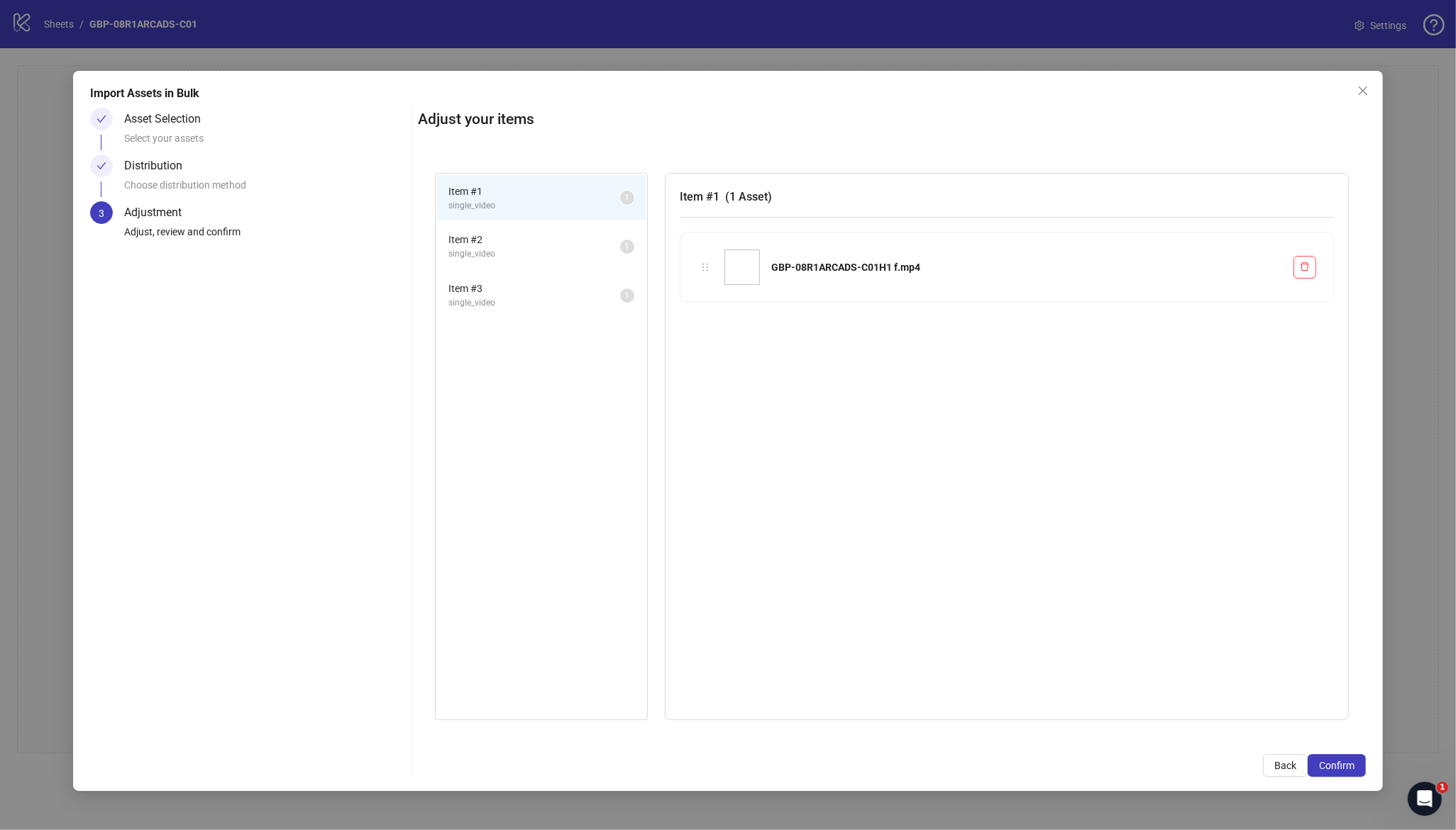
drag, startPoint x: 1331, startPoint y: 762, endPoint x: 1201, endPoint y: 634, distance: 182.4
click at [1331, 762] on span "Confirm" at bounding box center [1336, 766] width 35 height 12
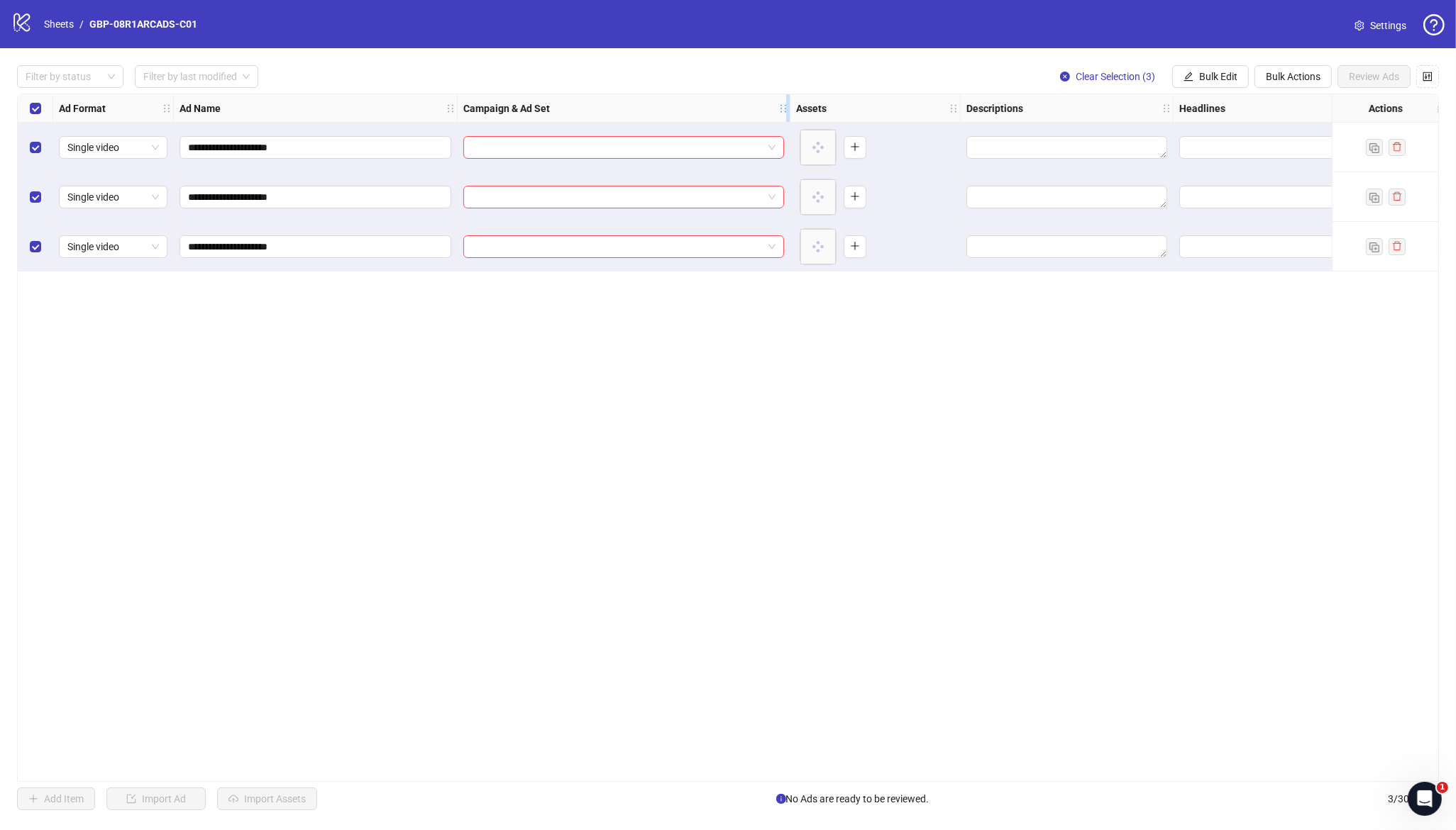
drag, startPoint x: 665, startPoint y: 109, endPoint x: 801, endPoint y: 115, distance: 136.1
click at [790, 115] on div "Resize Campaign & Ad Set column" at bounding box center [788, 108] width 4 height 28
click at [729, 367] on div "**********" at bounding box center [728, 438] width 1422 height 688
click at [667, 144] on input "search" at bounding box center [626, 148] width 307 height 22
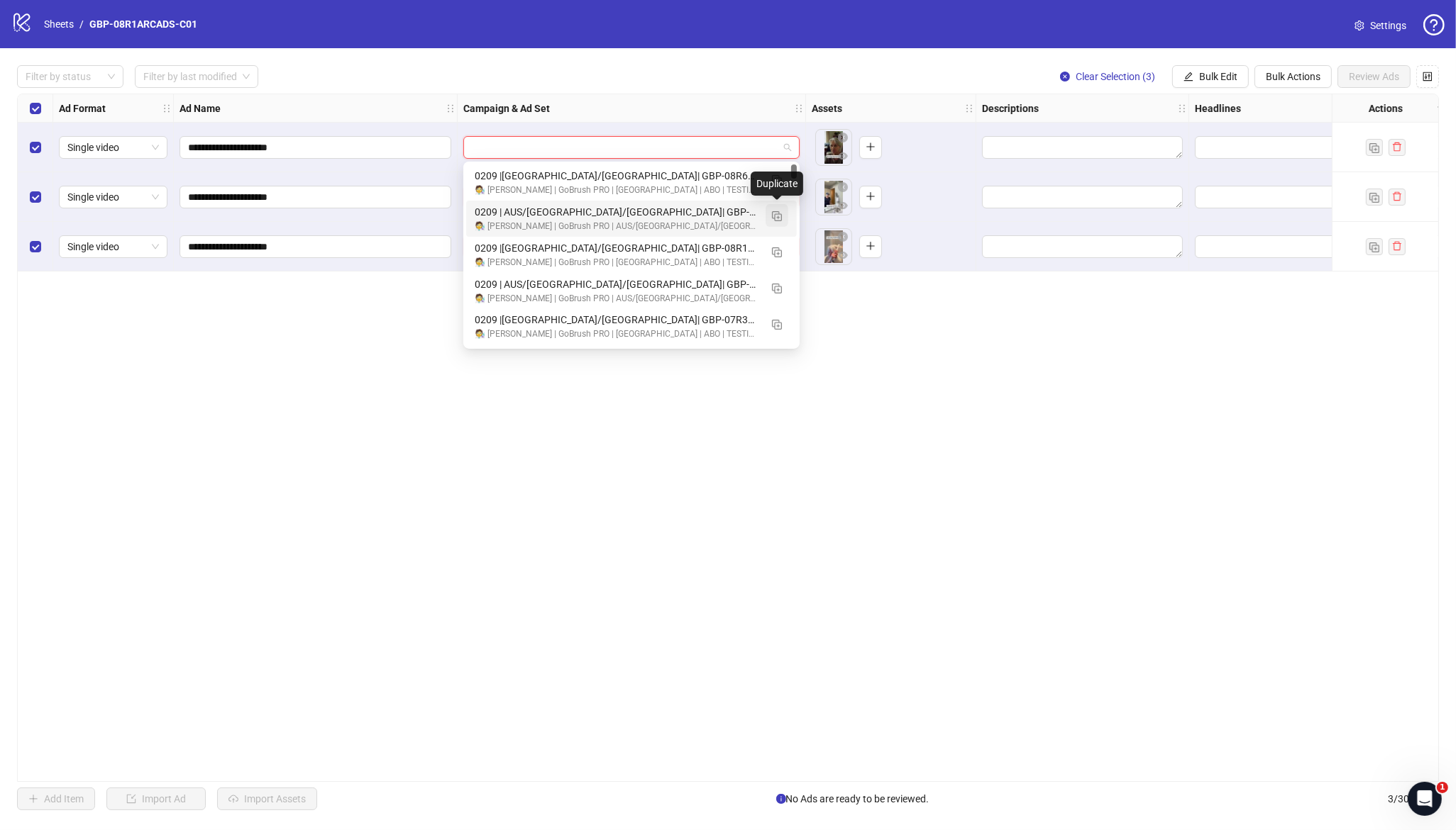
click at [775, 216] on img "button" at bounding box center [776, 216] width 10 height 10
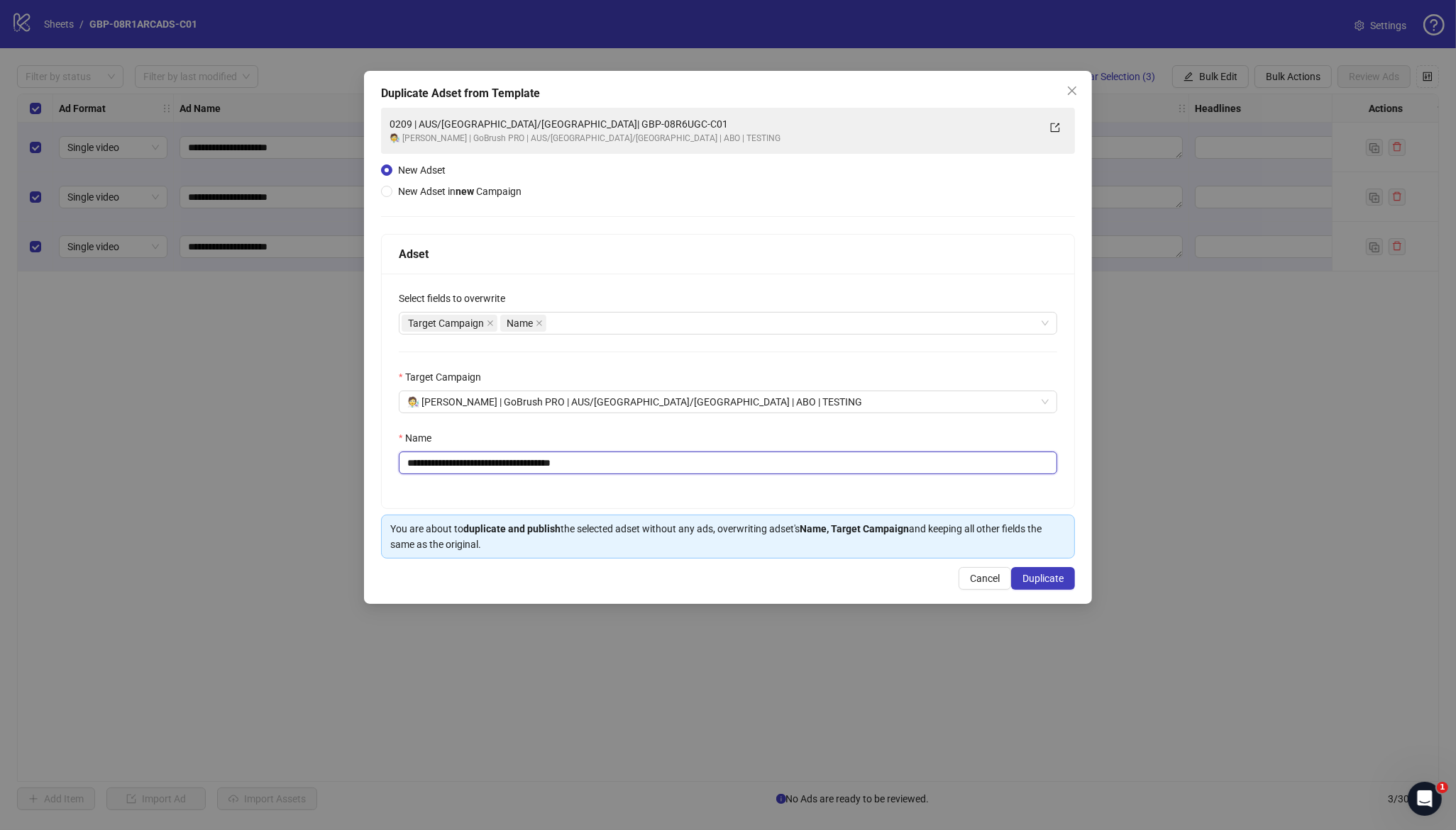
drag, startPoint x: 496, startPoint y: 466, endPoint x: 672, endPoint y: 466, distance: 176.0
click at [666, 466] on input "**********" at bounding box center [728, 463] width 658 height 23
paste input "text"
type input "**********"
click at [1047, 581] on span "Duplicate" at bounding box center [1043, 578] width 42 height 12
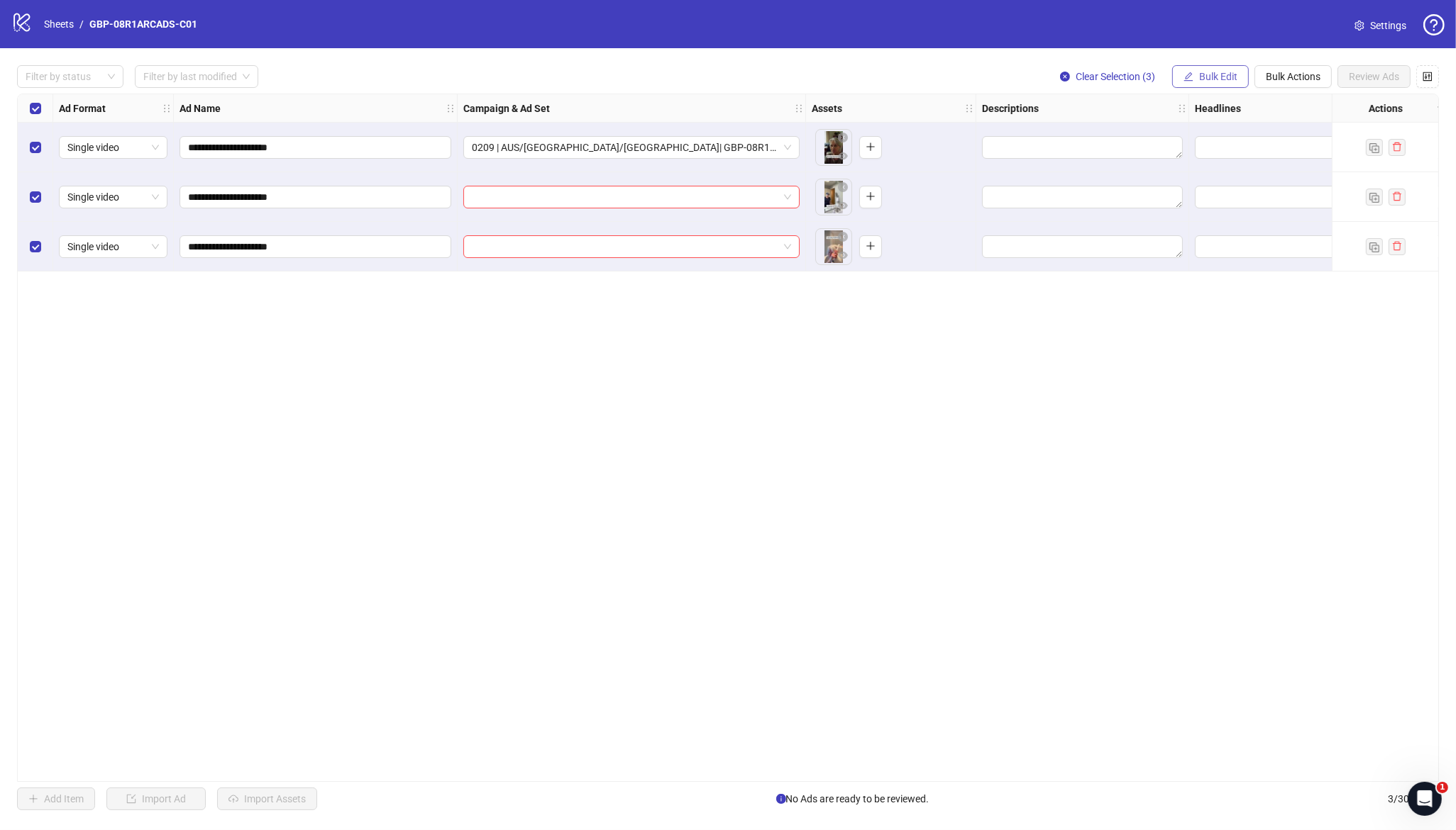
click at [1209, 81] on span "Bulk Edit" at bounding box center [1218, 77] width 38 height 12
click at [1236, 146] on span "Campaign & Ad Set" at bounding box center [1225, 150] width 85 height 15
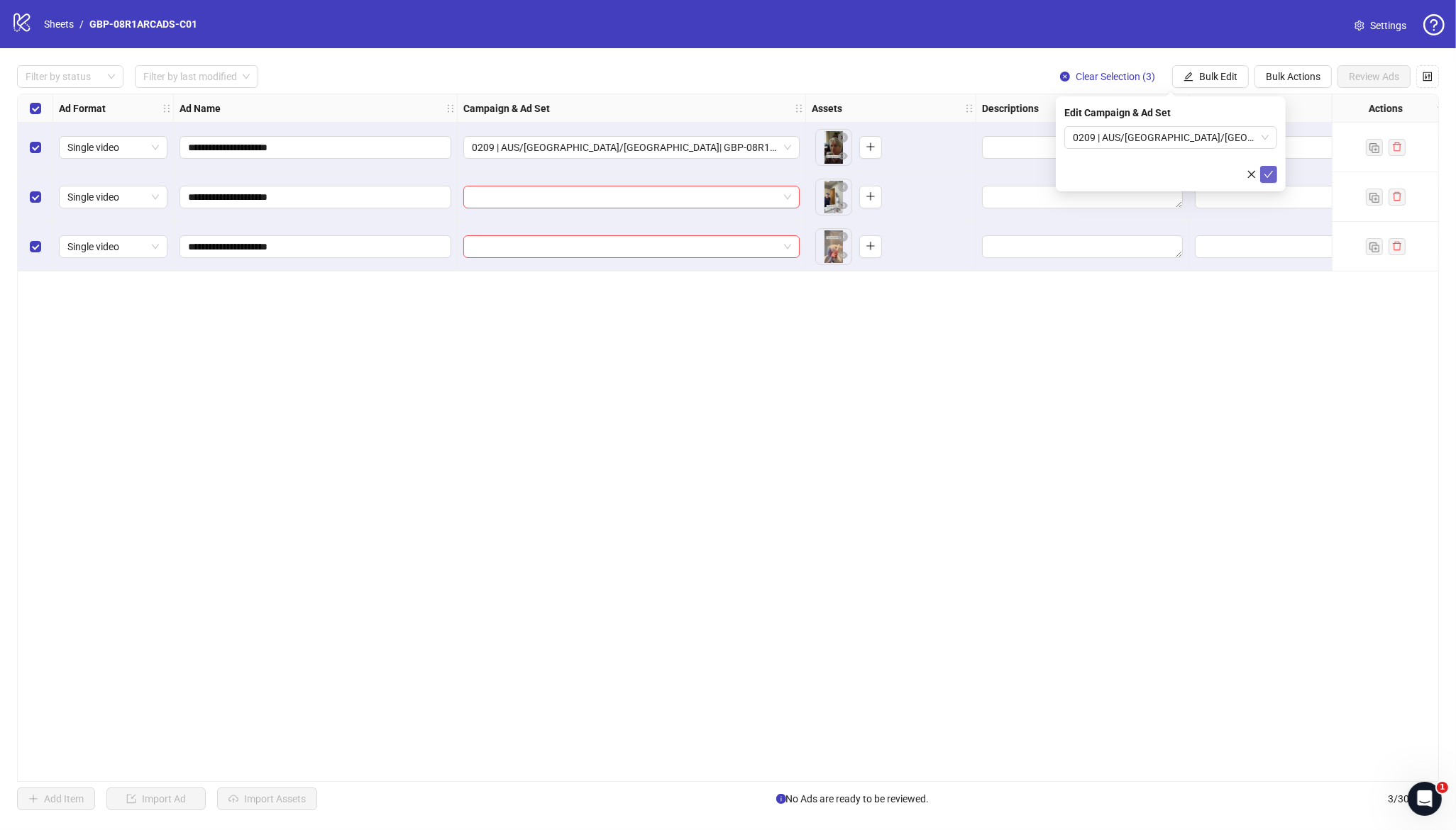
click at [1274, 173] on button "submit" at bounding box center [1268, 174] width 17 height 17
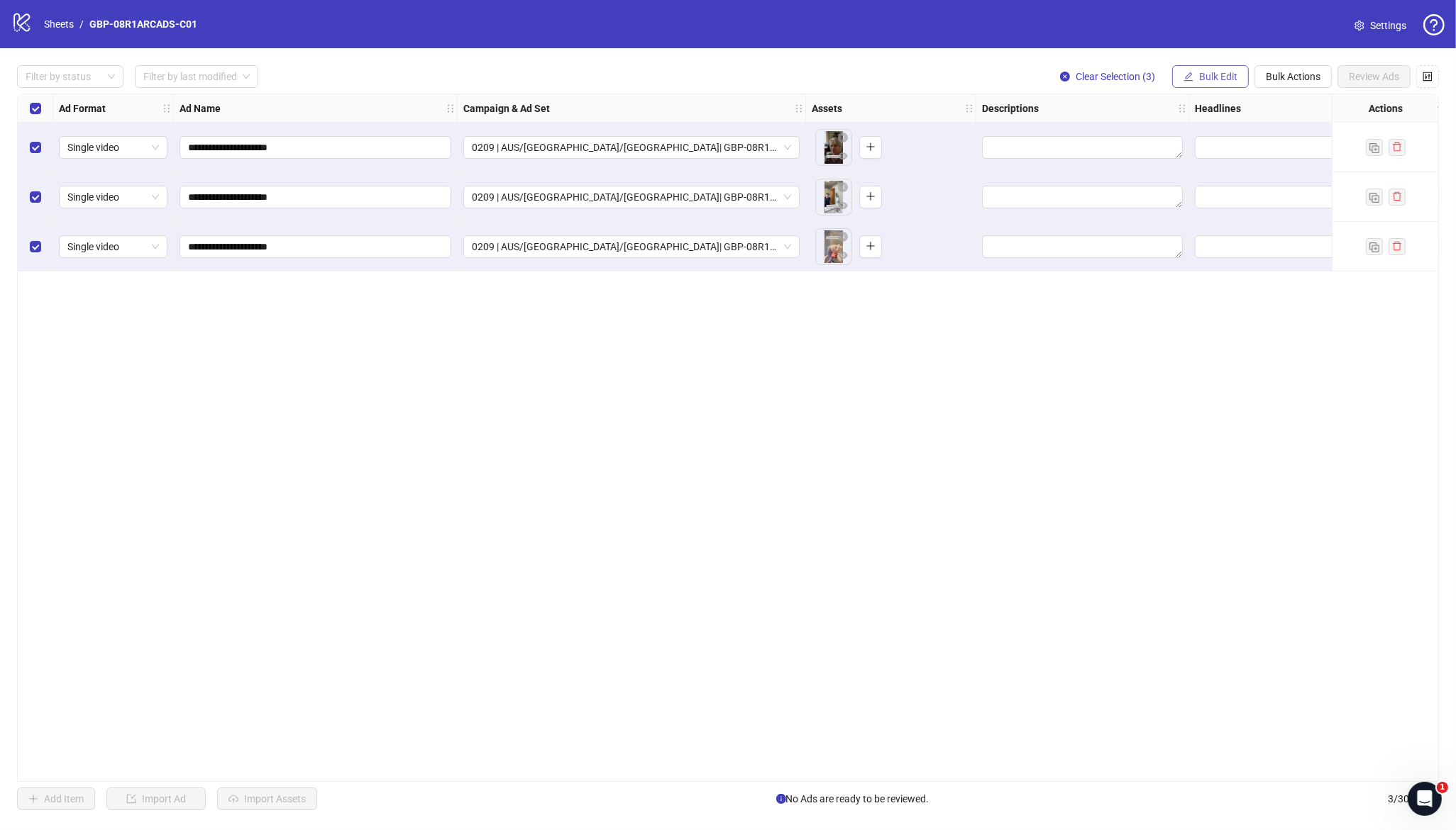
click at [1225, 82] on span "Bulk Edit" at bounding box center [1218, 77] width 38 height 12
click at [1220, 196] on span "Headlines" at bounding box center [1225, 195] width 85 height 15
click at [1176, 139] on input "text" at bounding box center [1171, 137] width 213 height 23
paste input "*******"
type input "*******"
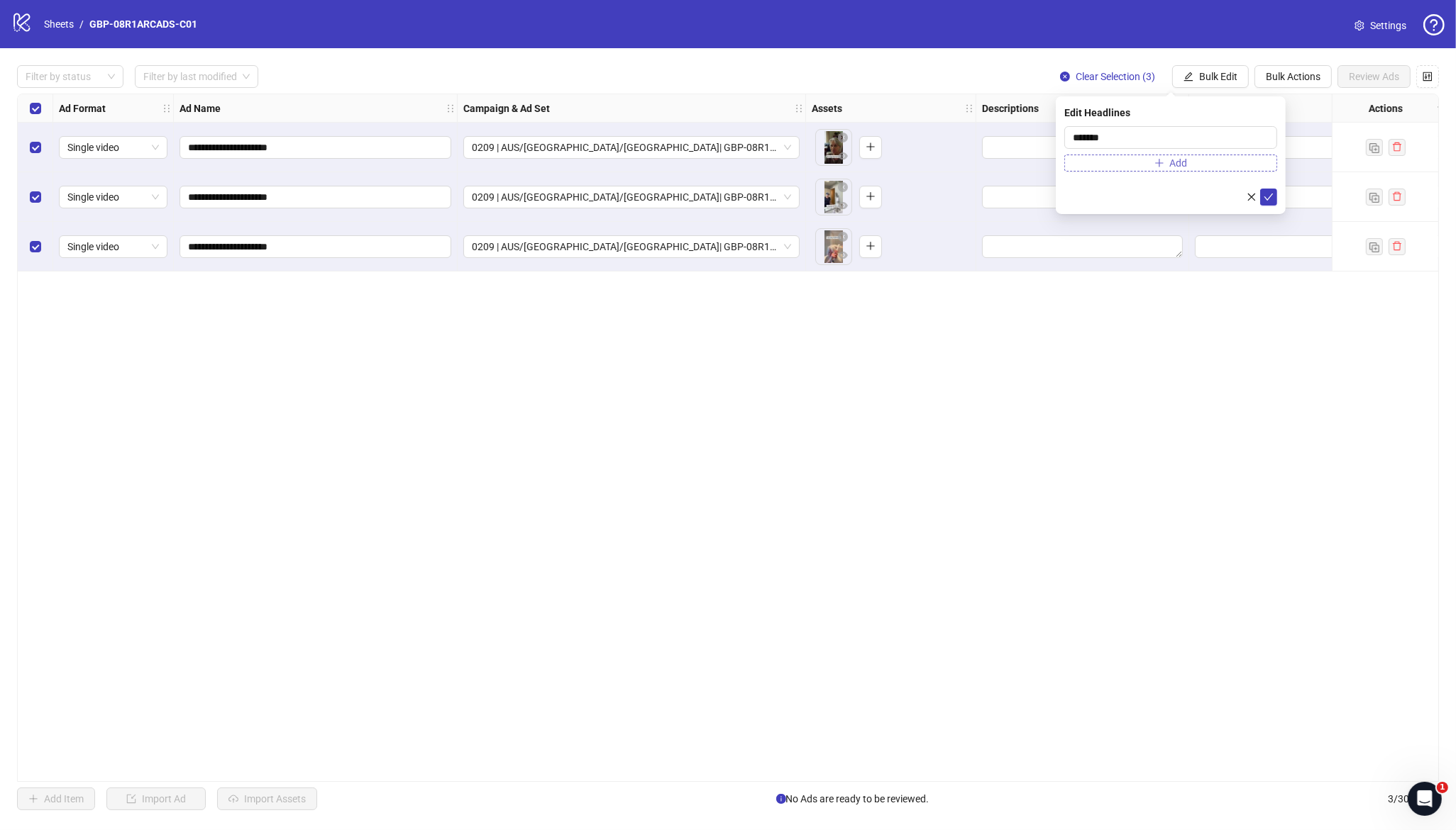
click at [1160, 160] on icon "plus" at bounding box center [1159, 162] width 10 height 10
type input "**********"
click at [1265, 226] on icon "check" at bounding box center [1268, 225] width 10 height 10
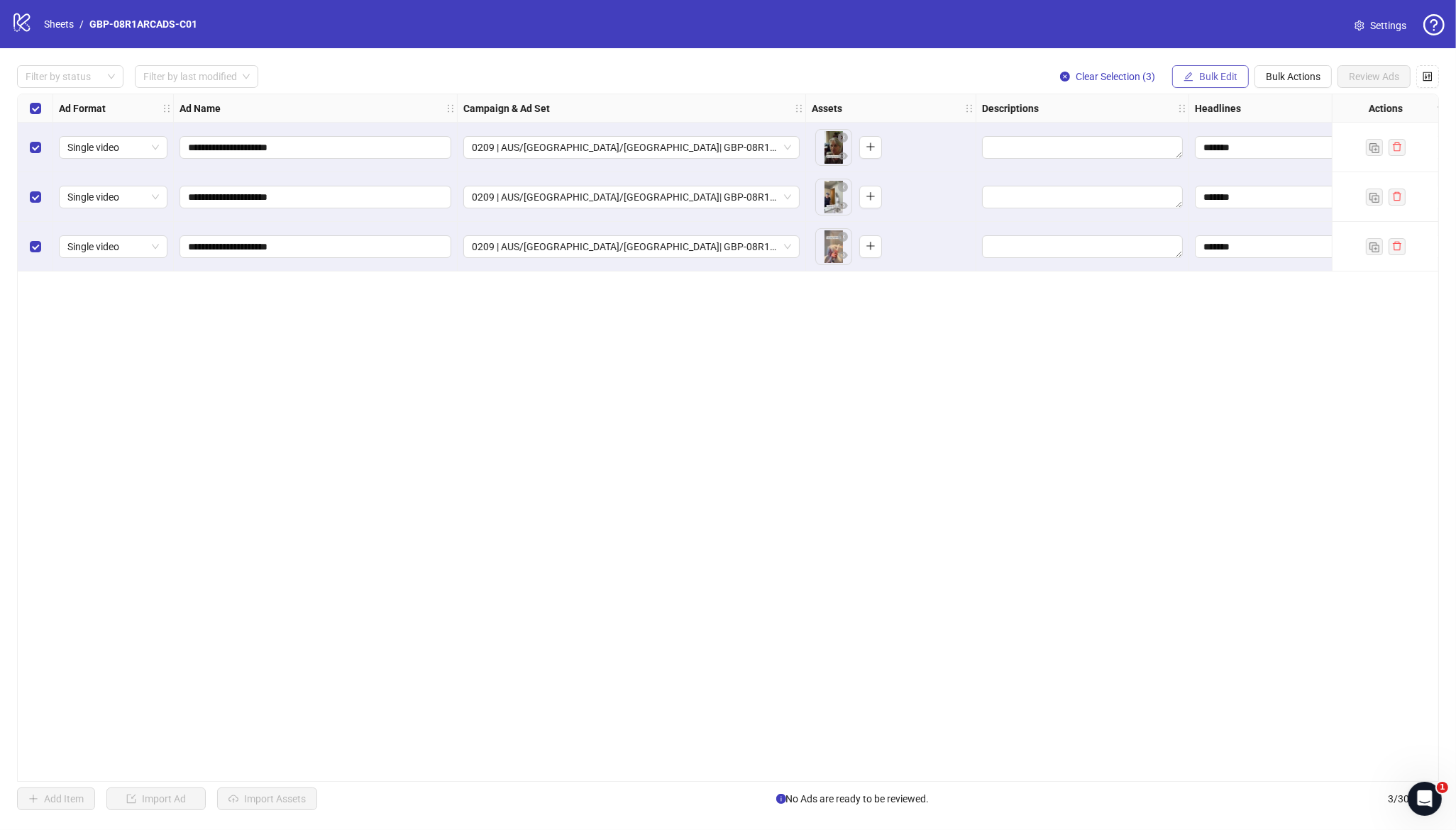
click at [1202, 77] on span "Bulk Edit" at bounding box center [1218, 77] width 38 height 12
click at [1233, 218] on span "Primary Texts" at bounding box center [1225, 217] width 85 height 15
click at [1187, 147] on textarea at bounding box center [1171, 145] width 213 height 38
paste textarea "**********"
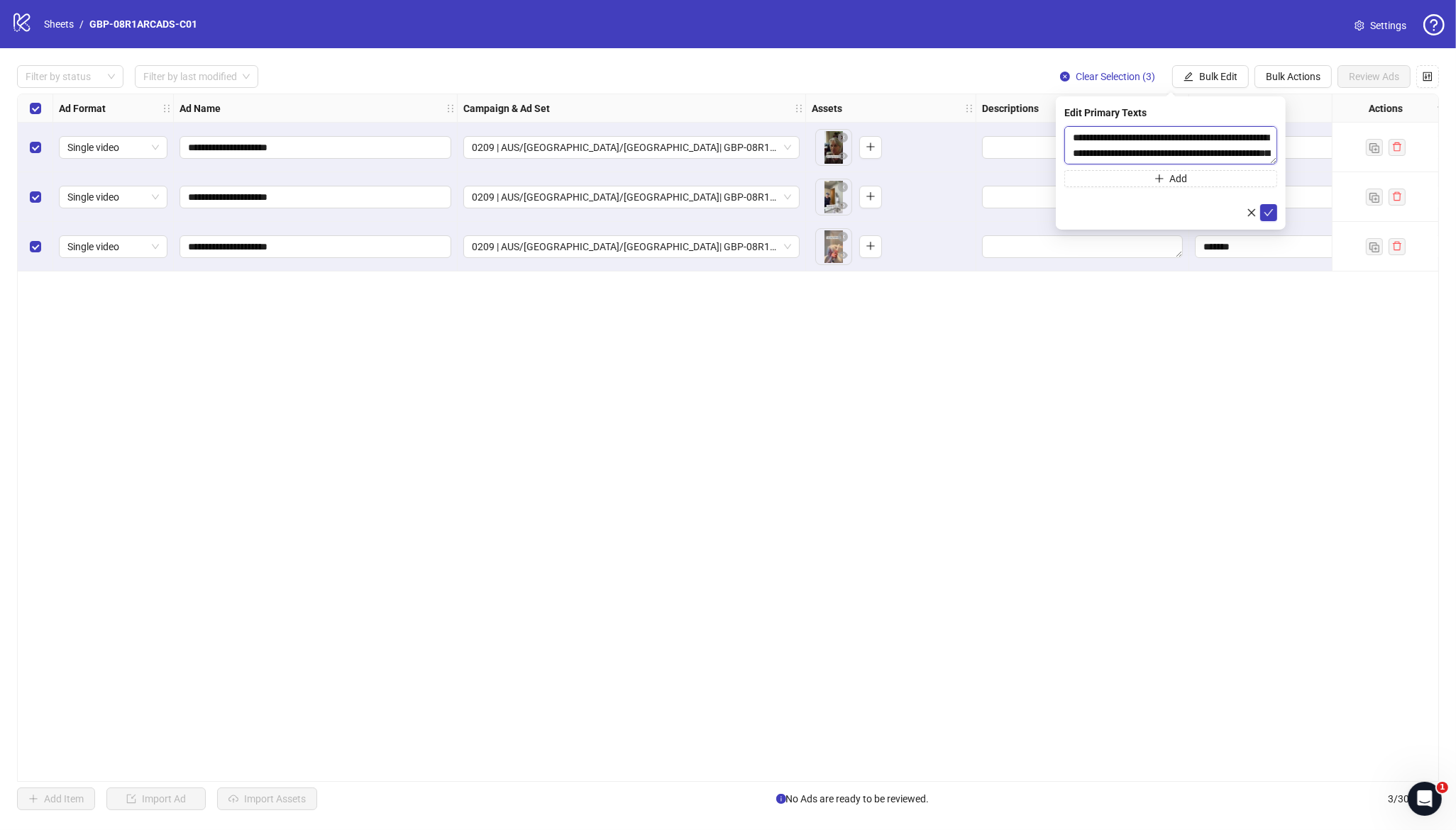
scroll to position [58, 0]
type textarea "**********"
click at [1139, 177] on button "Add" at bounding box center [1171, 179] width 213 height 17
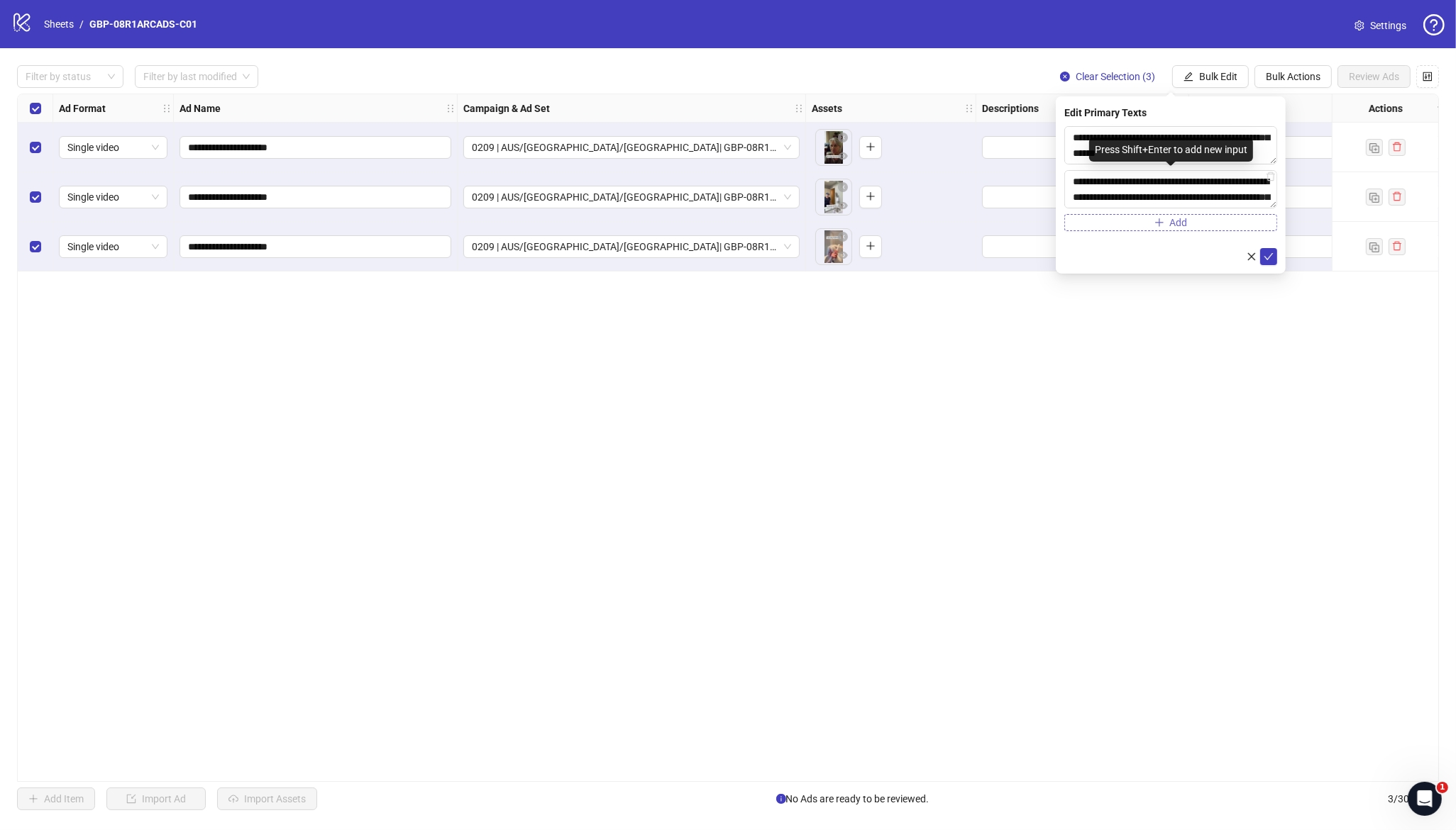
scroll to position [135, 0]
type textarea "**********"
click at [1272, 257] on icon "check" at bounding box center [1268, 256] width 10 height 10
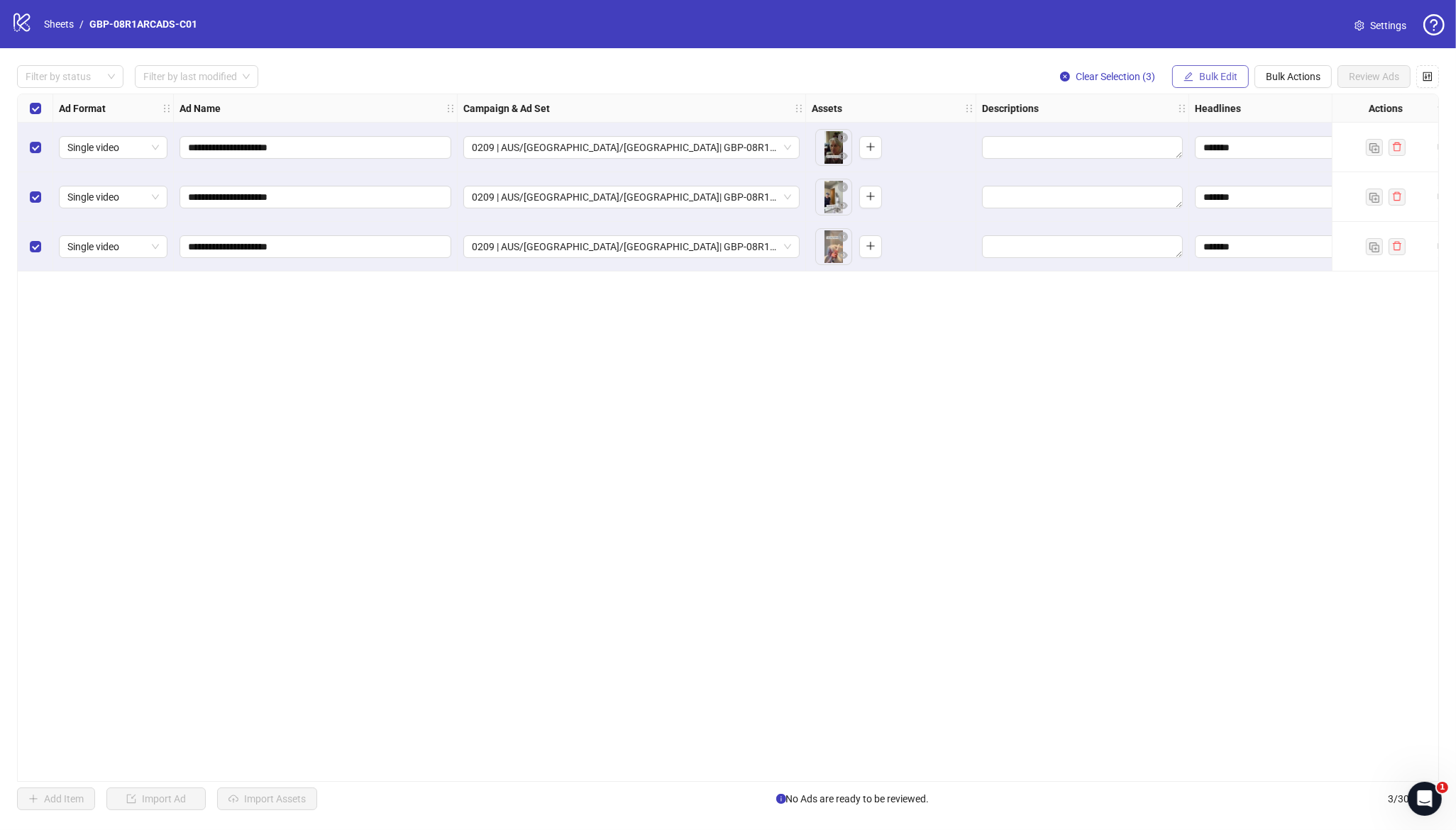
click at [1216, 83] on button "Bulk Edit" at bounding box center [1210, 76] width 77 height 23
click at [1238, 241] on span "Destination URL" at bounding box center [1225, 241] width 85 height 15
click at [1122, 139] on input "text" at bounding box center [1165, 137] width 184 height 15
paste input "**********"
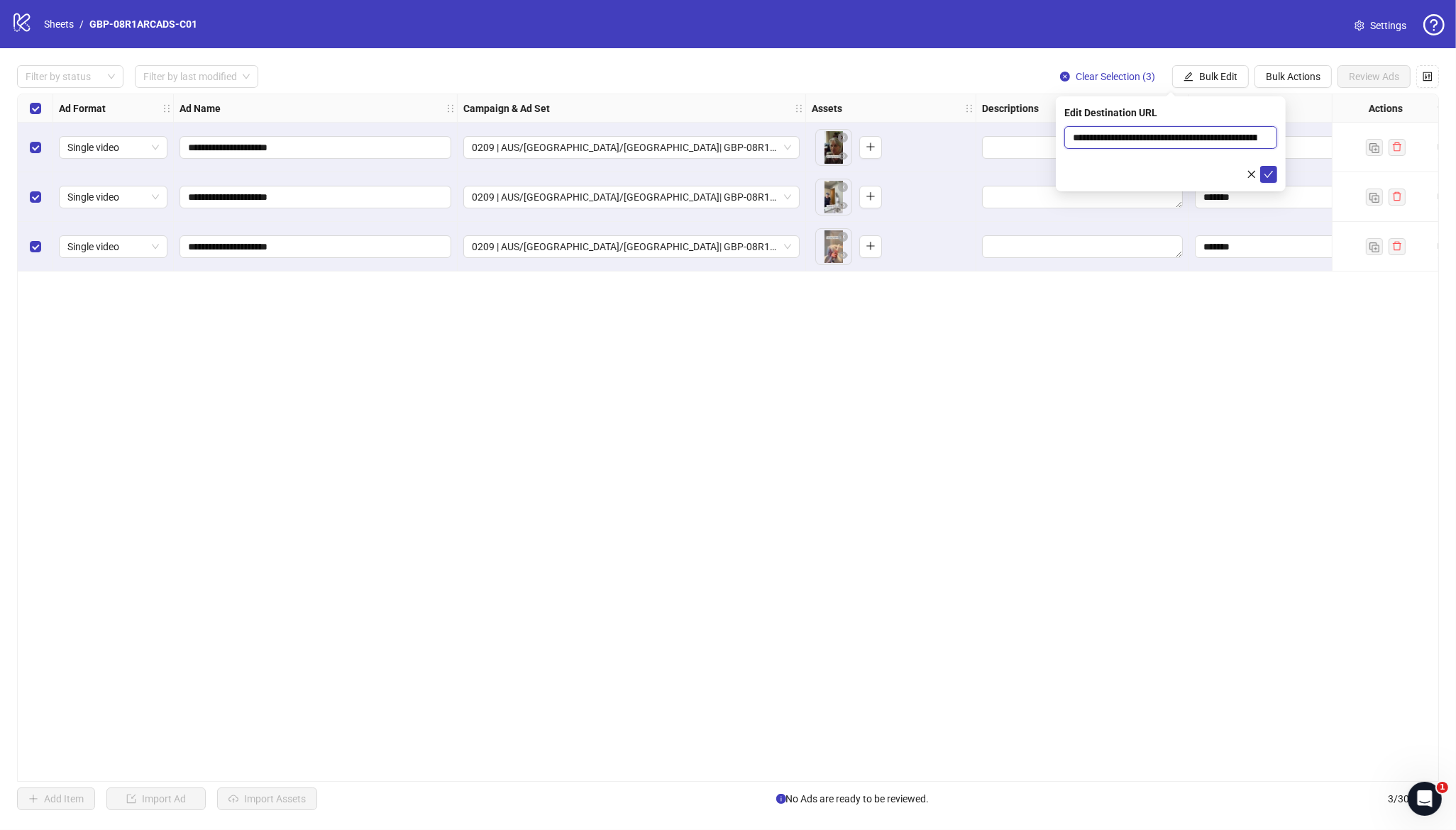
scroll to position [0, 193]
type input "**********"
click at [1270, 171] on icon "check" at bounding box center [1268, 174] width 10 height 10
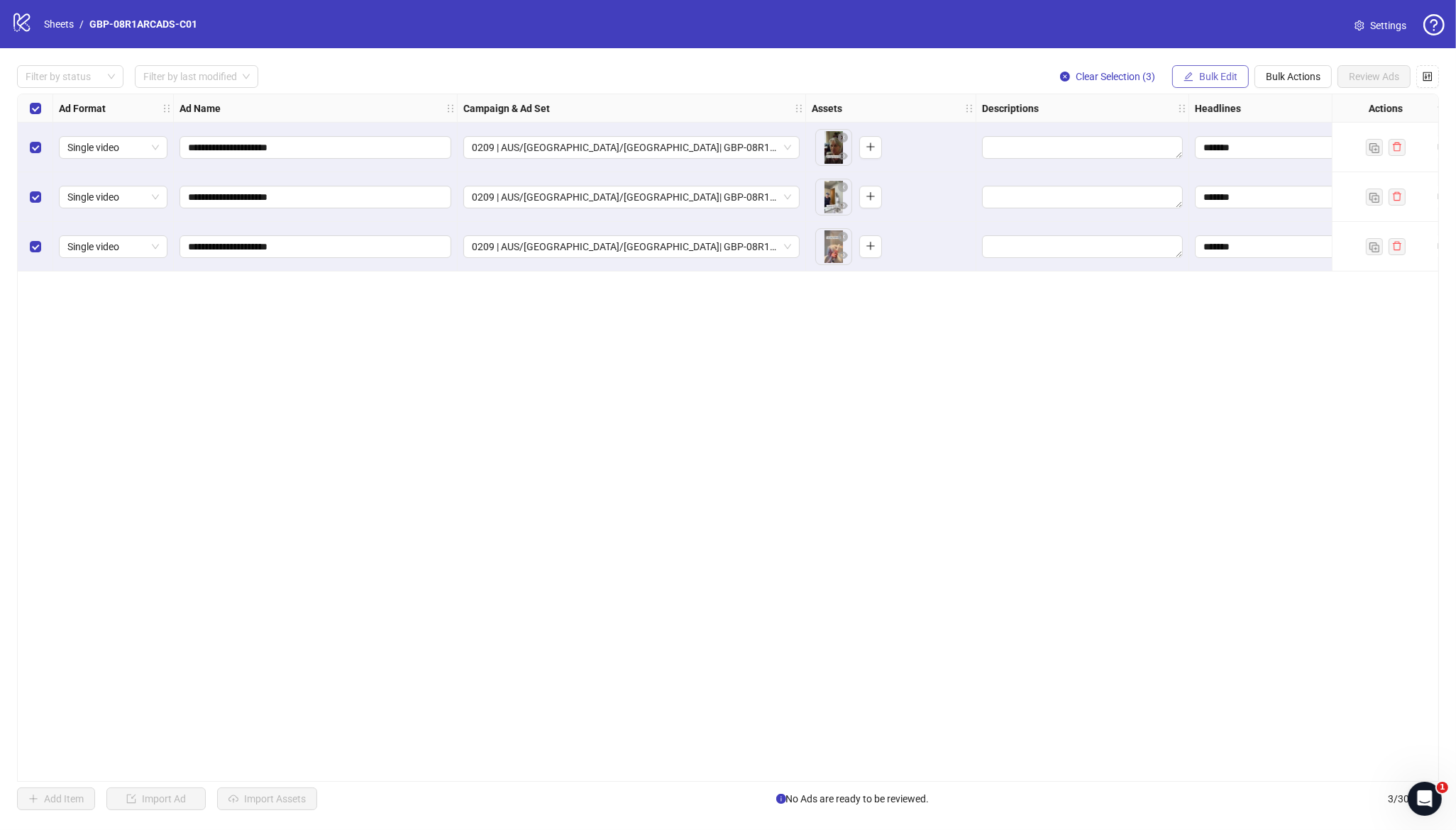
click at [1226, 75] on span "Bulk Edit" at bounding box center [1218, 77] width 38 height 12
click at [1227, 331] on span "Call to Action" at bounding box center [1225, 331] width 85 height 15
click at [1164, 141] on input "search" at bounding box center [1164, 138] width 183 height 22
type input "****"
click at [1125, 169] on div "Shop now" at bounding box center [1171, 165] width 190 height 15
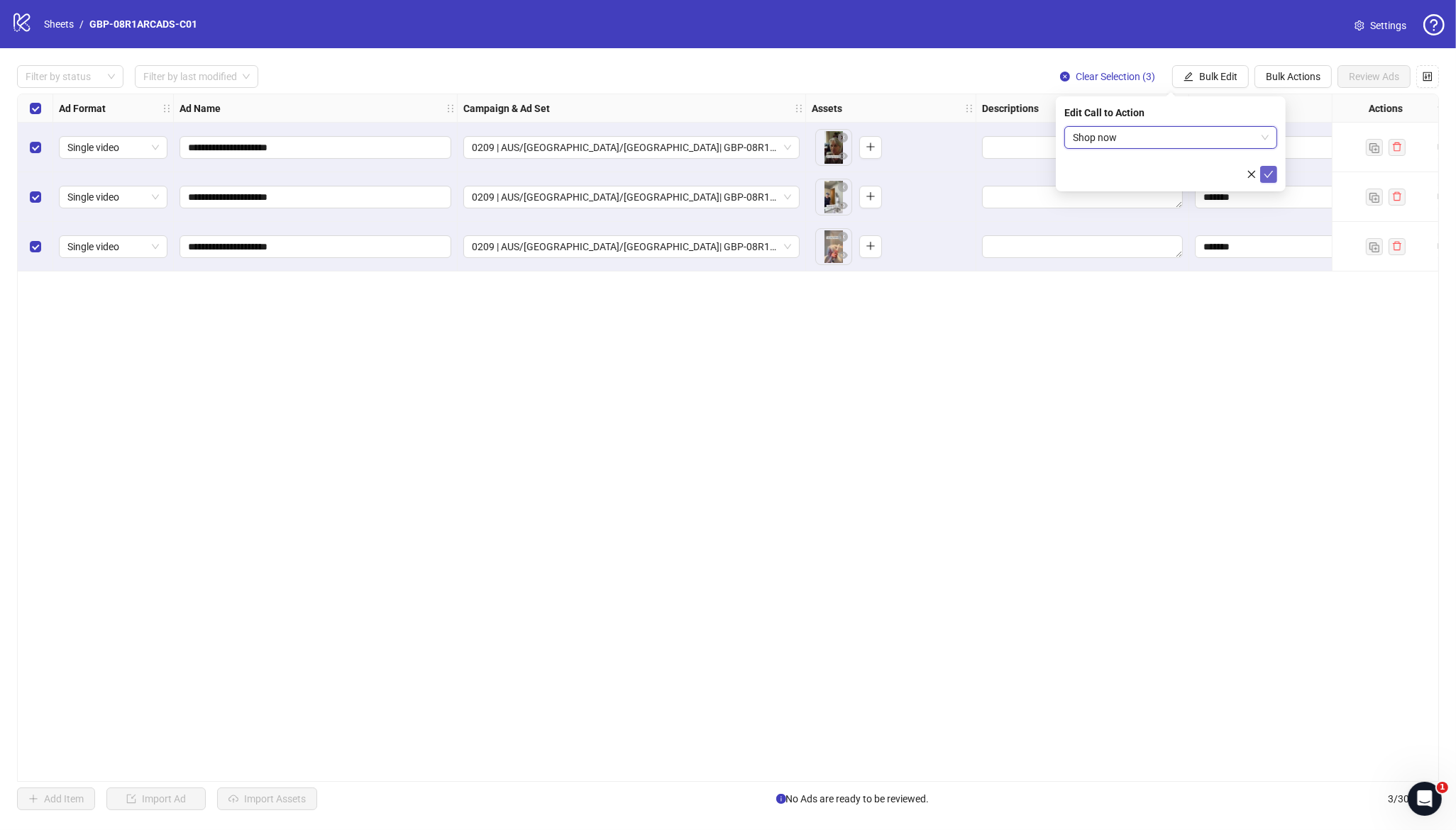
click at [1264, 174] on icon "check" at bounding box center [1268, 174] width 10 height 10
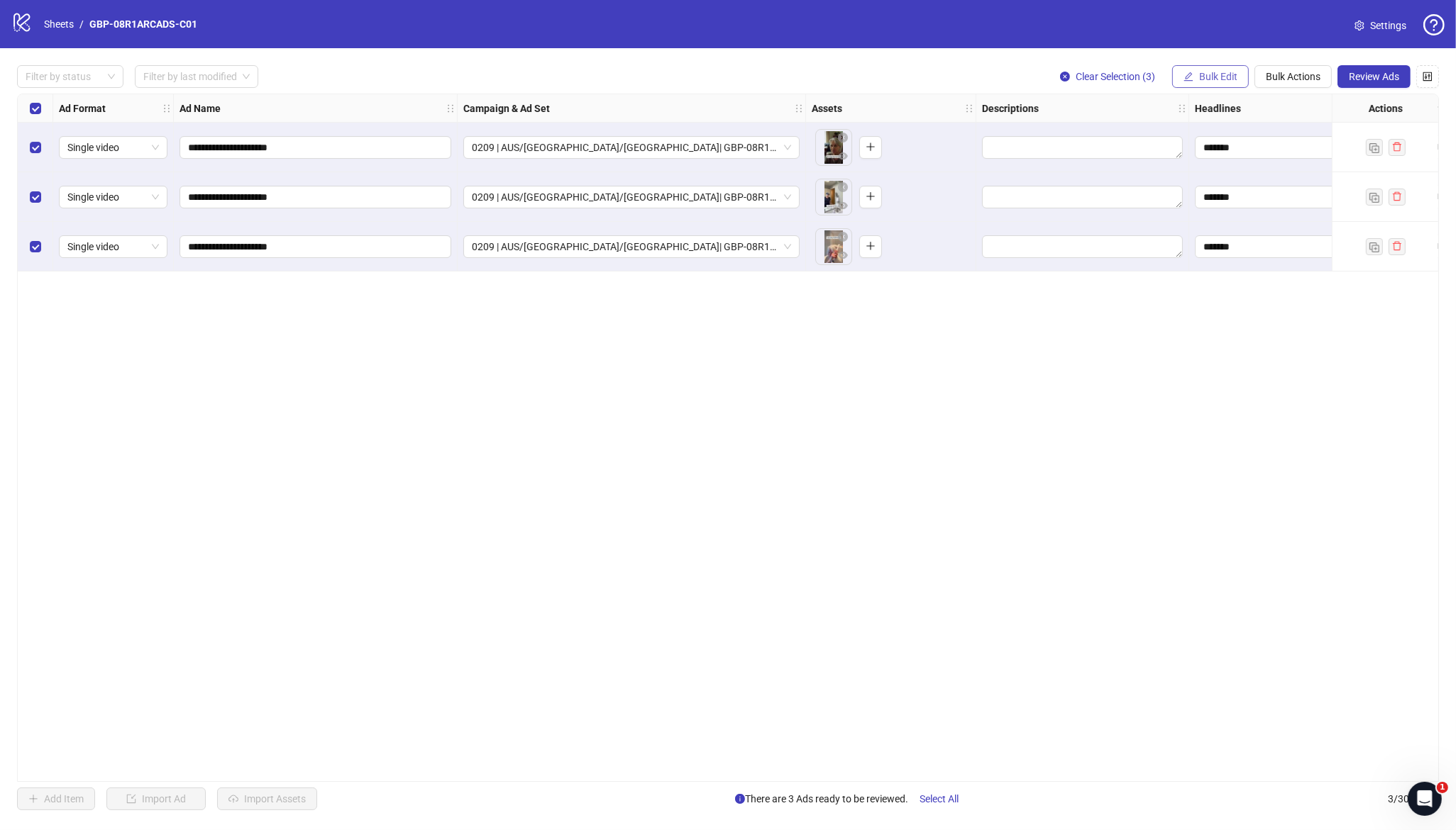
click at [1205, 78] on span "Bulk Edit" at bounding box center [1218, 77] width 38 height 12
click at [1103, 438] on div "**********" at bounding box center [728, 438] width 1422 height 688
click at [1388, 68] on button "Review Ads" at bounding box center [1374, 76] width 73 height 23
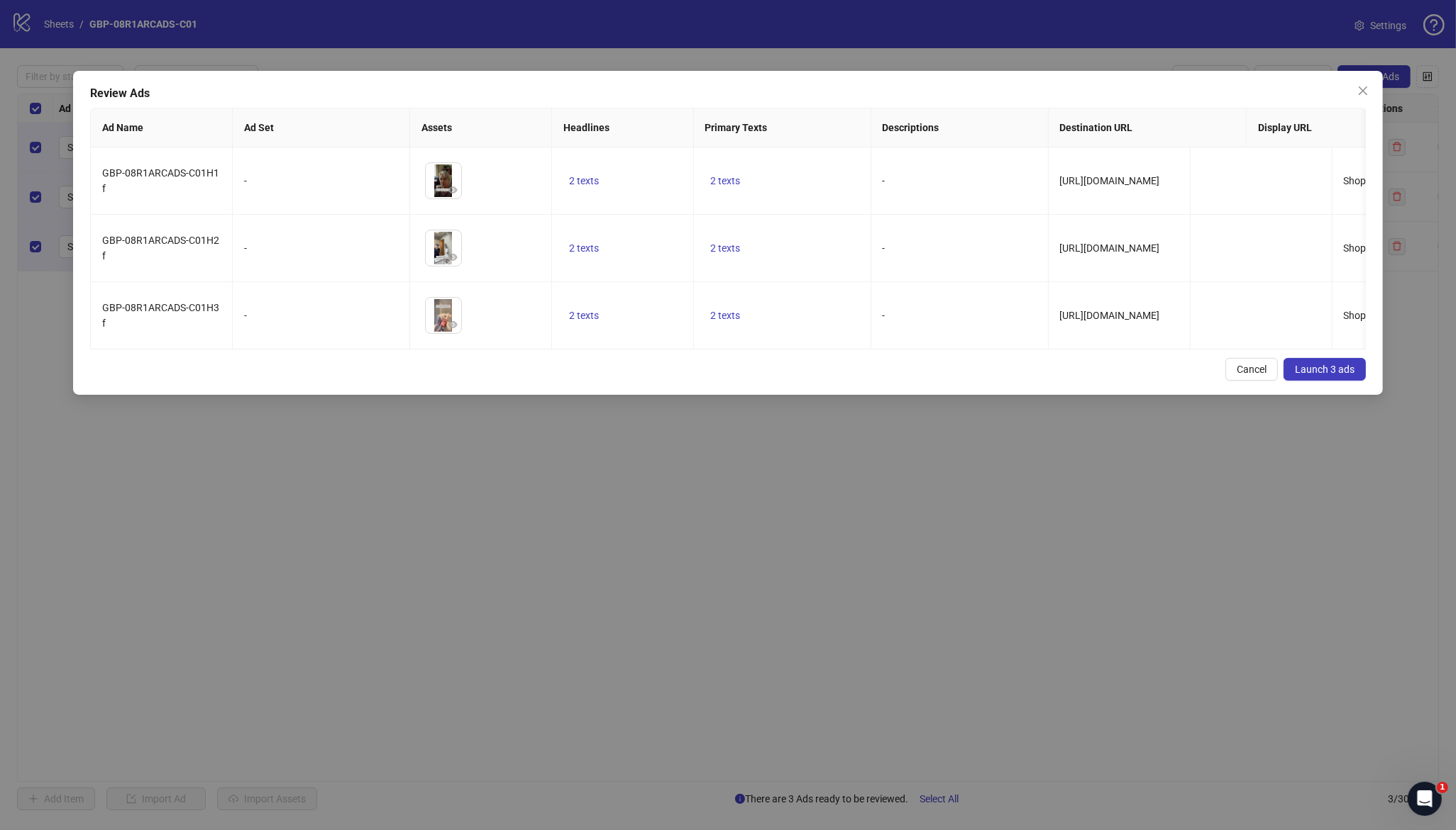
click at [645, 372] on div "Review Ads Ad Name Ad Set Assets Headlines Primary Texts Descriptions Destinati…" at bounding box center [728, 233] width 1311 height 324
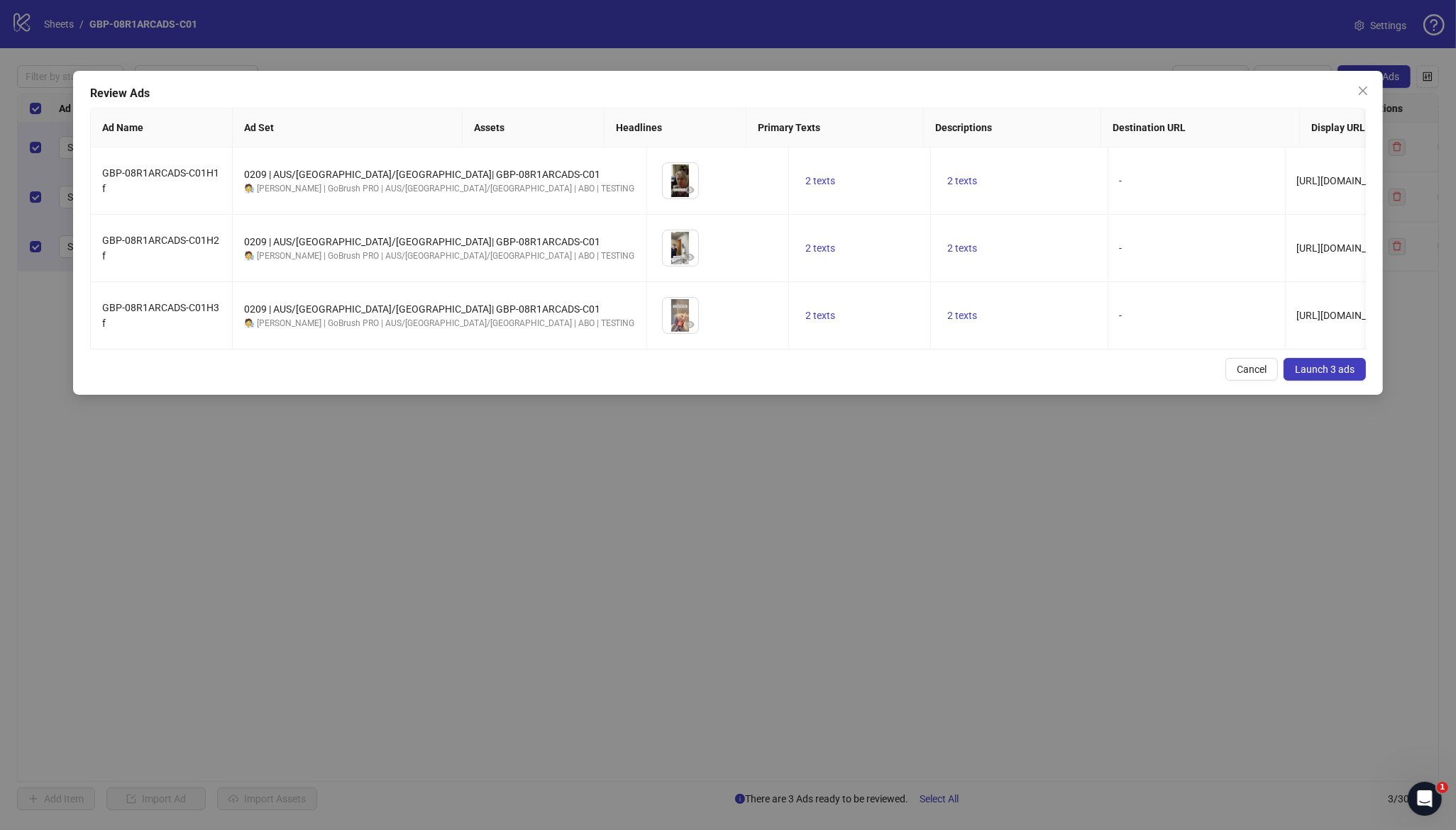
click at [789, 350] on td "2 texts" at bounding box center [859, 316] width 142 height 68
click at [948, 321] on span "2 texts" at bounding box center [962, 316] width 30 height 12
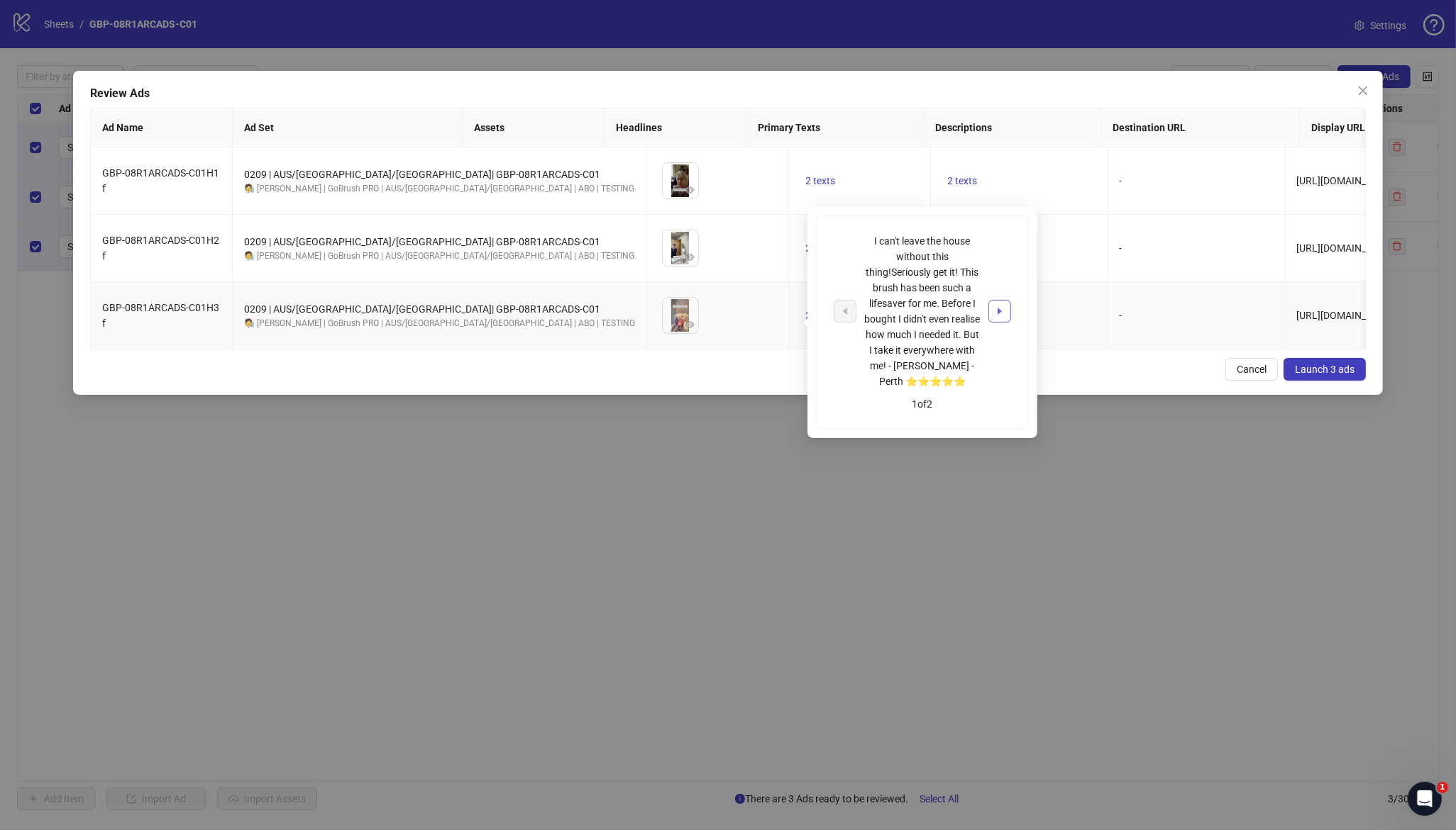
click at [1008, 316] on button "button" at bounding box center [999, 311] width 23 height 23
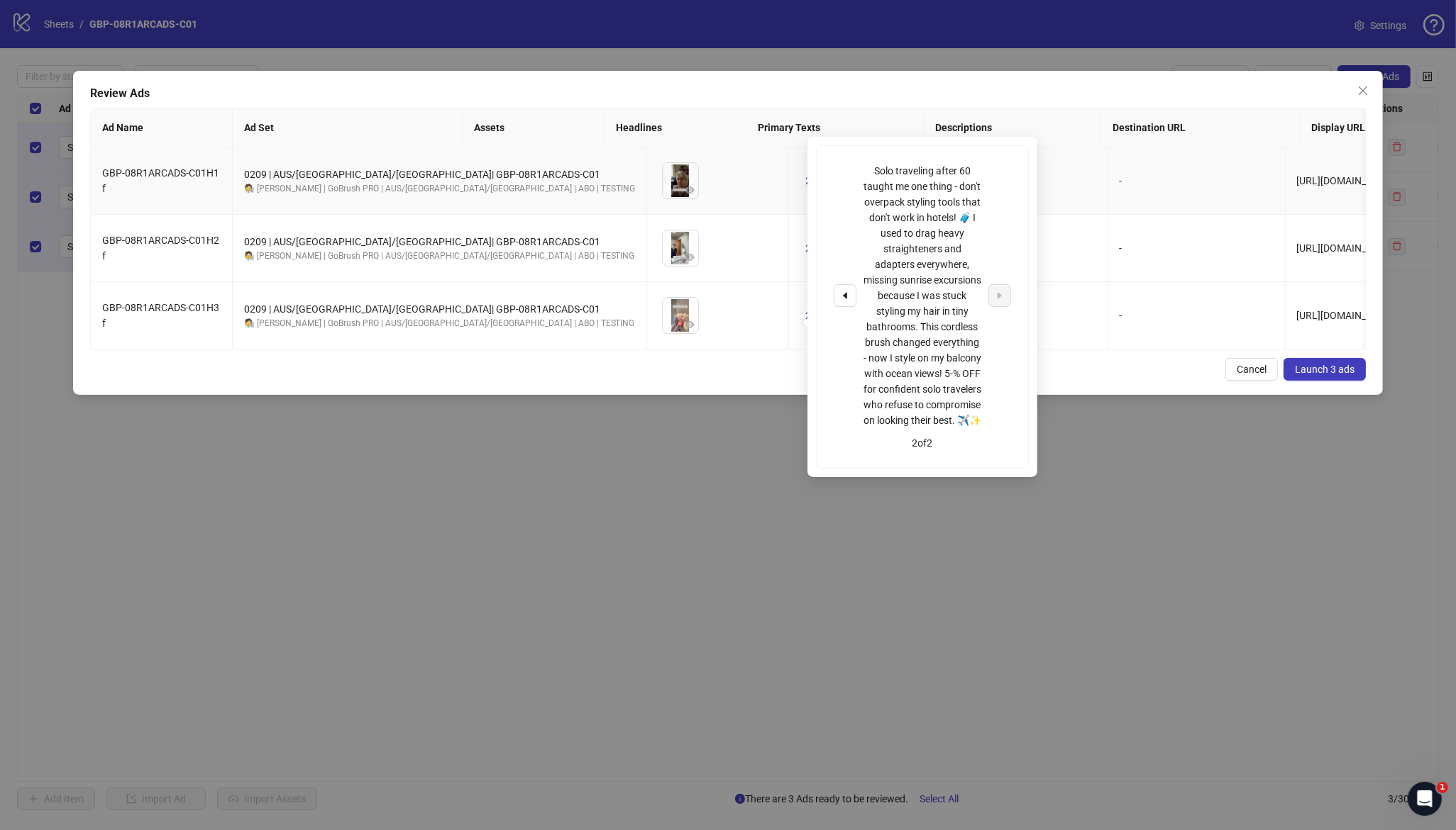
click at [1108, 208] on td "-" at bounding box center [1197, 181] width 178 height 68
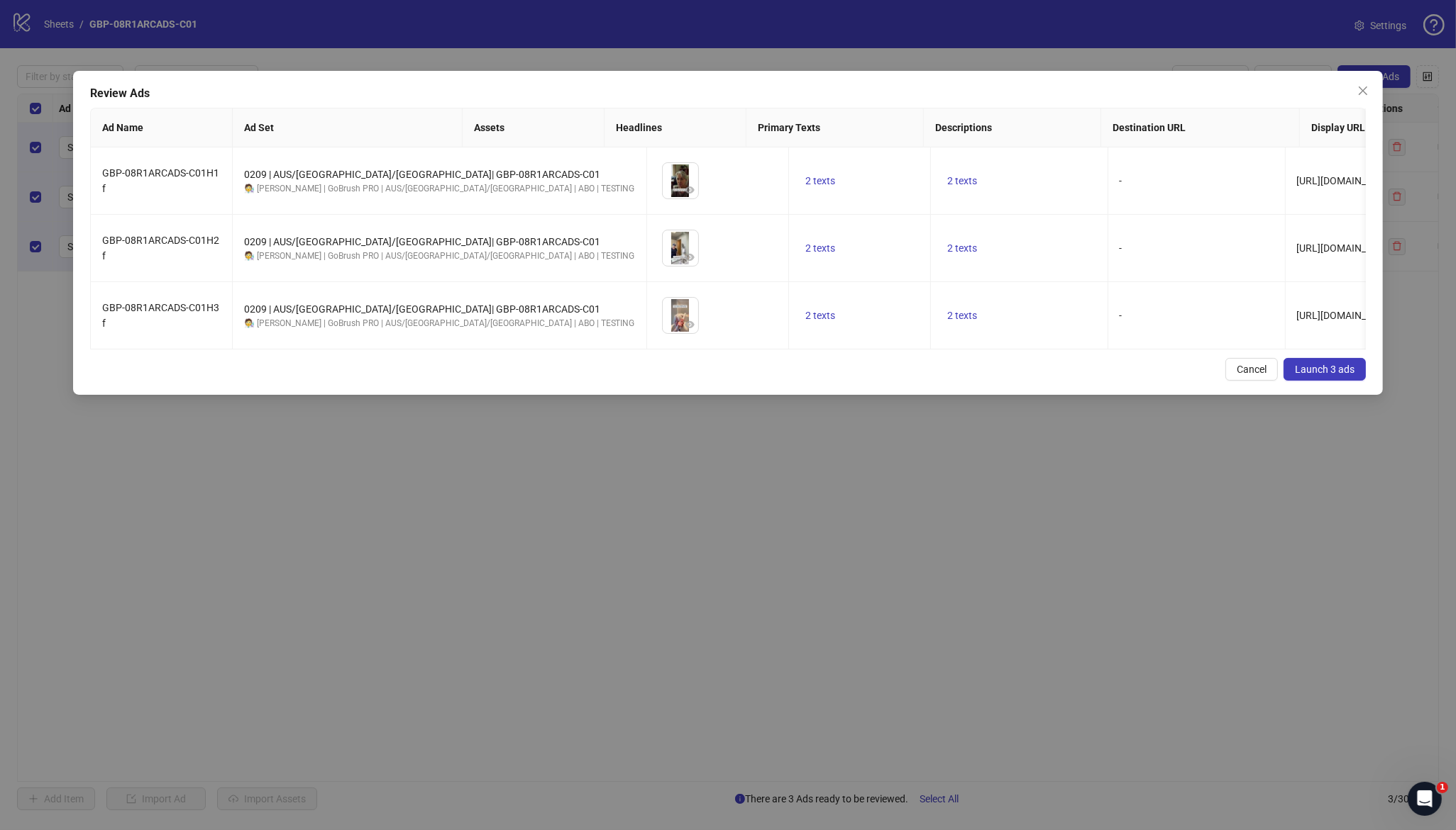
click at [1327, 375] on span "Launch 3 ads" at bounding box center [1325, 369] width 60 height 12
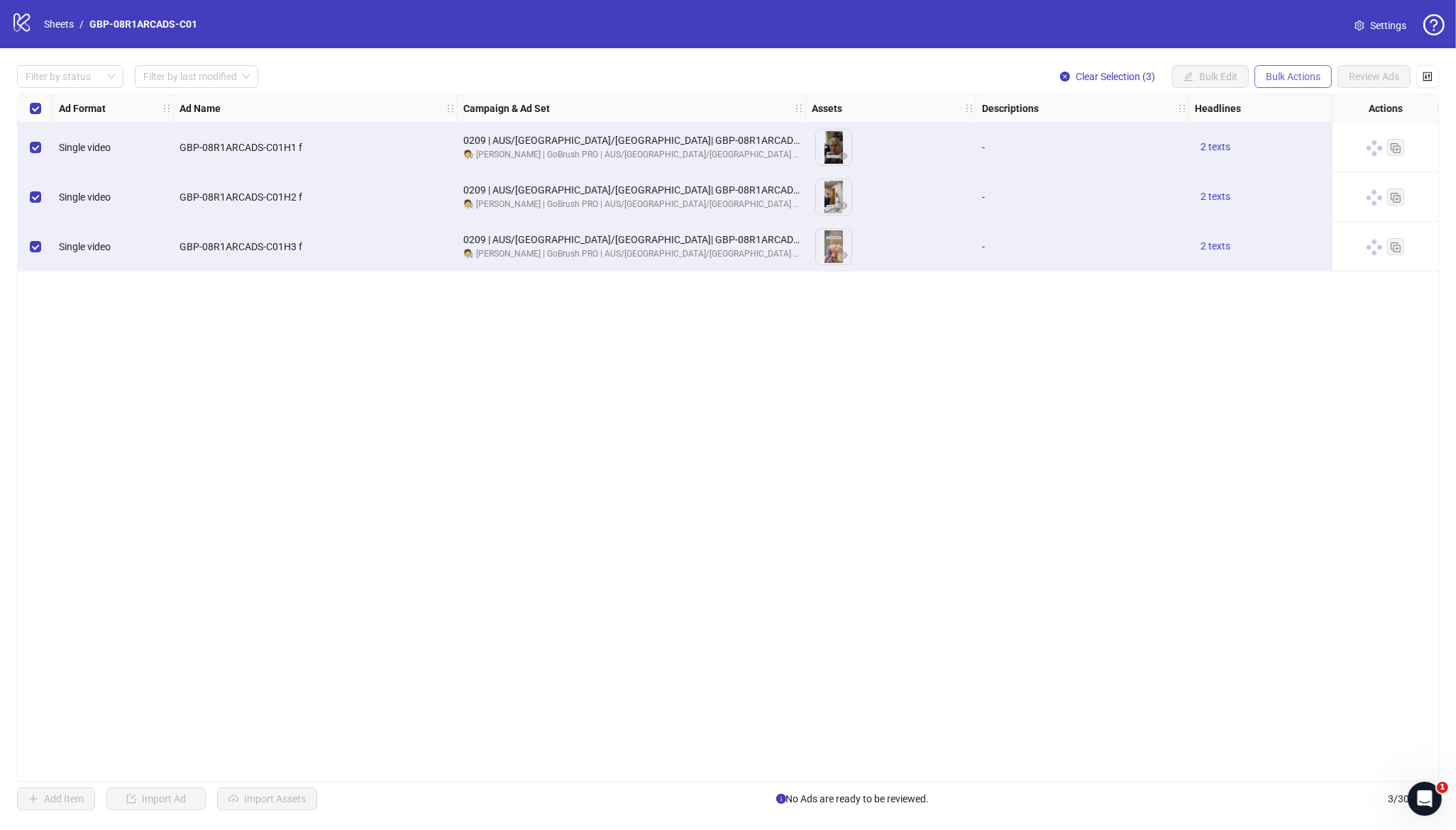
click at [1283, 77] on span "Bulk Actions" at bounding box center [1293, 77] width 55 height 12
click at [1293, 150] on span "Duplicate with assets" at bounding box center [1313, 150] width 97 height 15
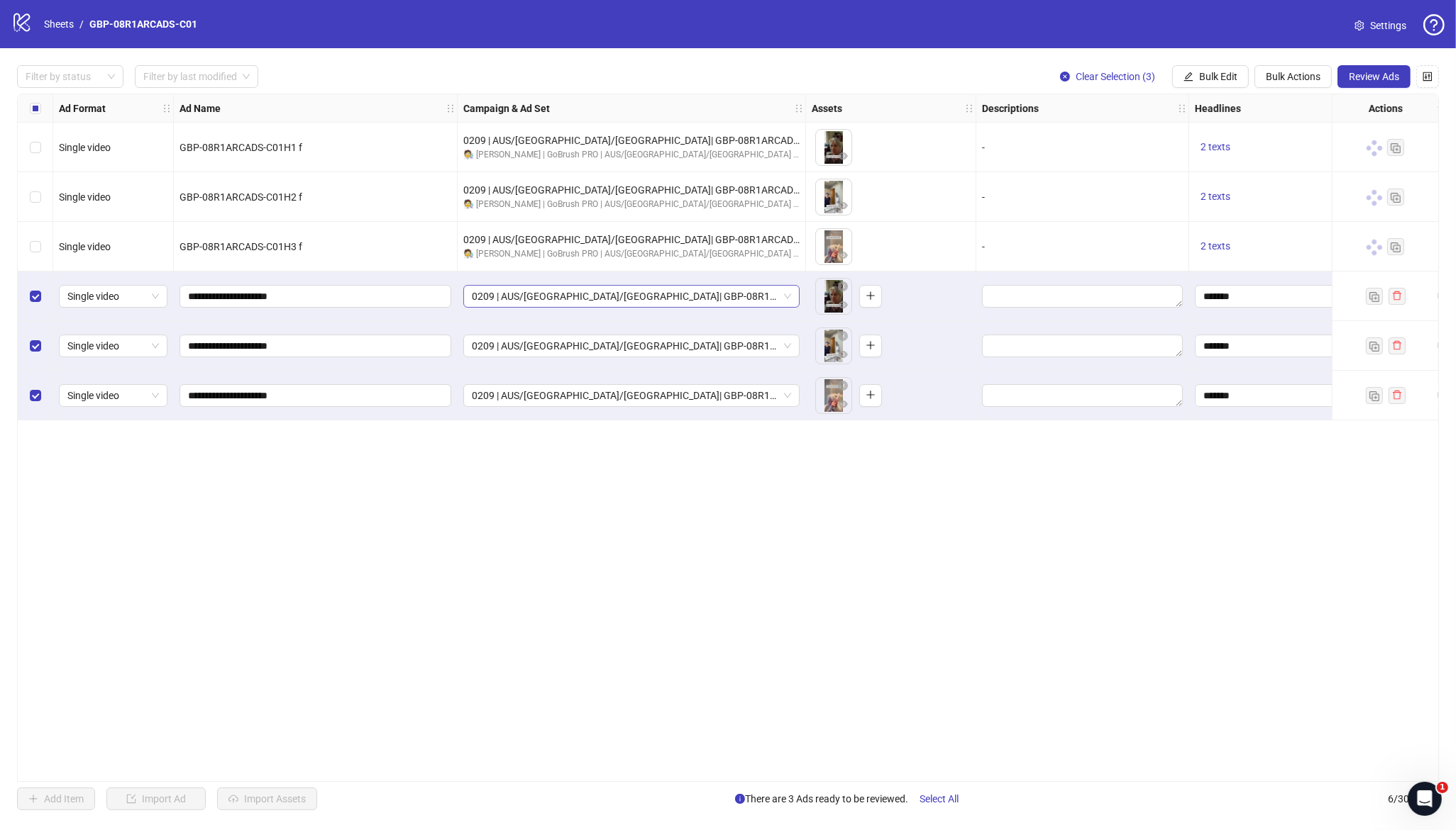
click at [663, 299] on span "0209 | AUS/NZ/UK| GBP-08R1ARCADS-C01" at bounding box center [632, 297] width 320 height 22
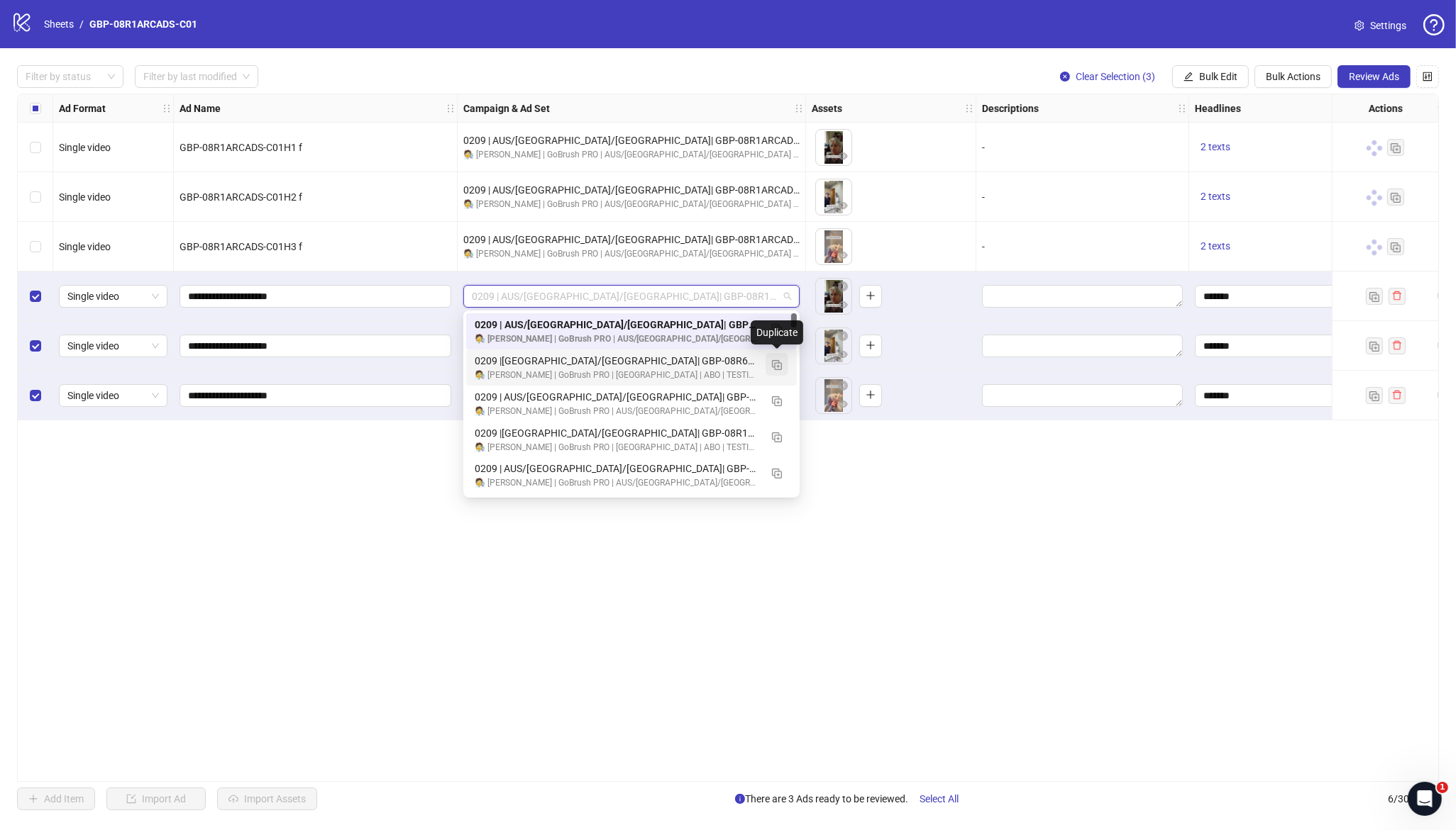
click at [778, 363] on img "button" at bounding box center [776, 364] width 10 height 10
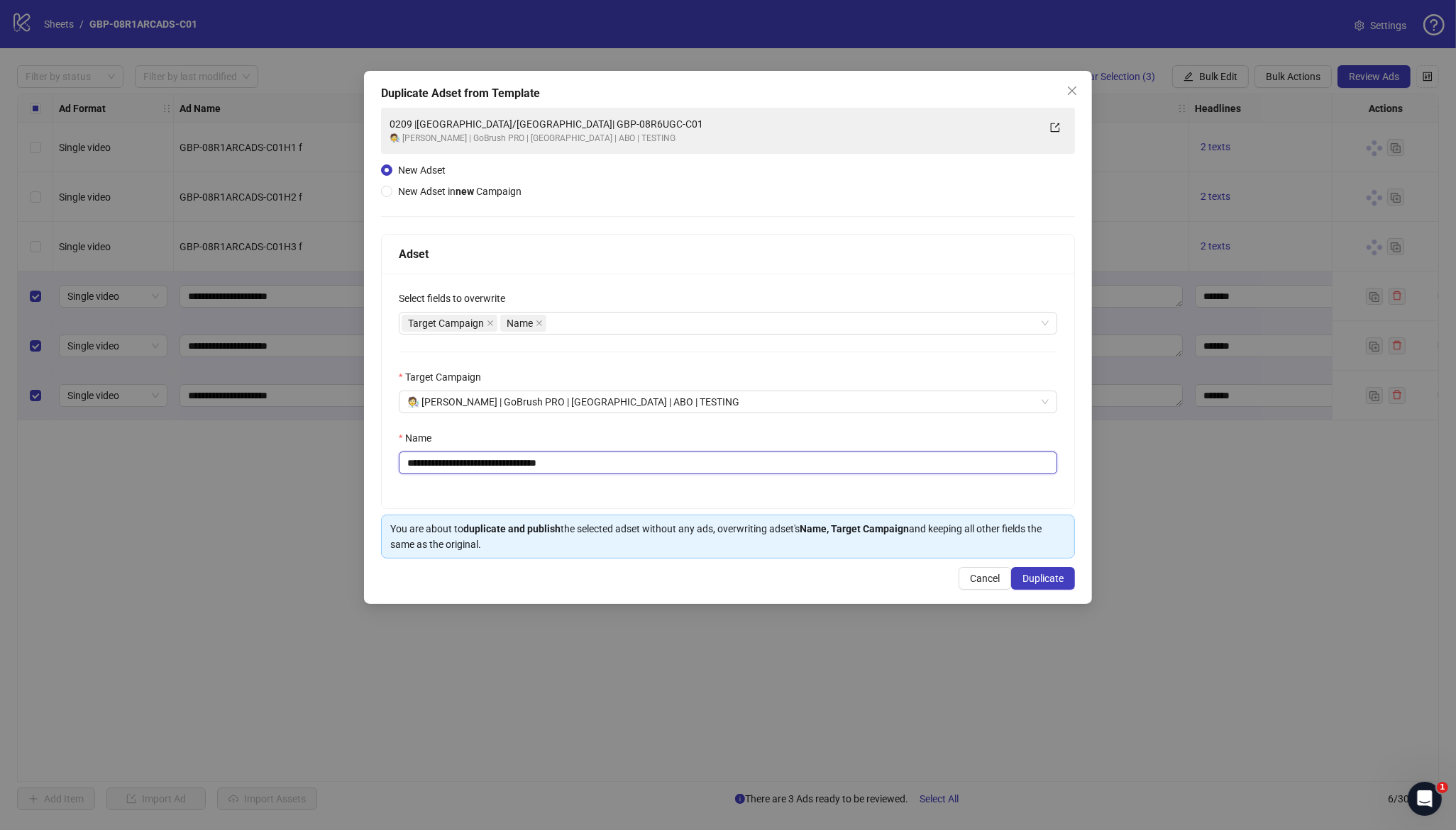
drag, startPoint x: 476, startPoint y: 466, endPoint x: 778, endPoint y: 483, distance: 302.5
click at [777, 483] on div "**********" at bounding box center [728, 391] width 692 height 235
paste input "**********"
click at [487, 464] on input "**********" at bounding box center [728, 463] width 658 height 23
drag, startPoint x: 476, startPoint y: 466, endPoint x: 775, endPoint y: 469, distance: 299.0
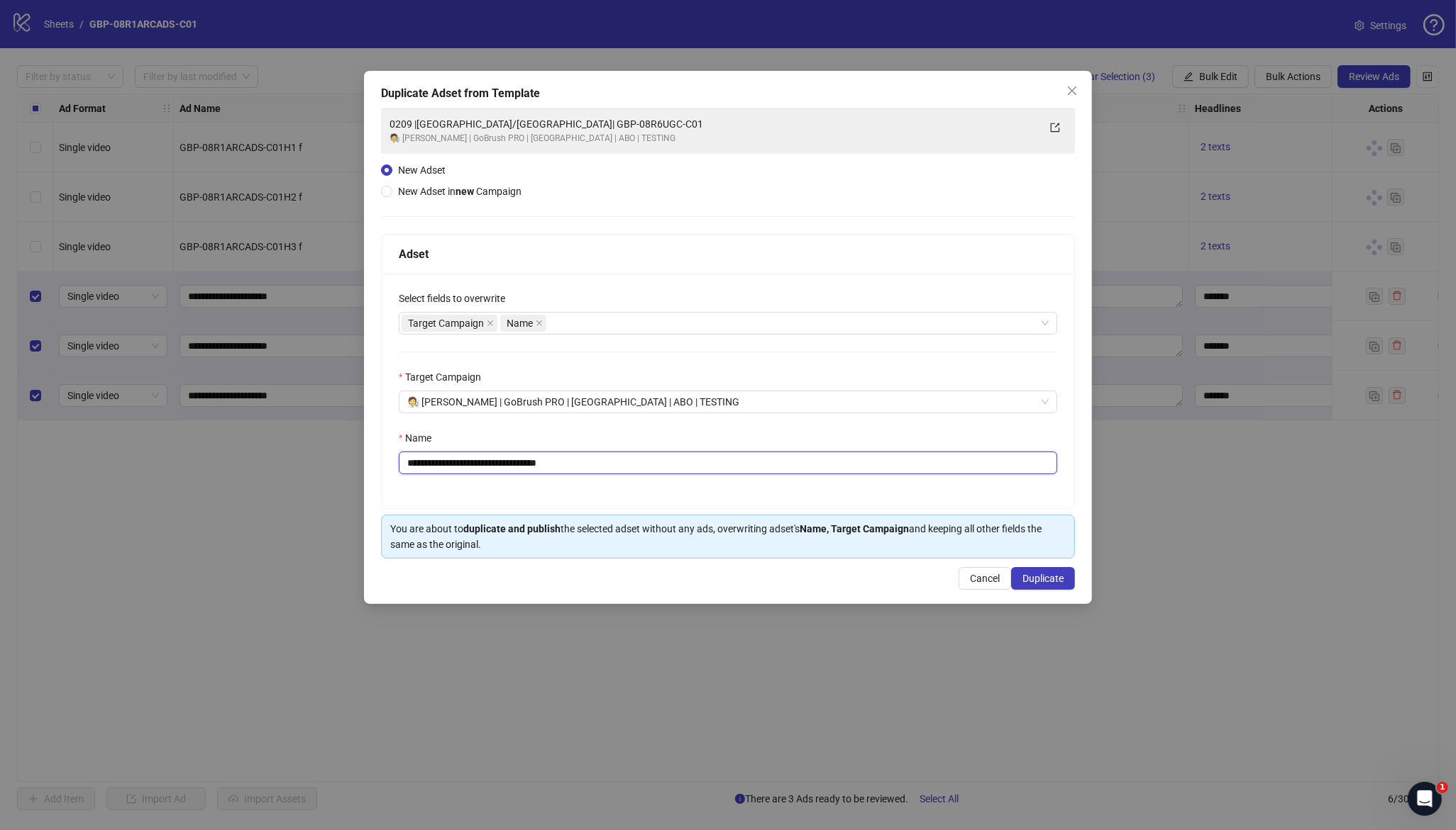
click at [763, 467] on input "**********" at bounding box center [728, 463] width 658 height 23
paste input "text"
type input "**********"
click at [1043, 582] on span "Duplicate" at bounding box center [1043, 578] width 42 height 12
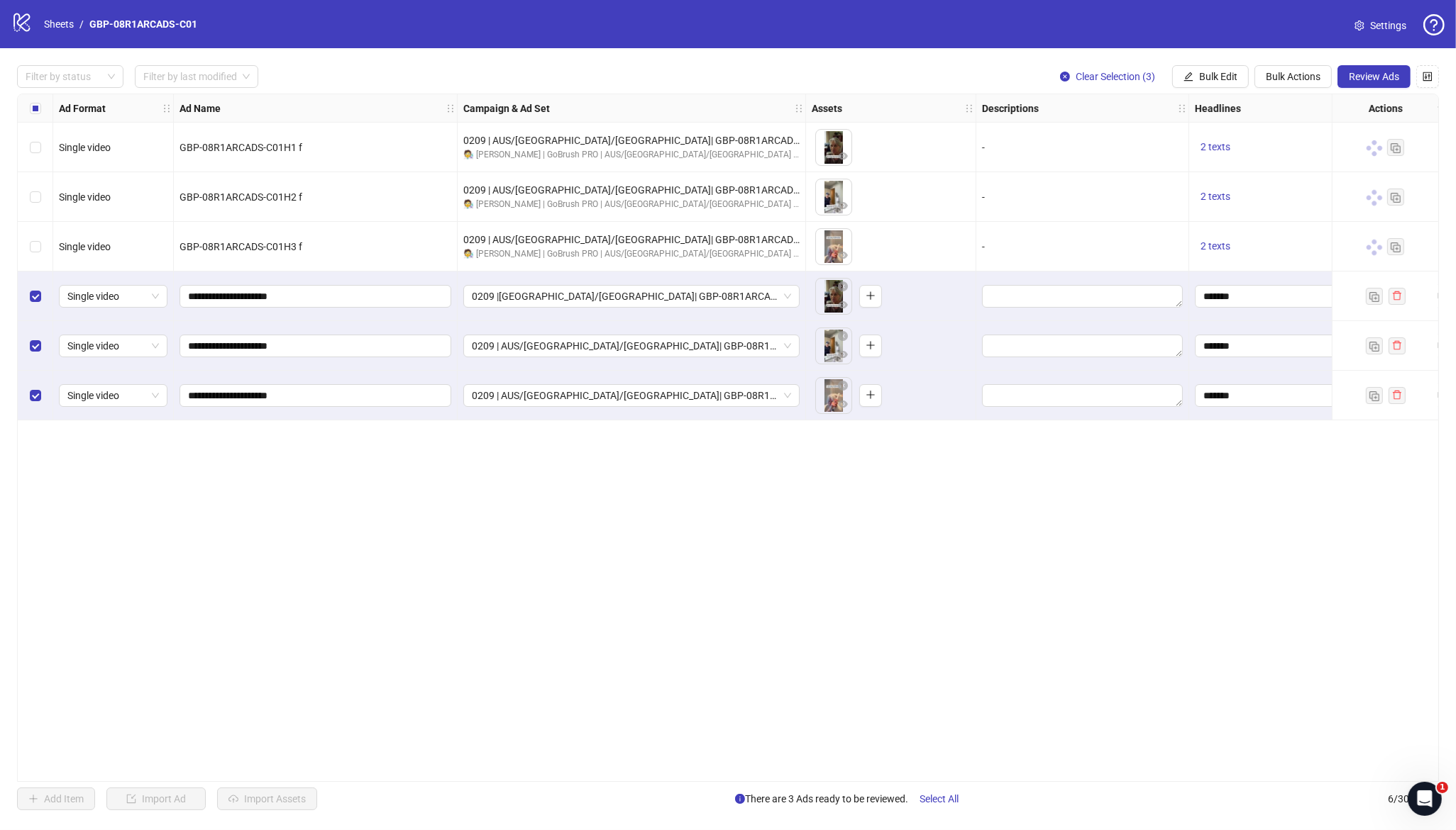
drag, startPoint x: 1232, startPoint y: 73, endPoint x: 1232, endPoint y: 106, distance: 33.0
click at [1231, 73] on span "Bulk Edit" at bounding box center [1218, 77] width 38 height 12
click at [1238, 144] on span "Campaign & Ad Set" at bounding box center [1225, 150] width 85 height 15
click at [1268, 170] on icon "check" at bounding box center [1268, 174] width 10 height 10
click at [1196, 75] on button "Bulk Edit" at bounding box center [1210, 76] width 77 height 23
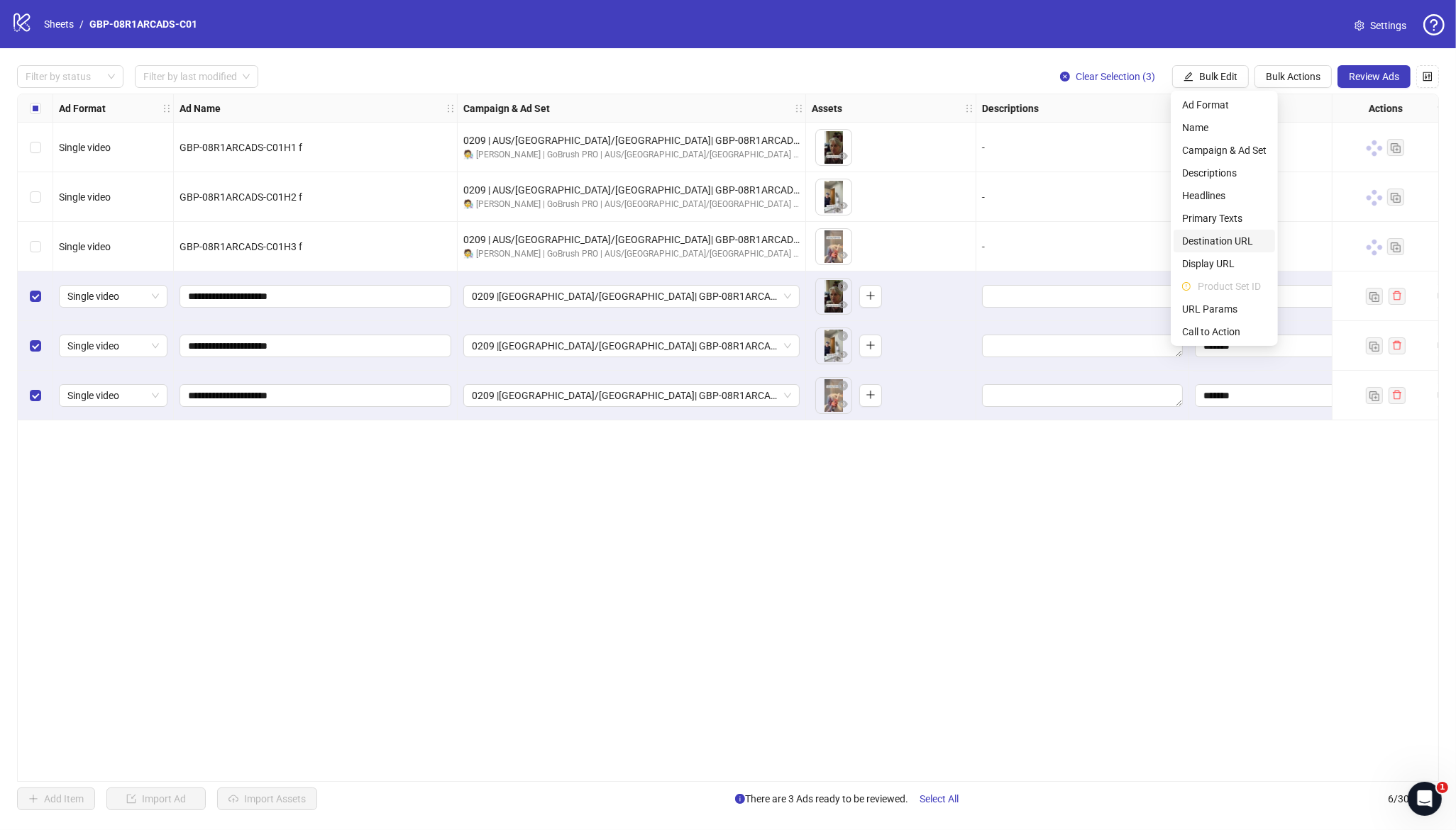
click at [1235, 242] on span "Destination URL" at bounding box center [1225, 241] width 85 height 15
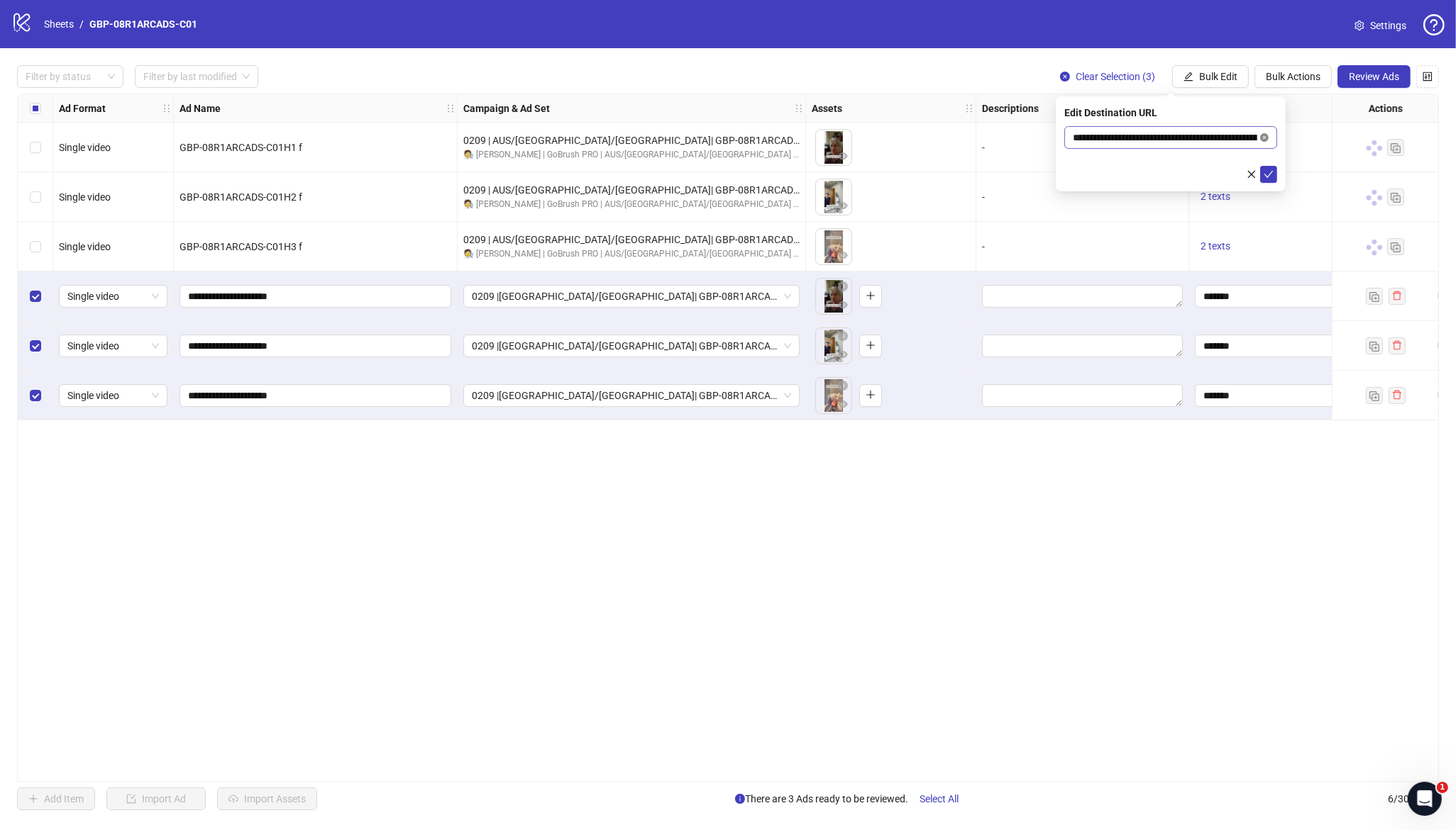
click at [1264, 134] on icon "close-circle" at bounding box center [1264, 137] width 8 height 8
click at [1191, 135] on input "text" at bounding box center [1165, 137] width 184 height 15
paste input "**********"
type input "**********"
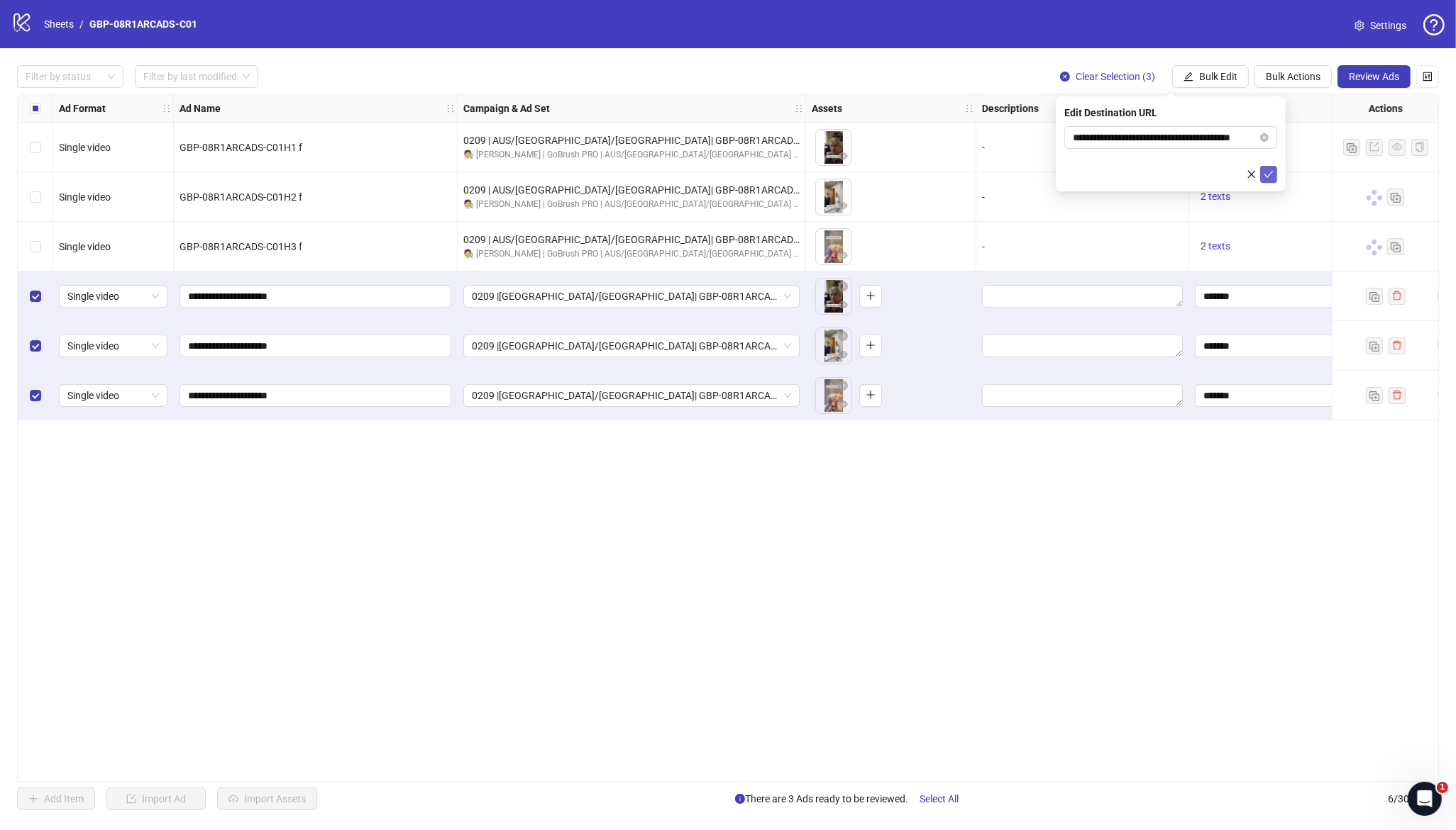
click at [1266, 177] on icon "check" at bounding box center [1268, 174] width 10 height 10
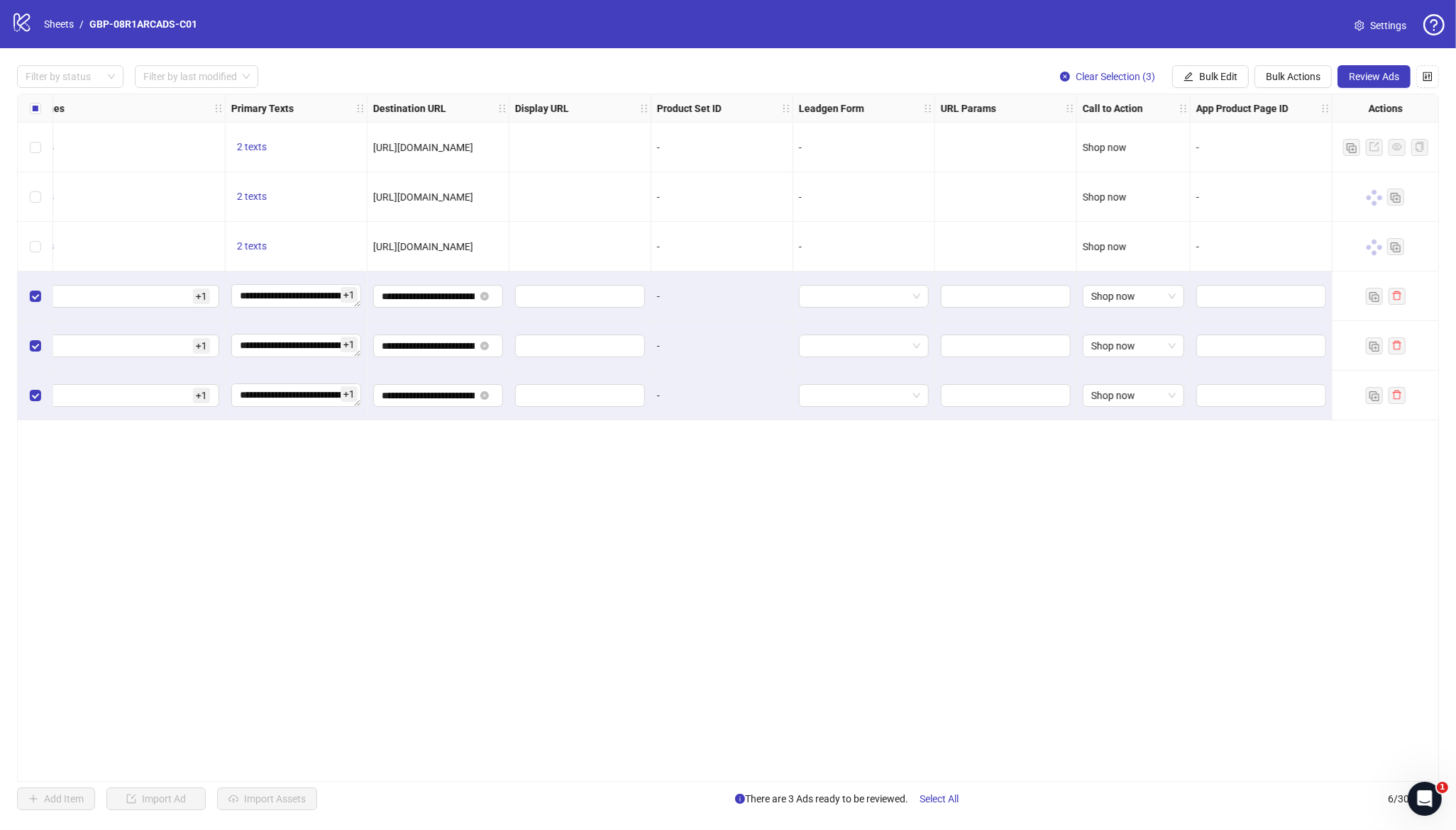
scroll to position [0, 0]
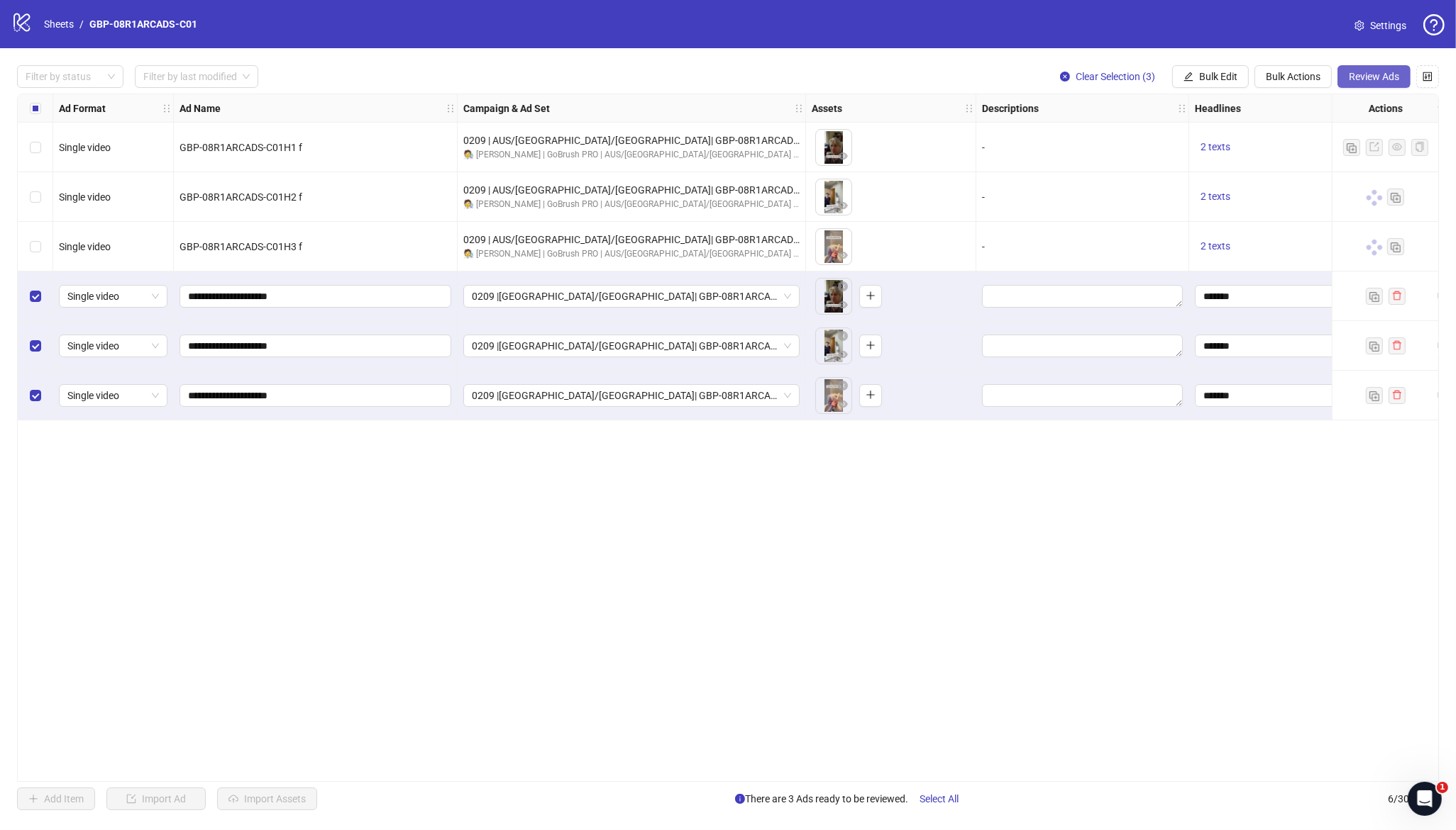
click at [1366, 74] on span "Review Ads" at bounding box center [1374, 77] width 51 height 12
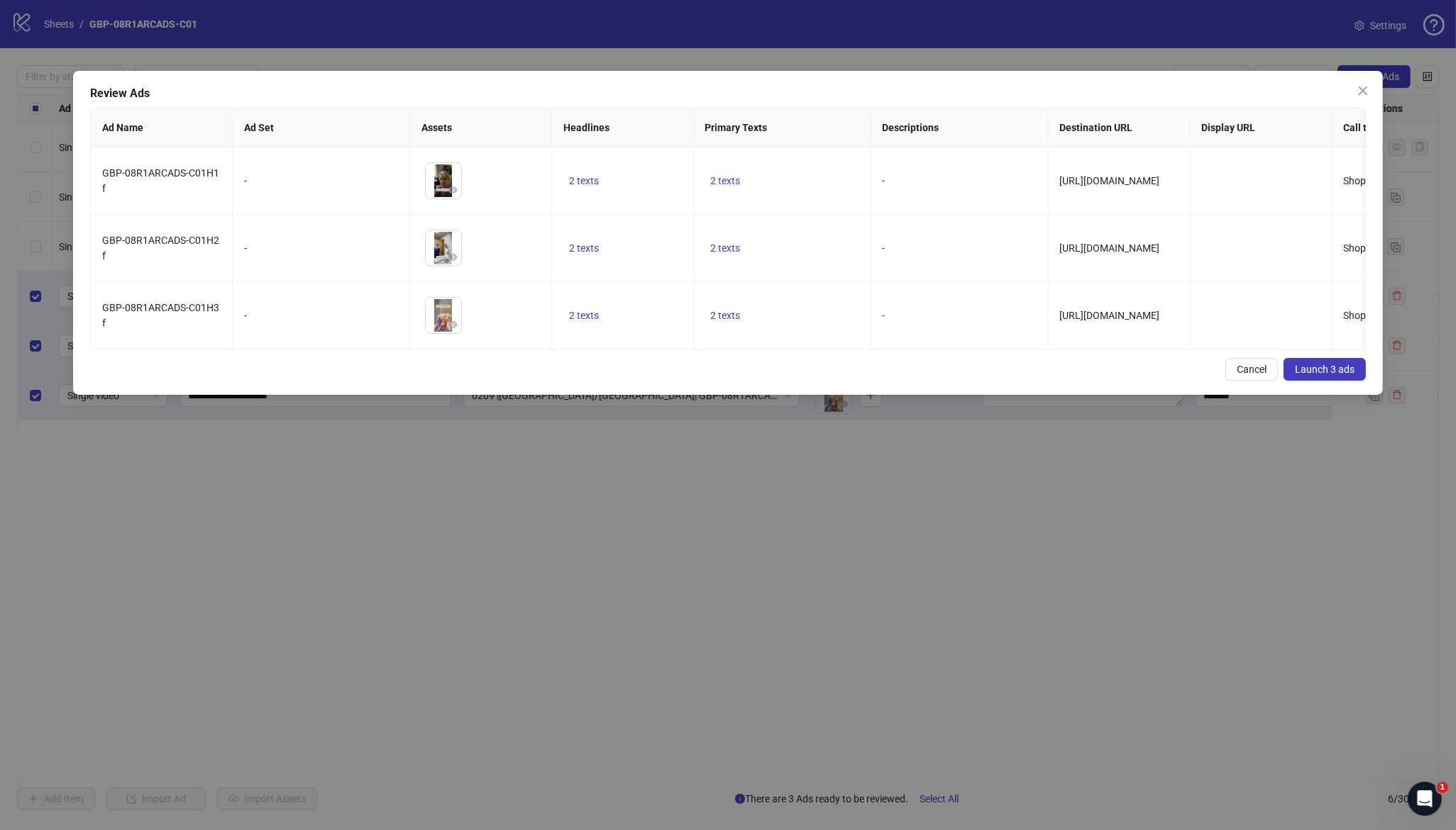
click at [1324, 375] on span "Launch 3 ads" at bounding box center [1325, 369] width 60 height 12
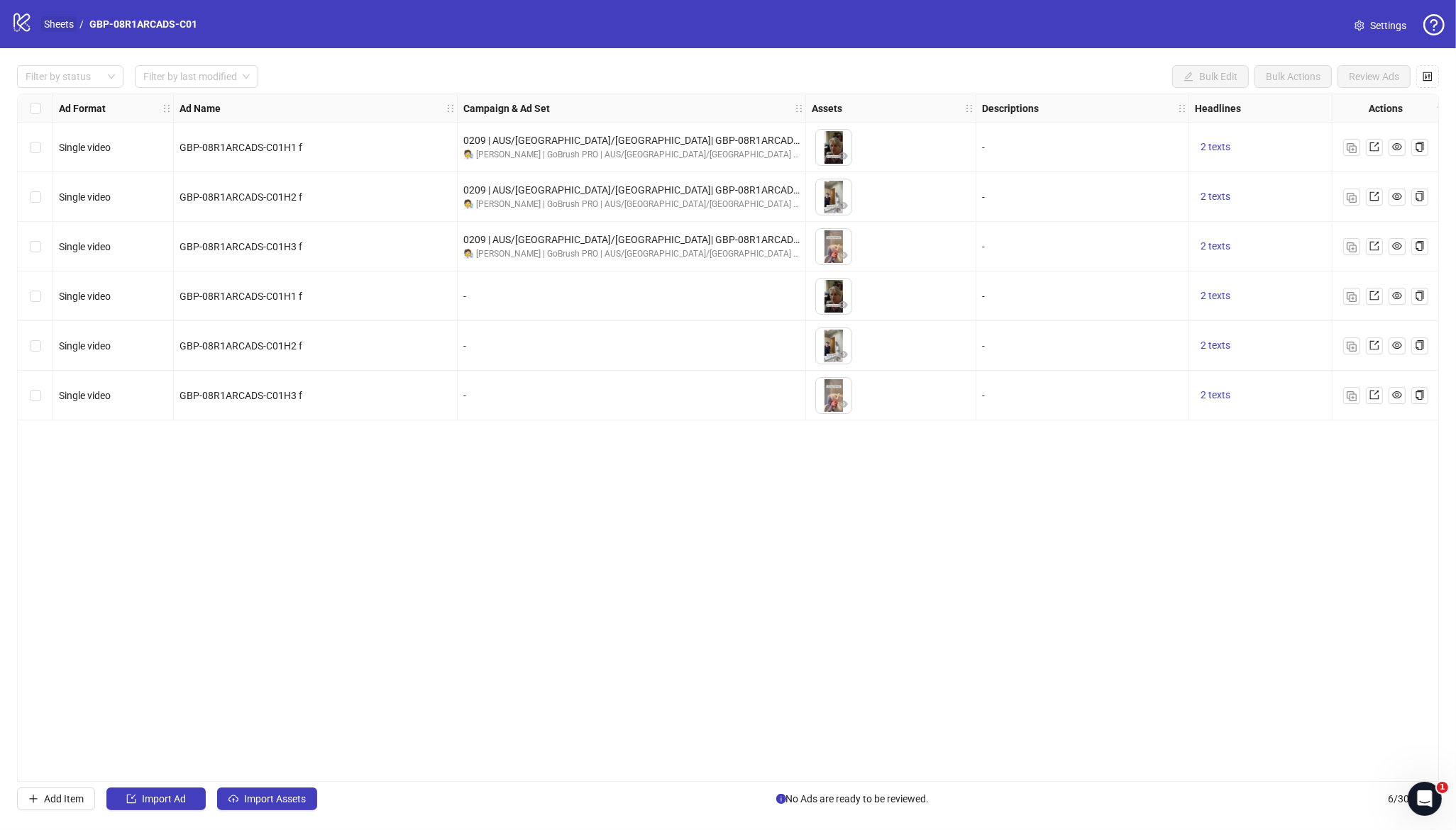
click at [70, 26] on link "Sheets" at bounding box center [59, 23] width 35 height 15
